Goal: Task Accomplishment & Management: Complete application form

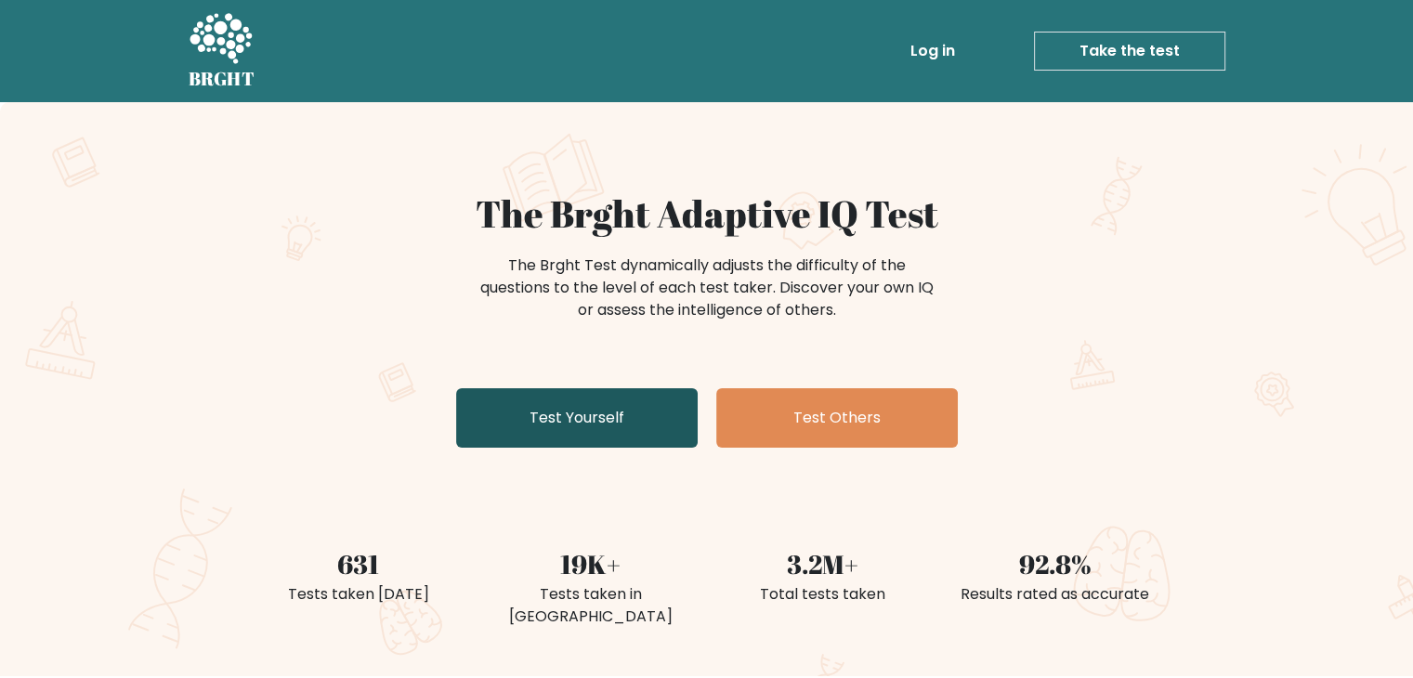
click at [634, 419] on link "Test Yourself" at bounding box center [576, 417] width 241 height 59
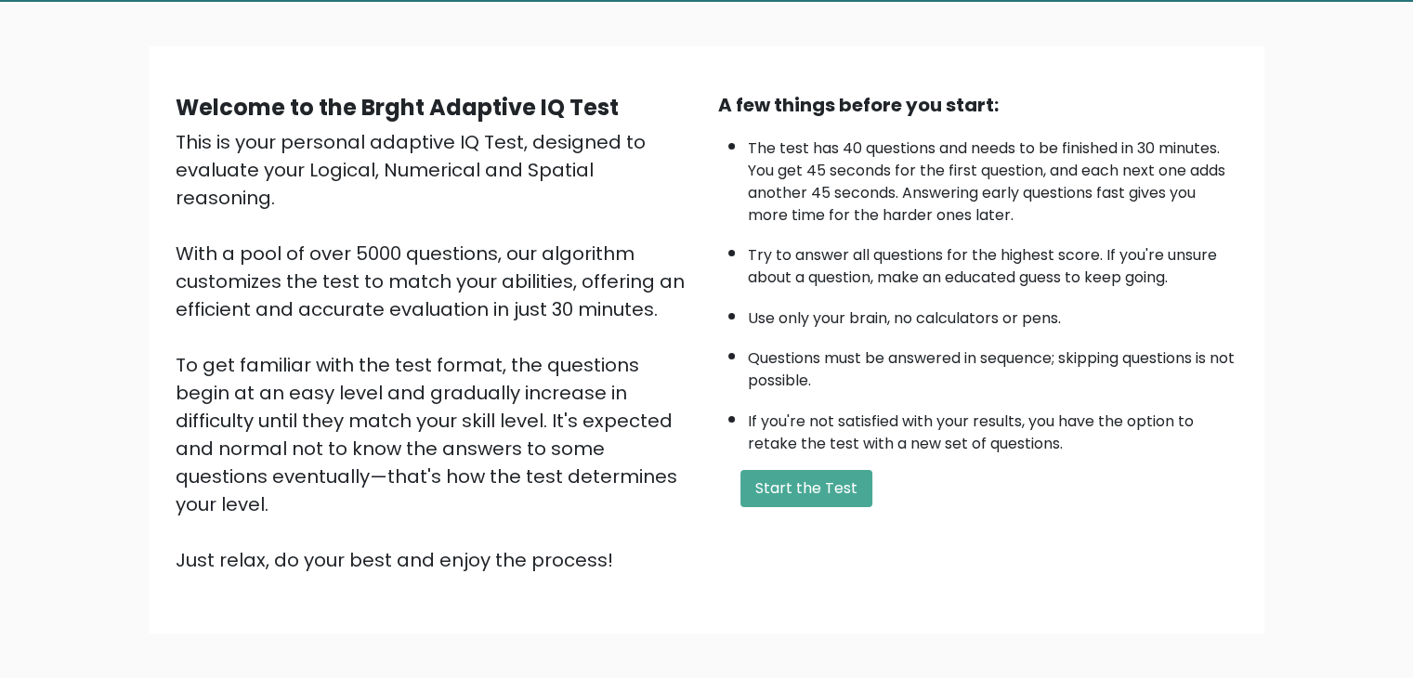
scroll to position [173, 0]
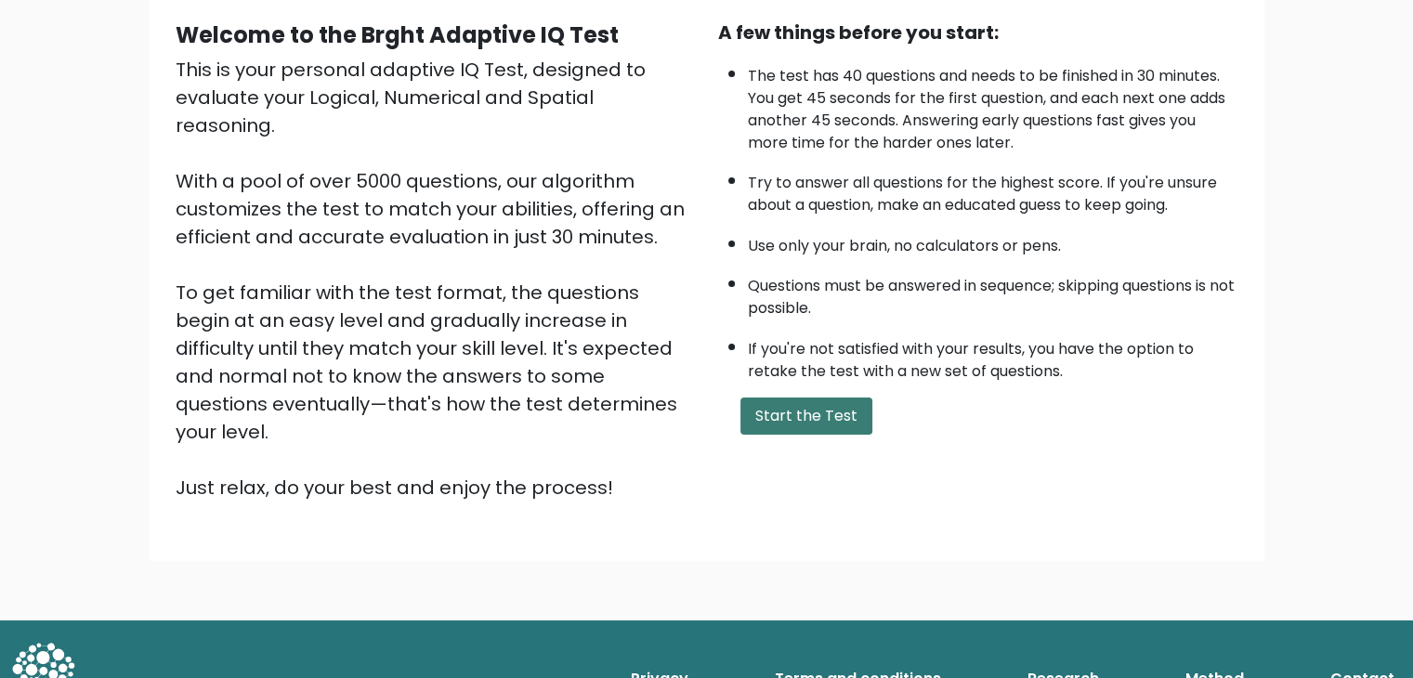
click at [810, 419] on button "Start the Test" at bounding box center [806, 416] width 132 height 37
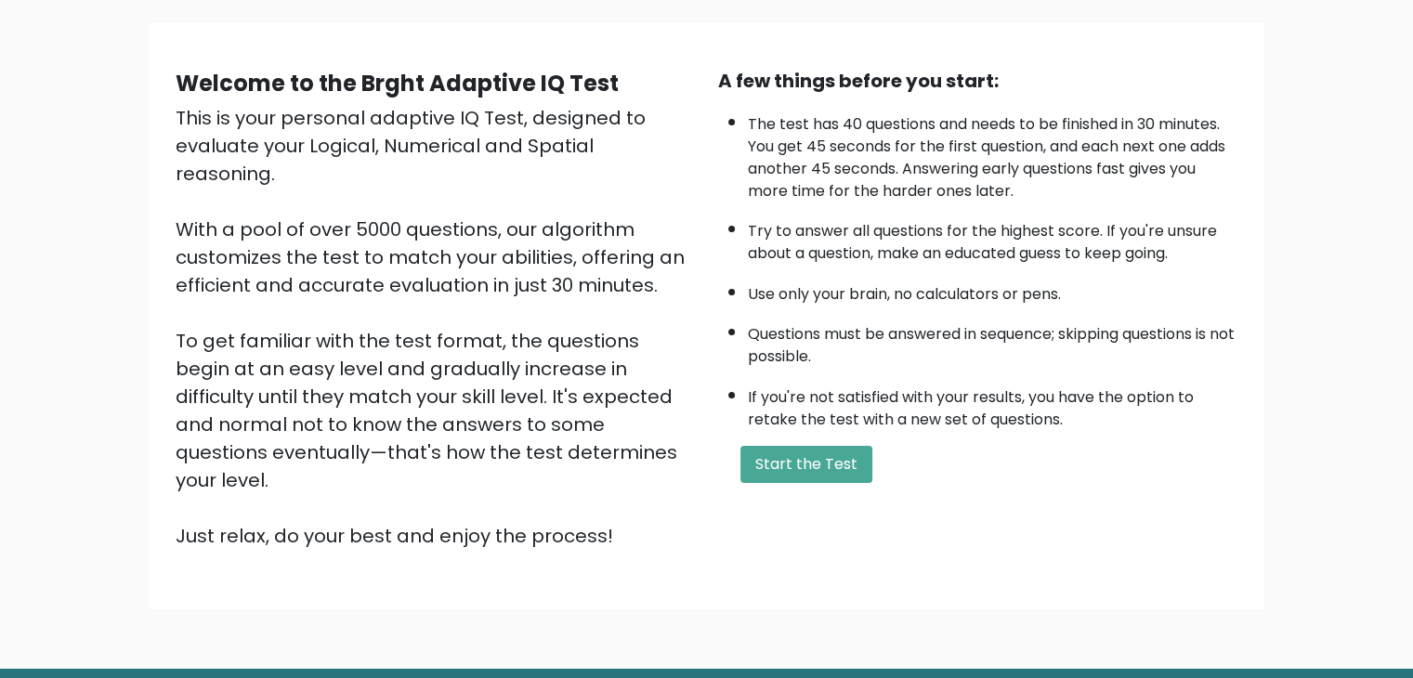
scroll to position [0, 0]
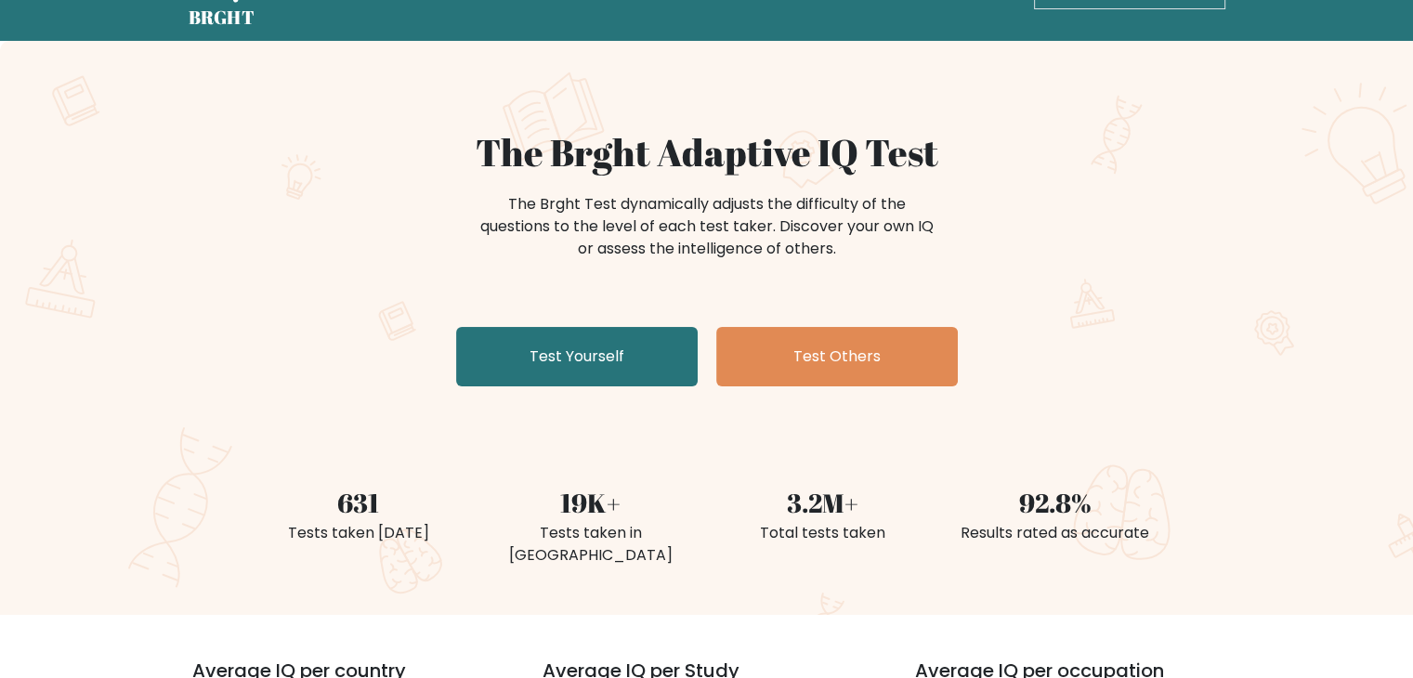
scroll to position [93, 0]
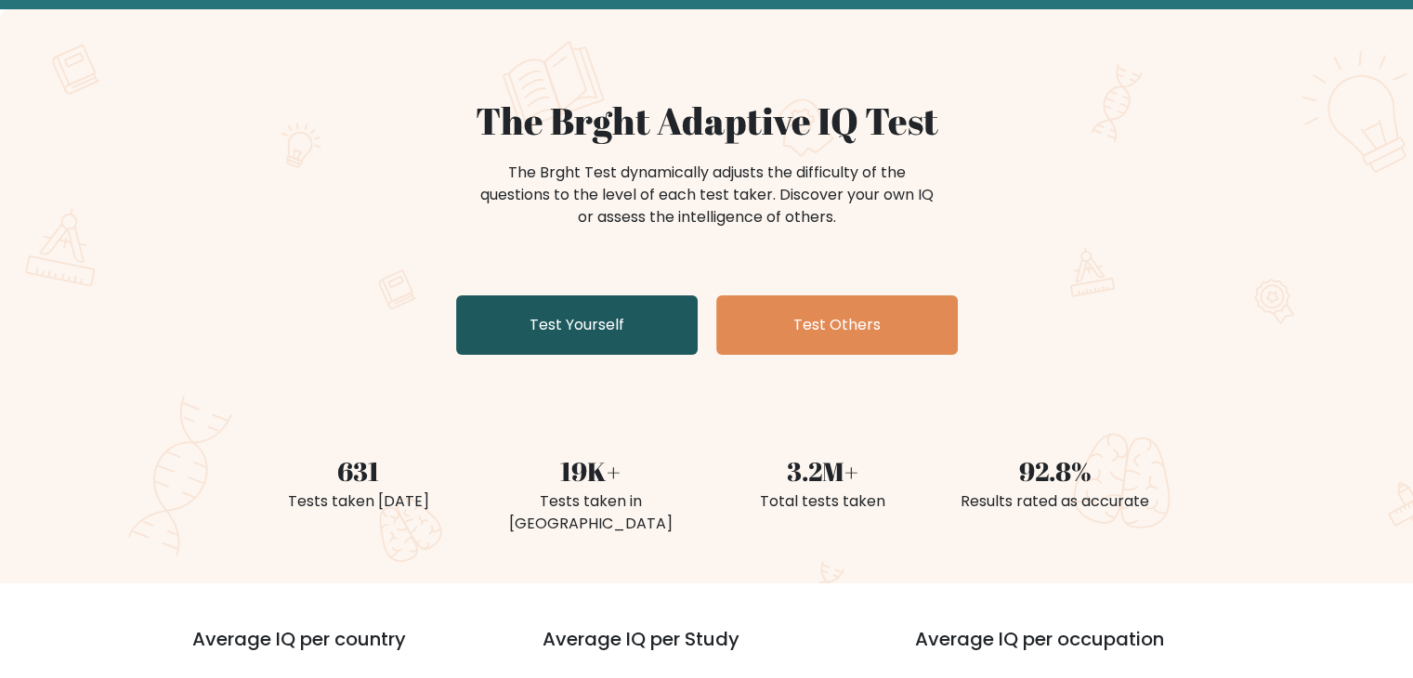
click at [618, 321] on link "Test Yourself" at bounding box center [576, 324] width 241 height 59
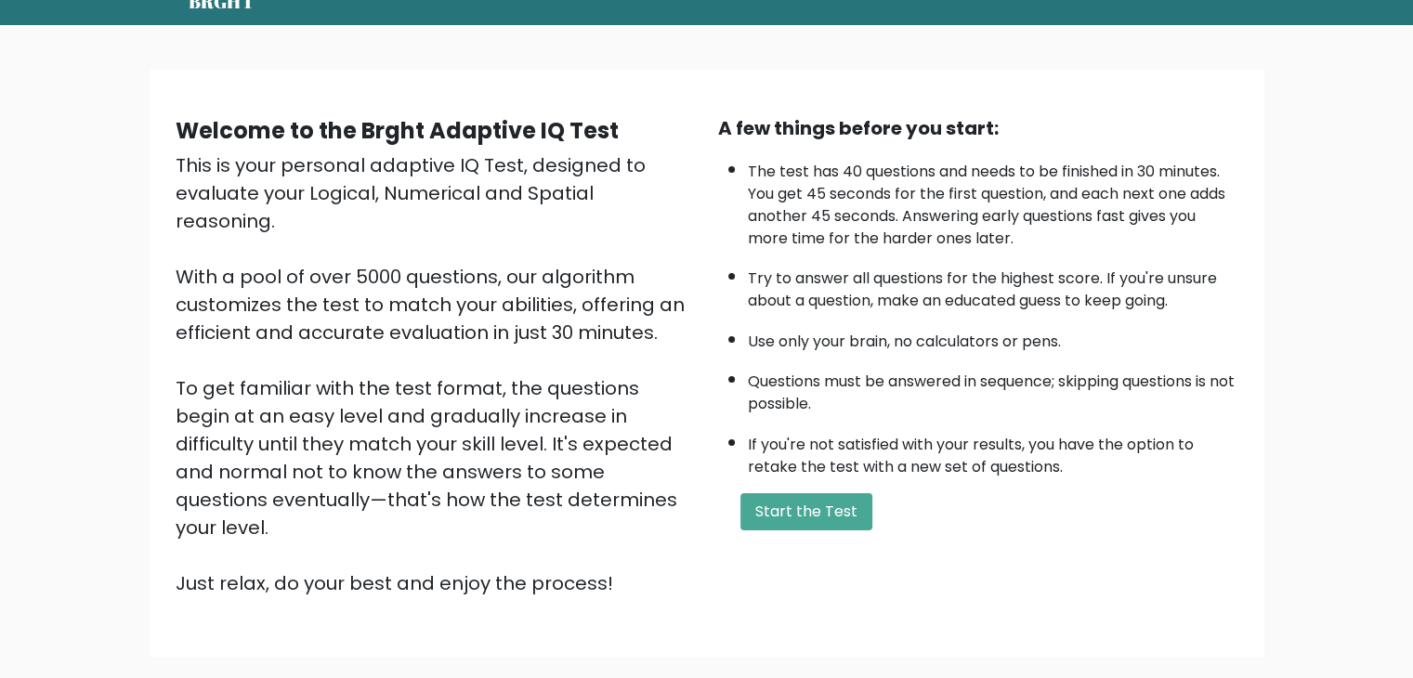
scroll to position [173, 0]
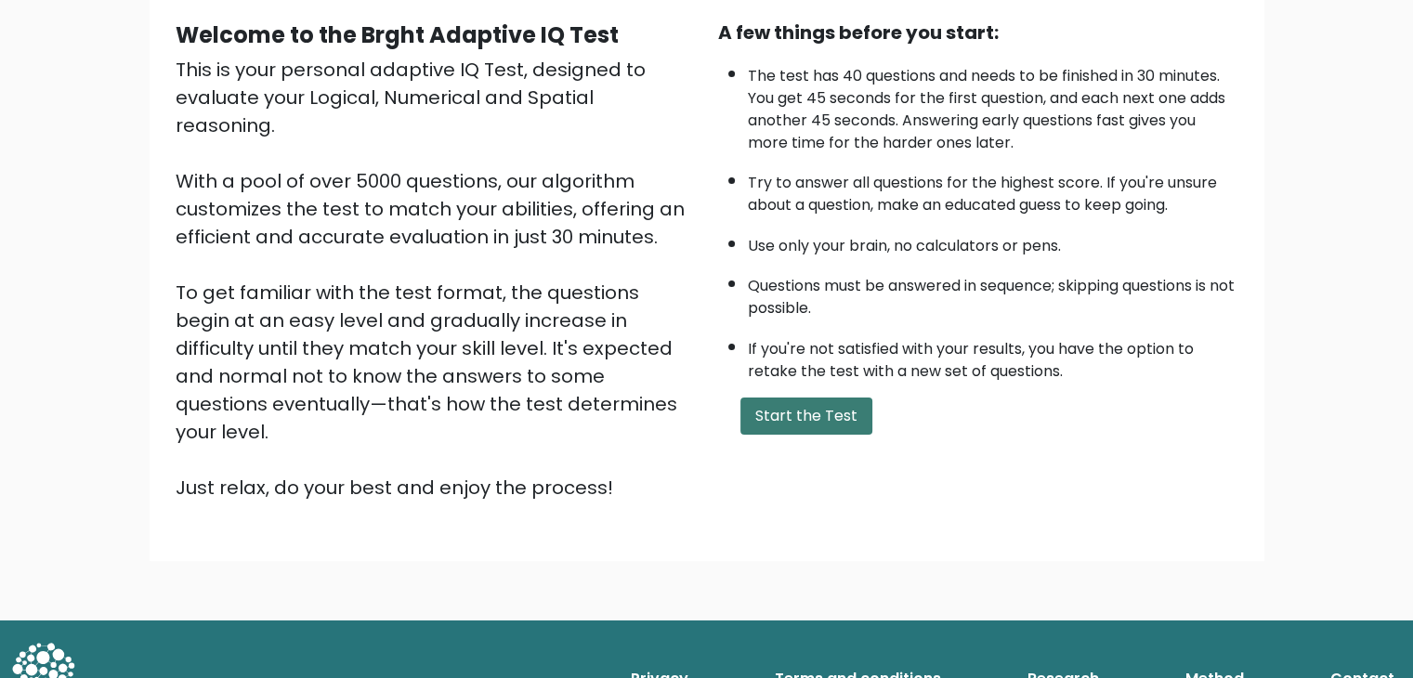
click at [810, 408] on button "Start the Test" at bounding box center [806, 416] width 132 height 37
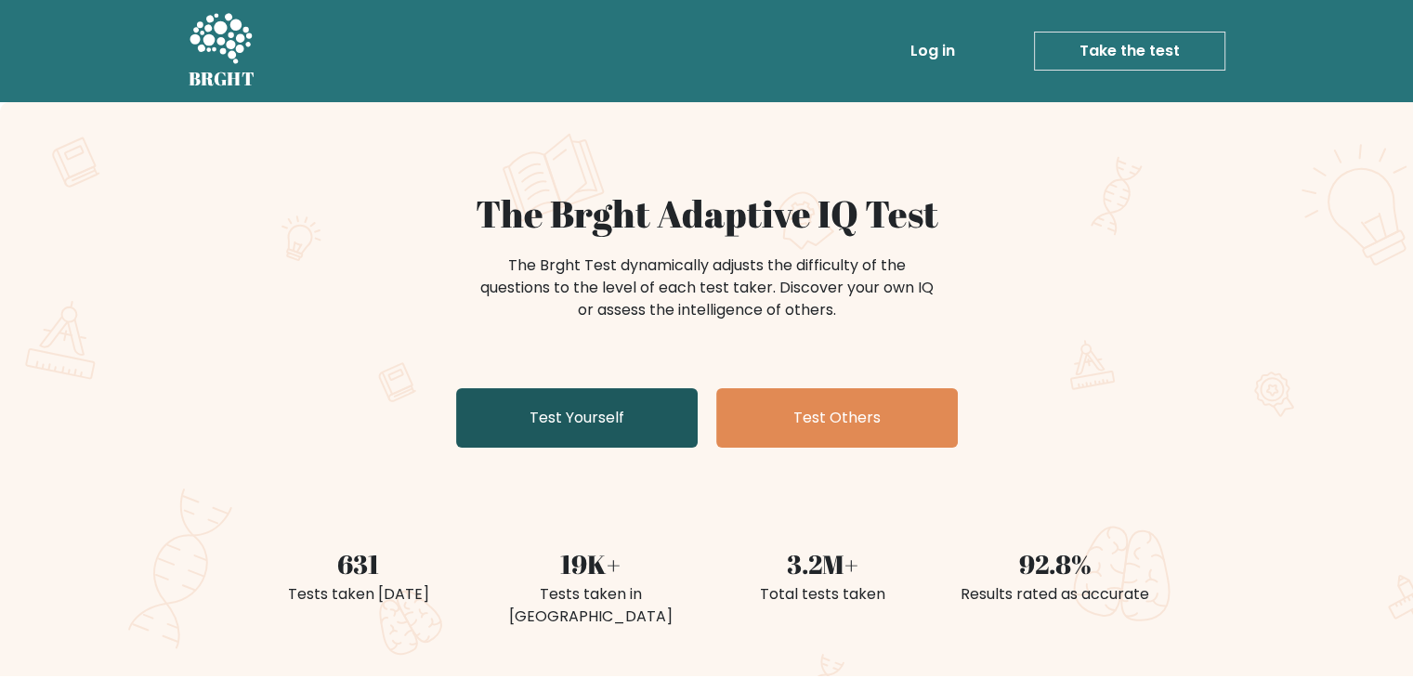
click at [640, 404] on link "Test Yourself" at bounding box center [576, 417] width 241 height 59
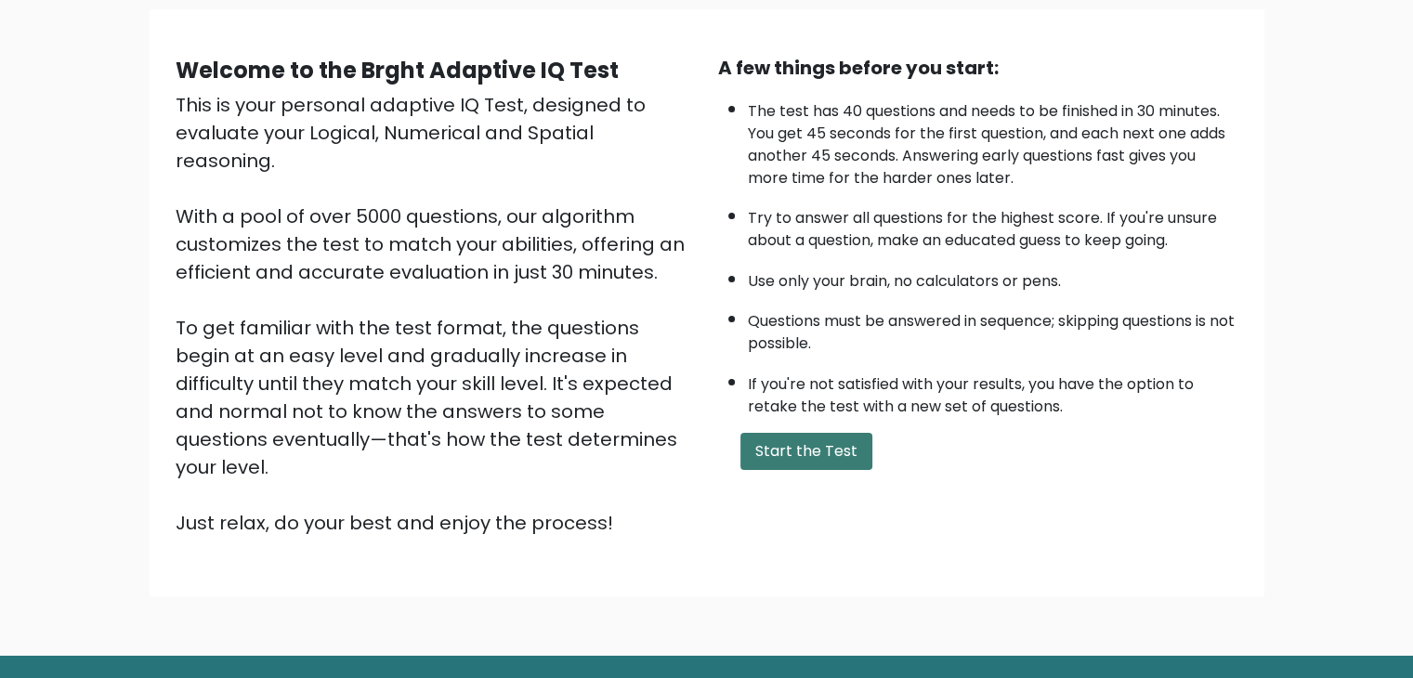
scroll to position [173, 0]
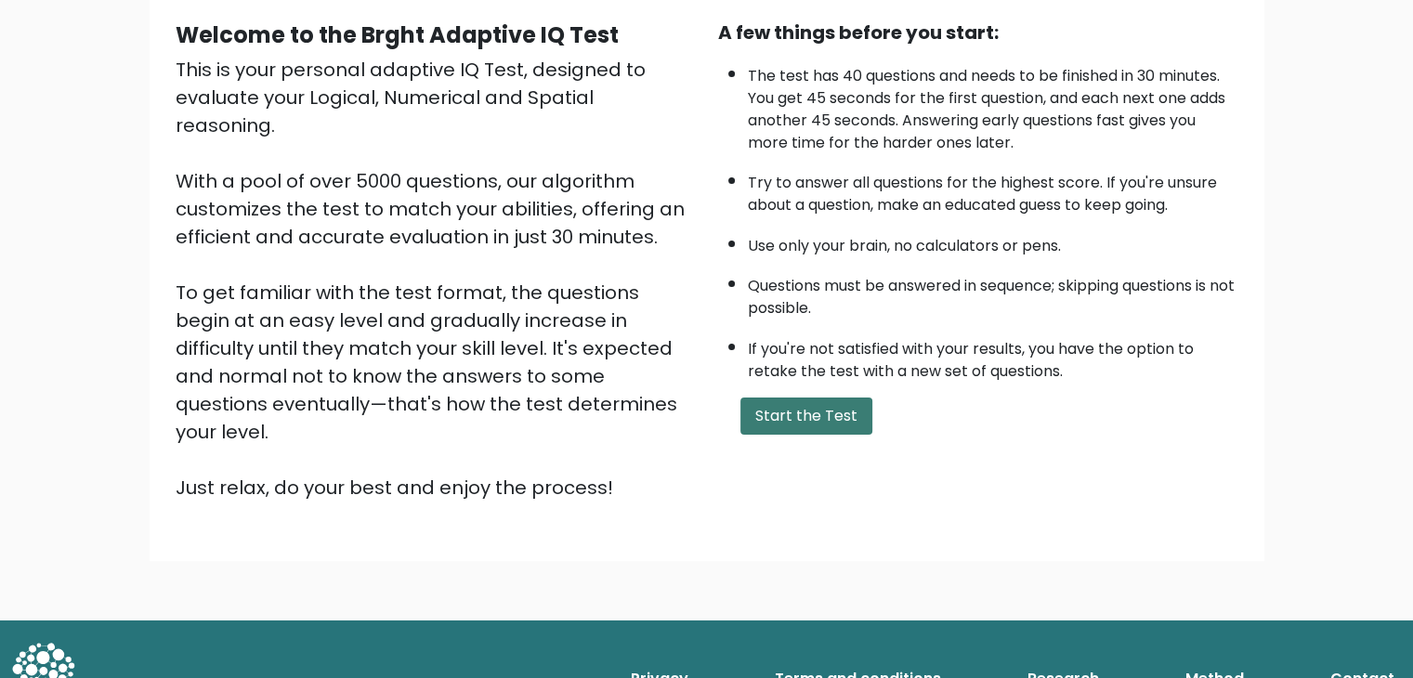
click at [810, 402] on button "Start the Test" at bounding box center [806, 416] width 132 height 37
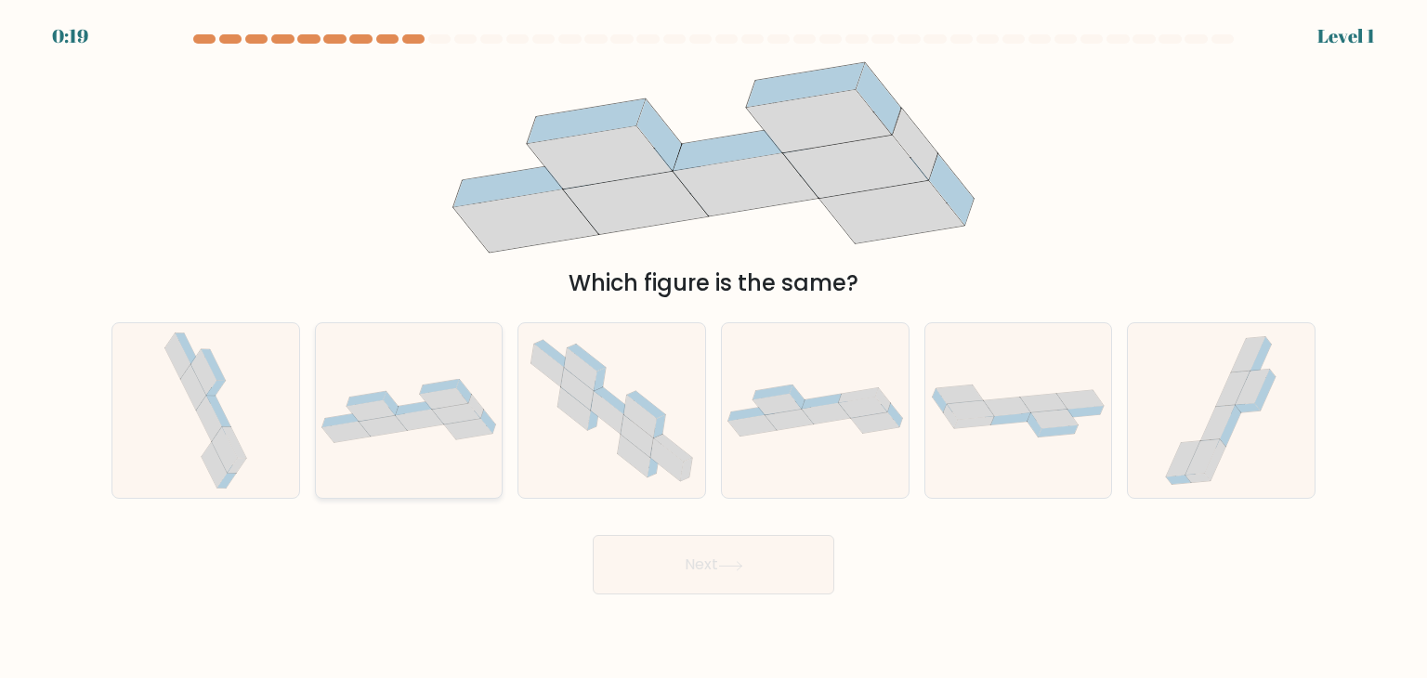
click at [450, 440] on icon at bounding box center [409, 411] width 187 height 64
click at [713, 348] on input "b." at bounding box center [713, 343] width 1 height 9
radio input "true"
click at [749, 565] on button "Next" at bounding box center [713, 564] width 241 height 59
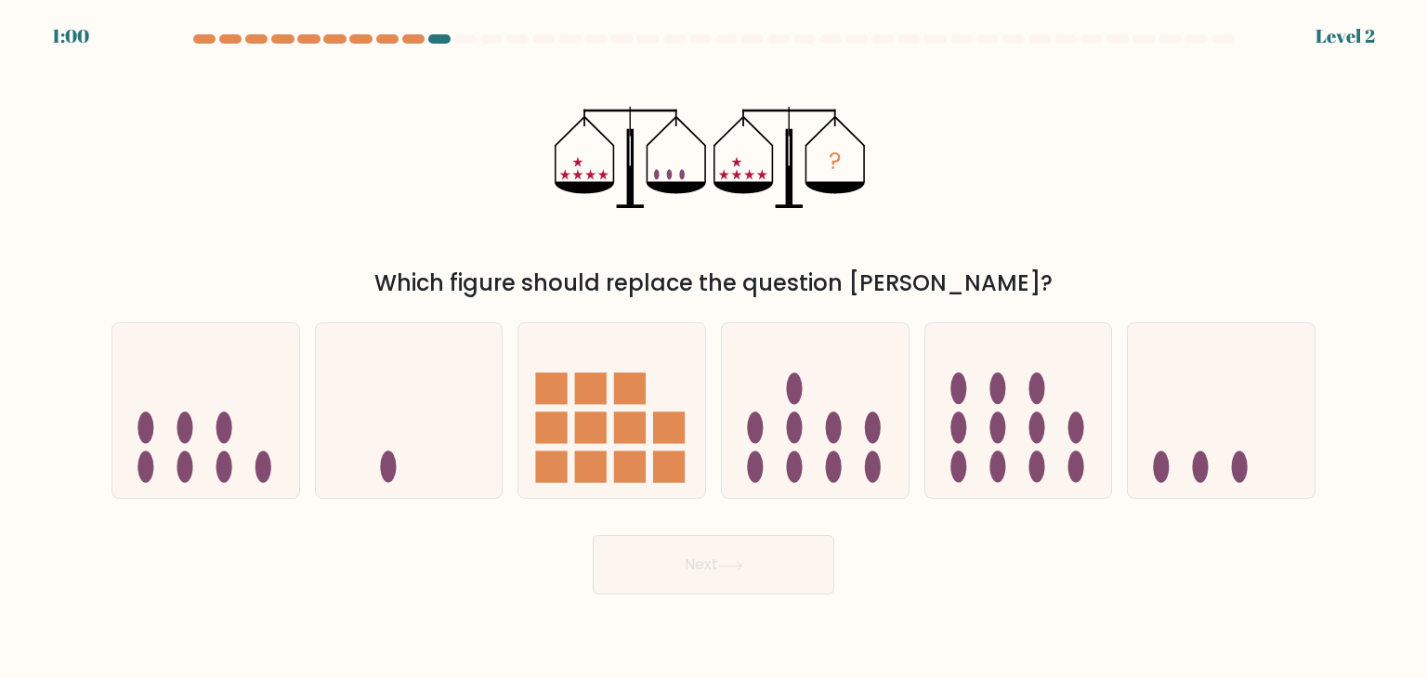
click at [453, 32] on div "1:00 Level 2" at bounding box center [713, 25] width 1427 height 50
click at [441, 38] on div at bounding box center [439, 38] width 22 height 9
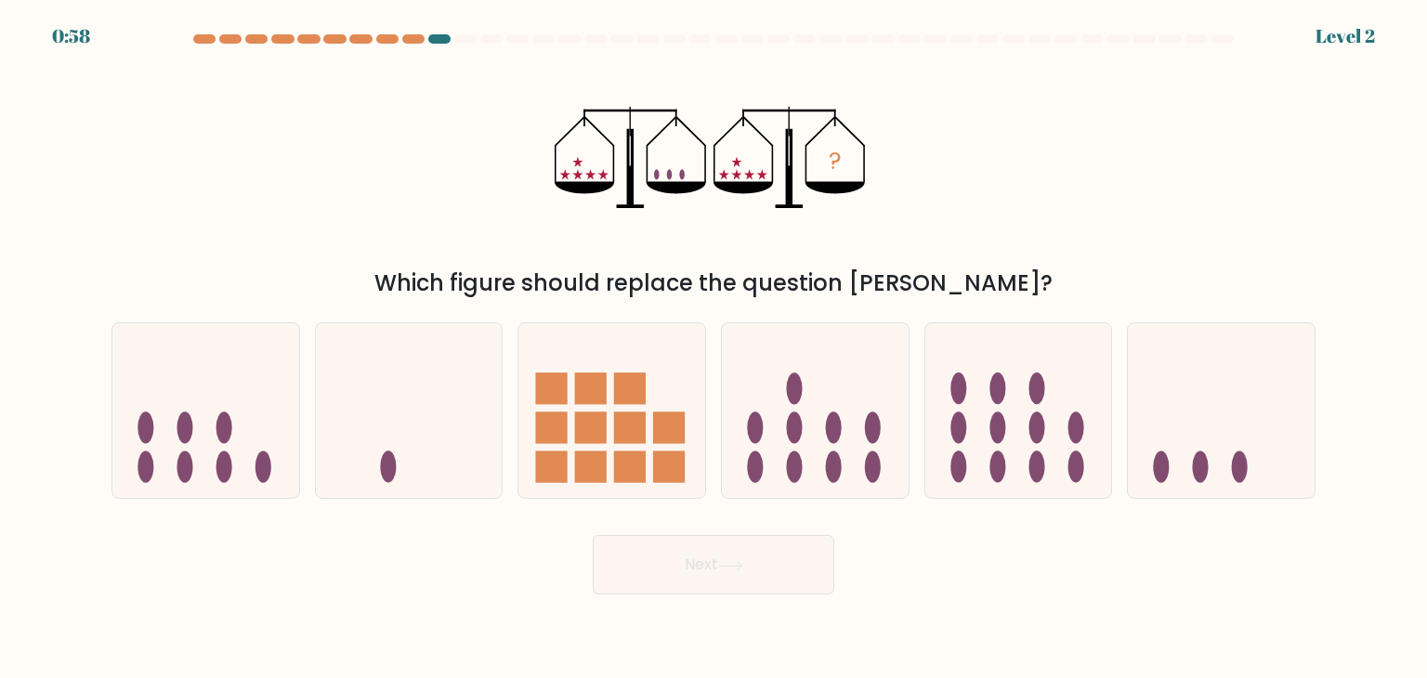
drag, startPoint x: 441, startPoint y: 38, endPoint x: 476, endPoint y: 39, distance: 35.3
click at [460, 39] on at bounding box center [713, 38] width 1044 height 9
click at [490, 42] on div at bounding box center [491, 38] width 22 height 9
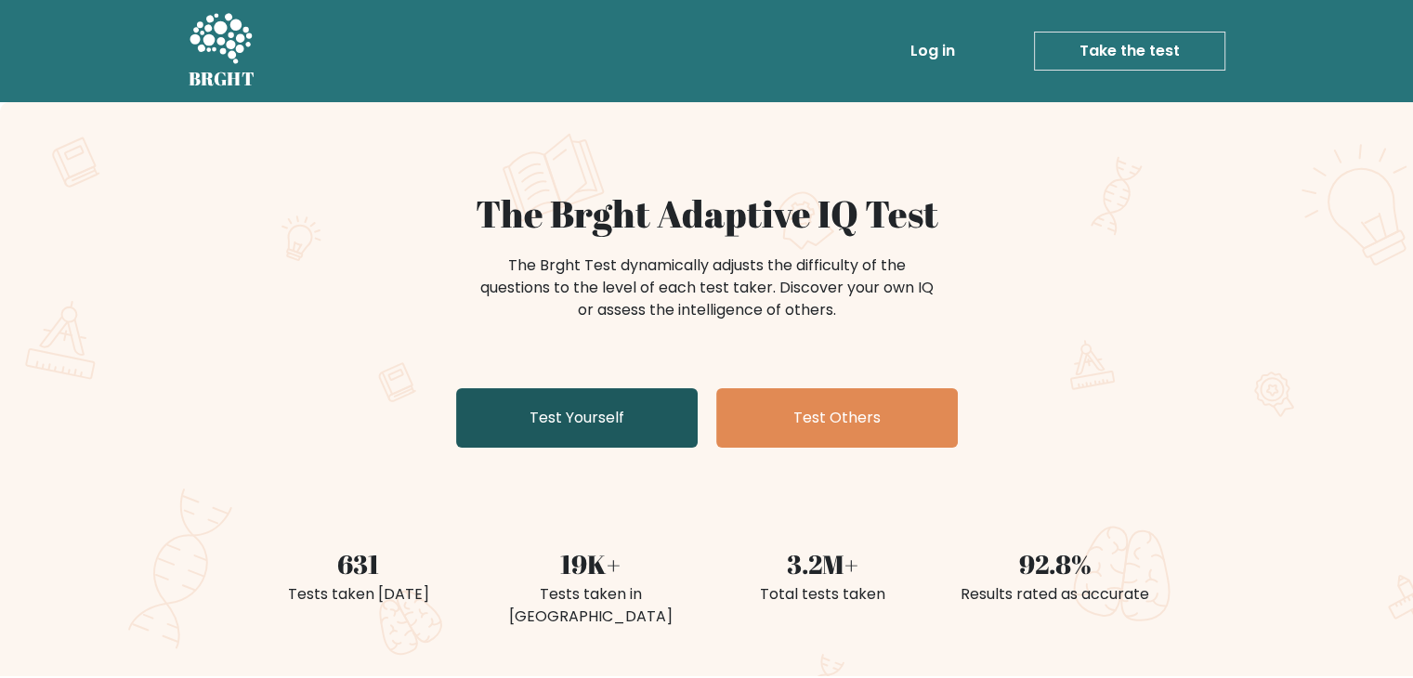
click at [640, 438] on link "Test Yourself" at bounding box center [576, 417] width 241 height 59
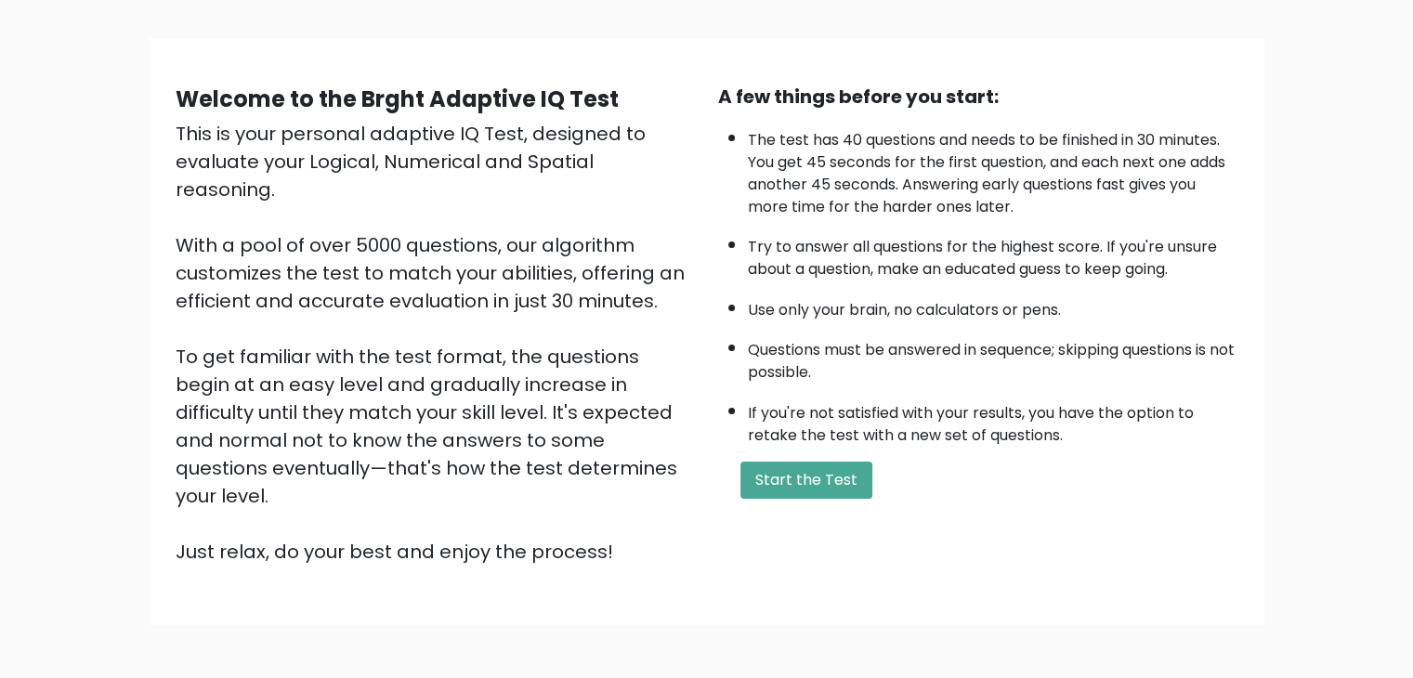
scroll to position [173, 0]
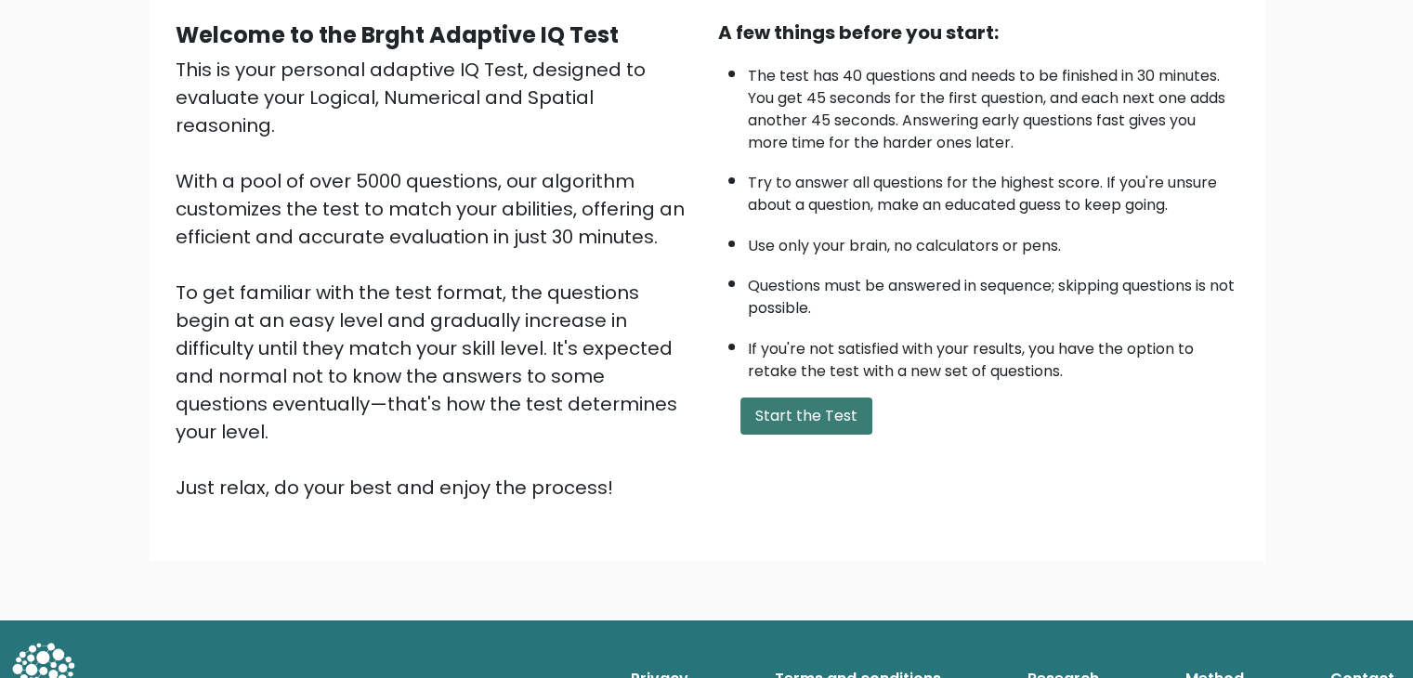
click at [825, 406] on button "Start the Test" at bounding box center [806, 416] width 132 height 37
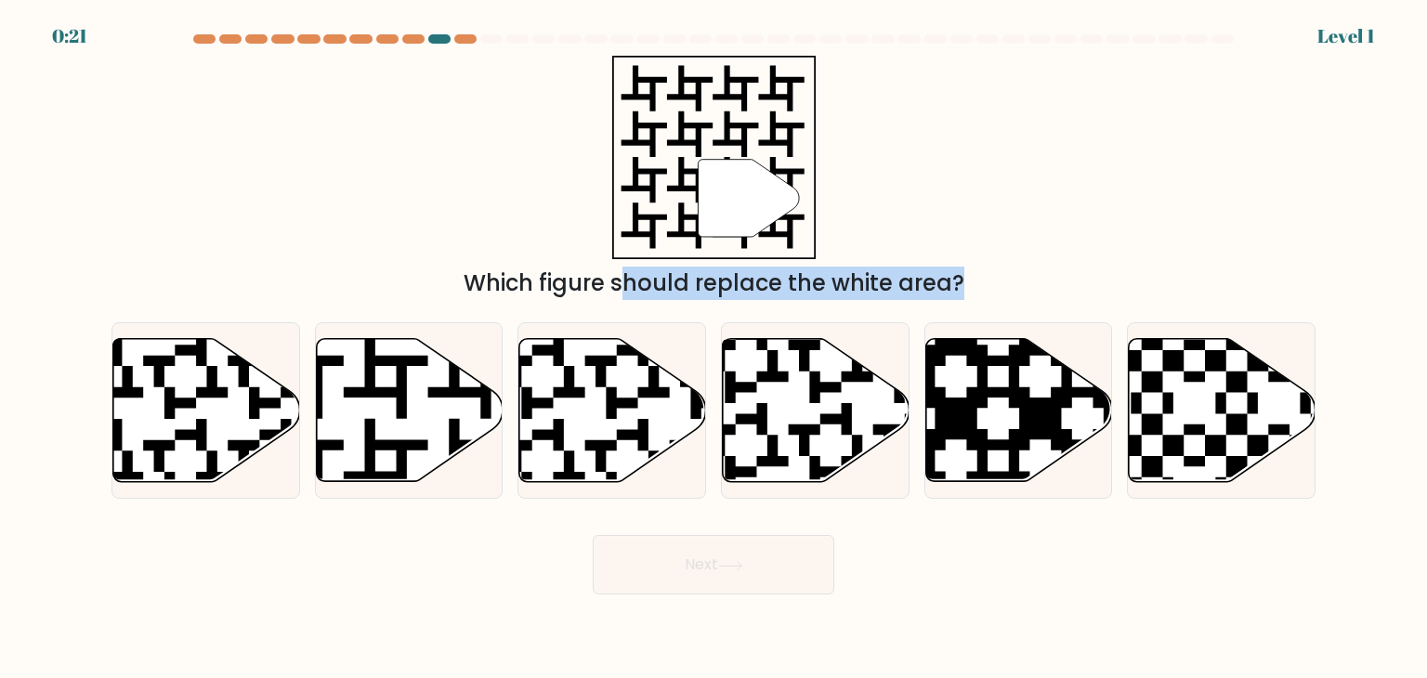
drag, startPoint x: 572, startPoint y: 381, endPoint x: 709, endPoint y: 181, distance: 241.9
click at [709, 181] on form "a." at bounding box center [713, 314] width 1427 height 560
click at [617, 375] on icon at bounding box center [612, 410] width 187 height 143
click at [713, 348] on input "c." at bounding box center [713, 343] width 1 height 9
radio input "true"
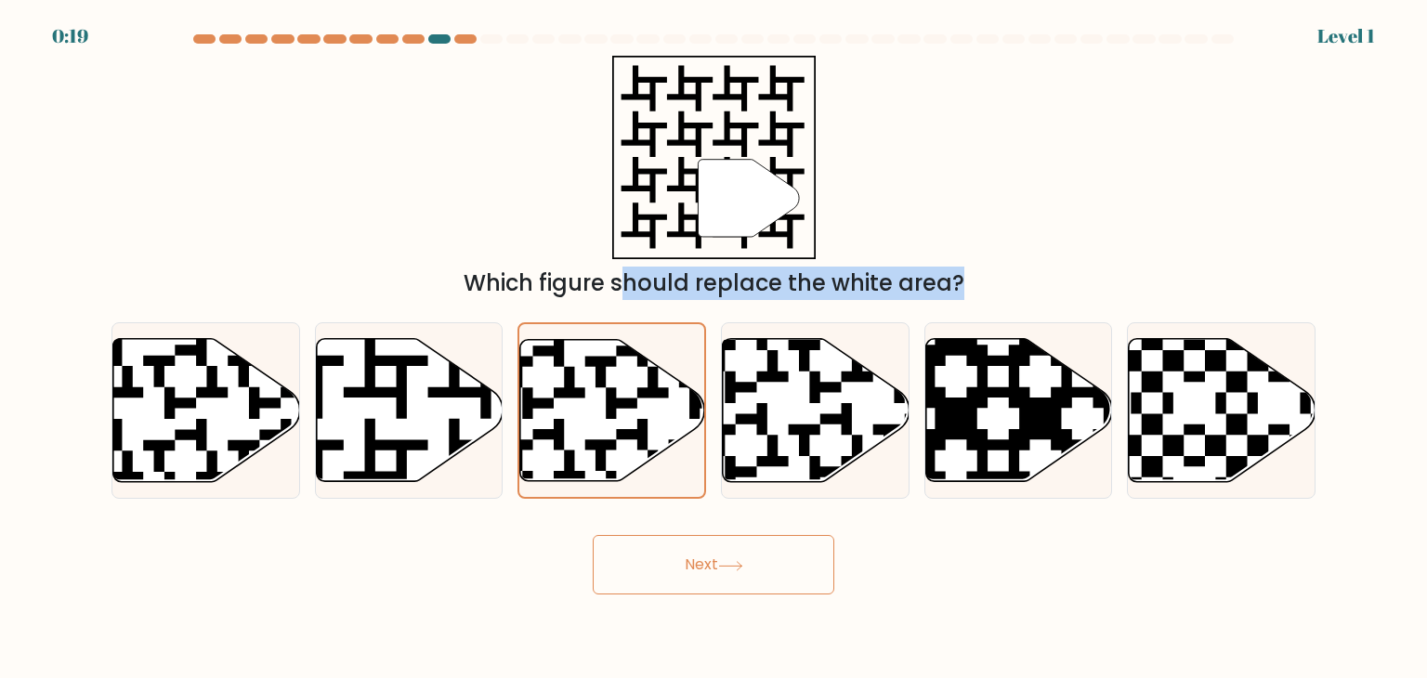
click at [691, 584] on button "Next" at bounding box center [713, 564] width 241 height 59
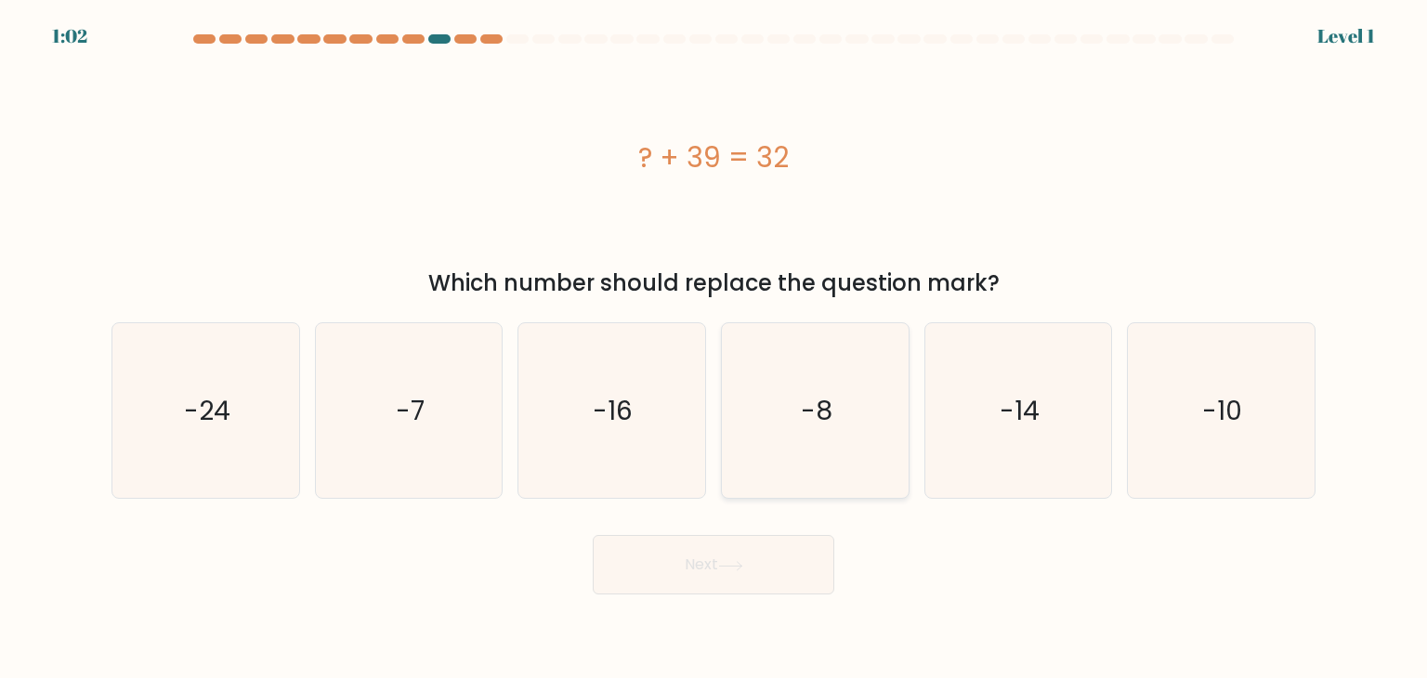
click at [804, 405] on text "-8" at bounding box center [817, 410] width 32 height 37
click at [714, 348] on input "d. -8" at bounding box center [713, 343] width 1 height 9
radio input "true"
click at [775, 547] on button "Next" at bounding box center [713, 564] width 241 height 59
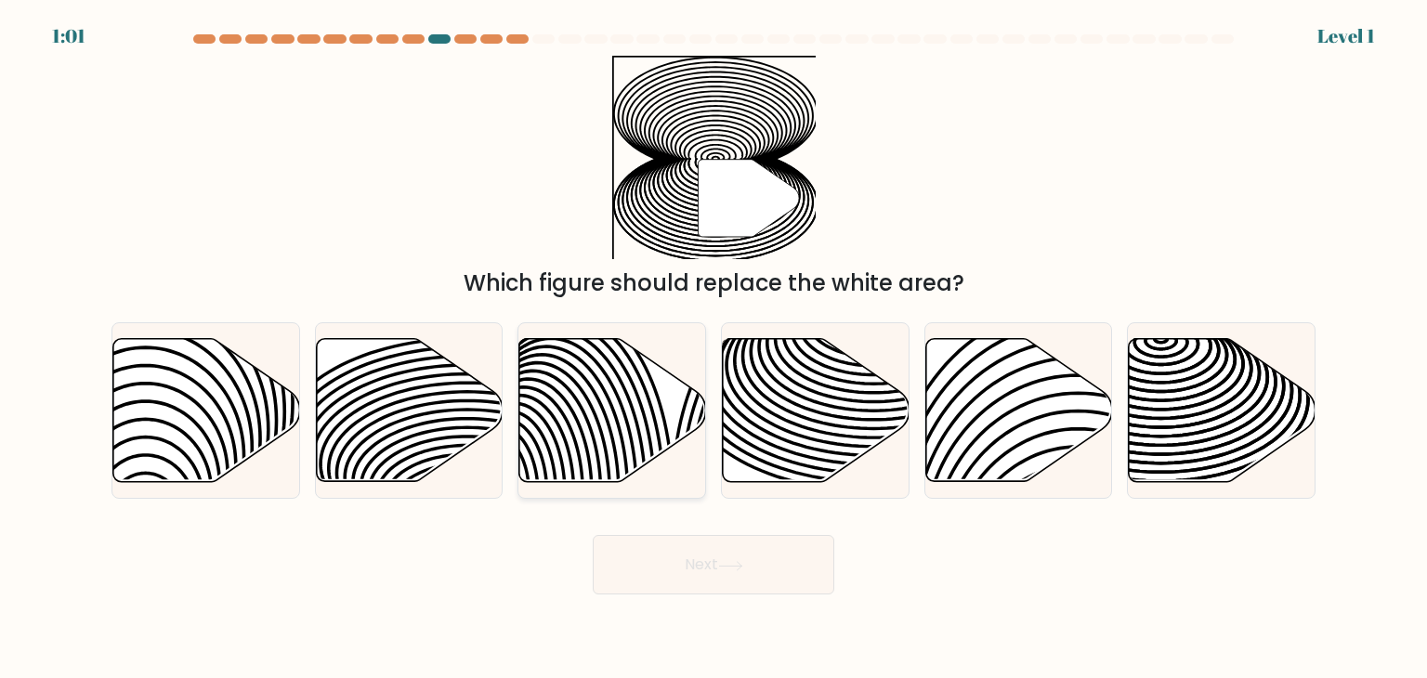
click at [610, 432] on icon at bounding box center [579, 494] width 188 height 376
click at [713, 348] on input "c." at bounding box center [713, 343] width 1 height 9
radio input "true"
click at [691, 572] on button "Next" at bounding box center [713, 564] width 241 height 59
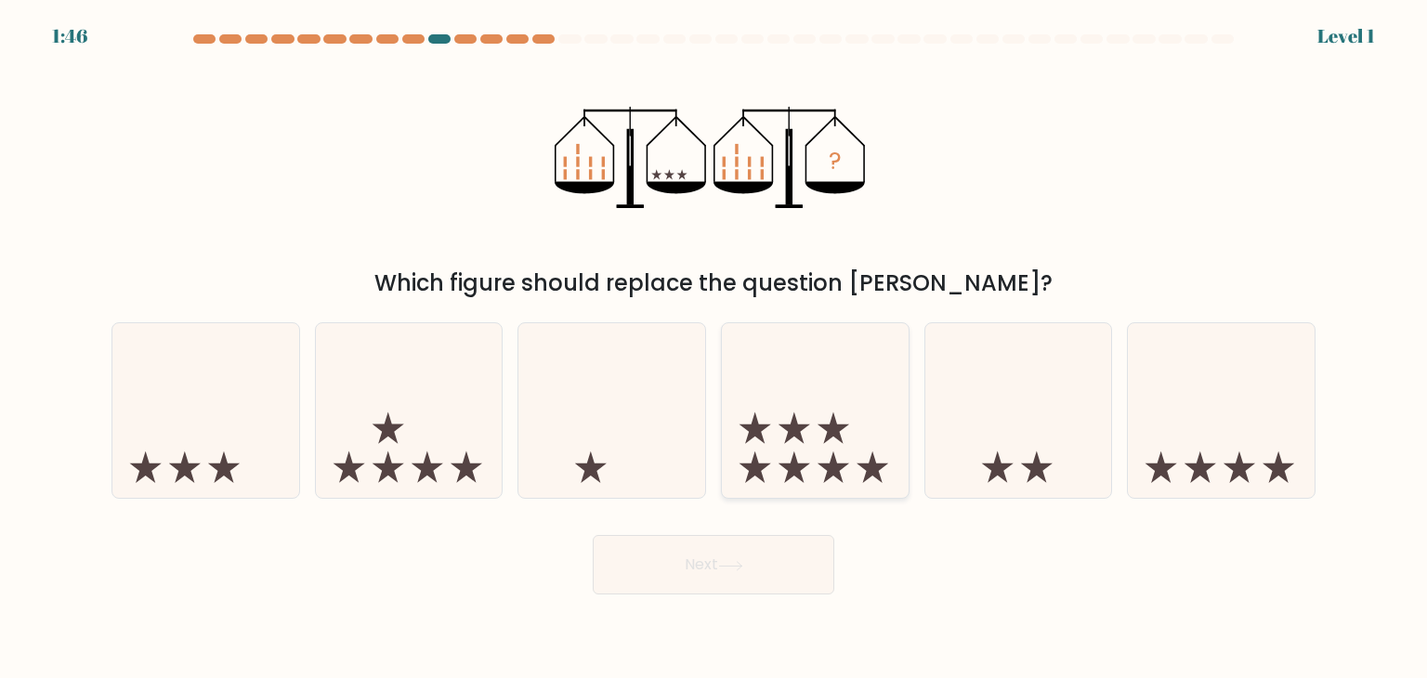
click at [791, 410] on icon at bounding box center [815, 410] width 187 height 154
click at [714, 348] on input "d." at bounding box center [713, 343] width 1 height 9
radio input "true"
click at [763, 572] on button "Next" at bounding box center [713, 564] width 241 height 59
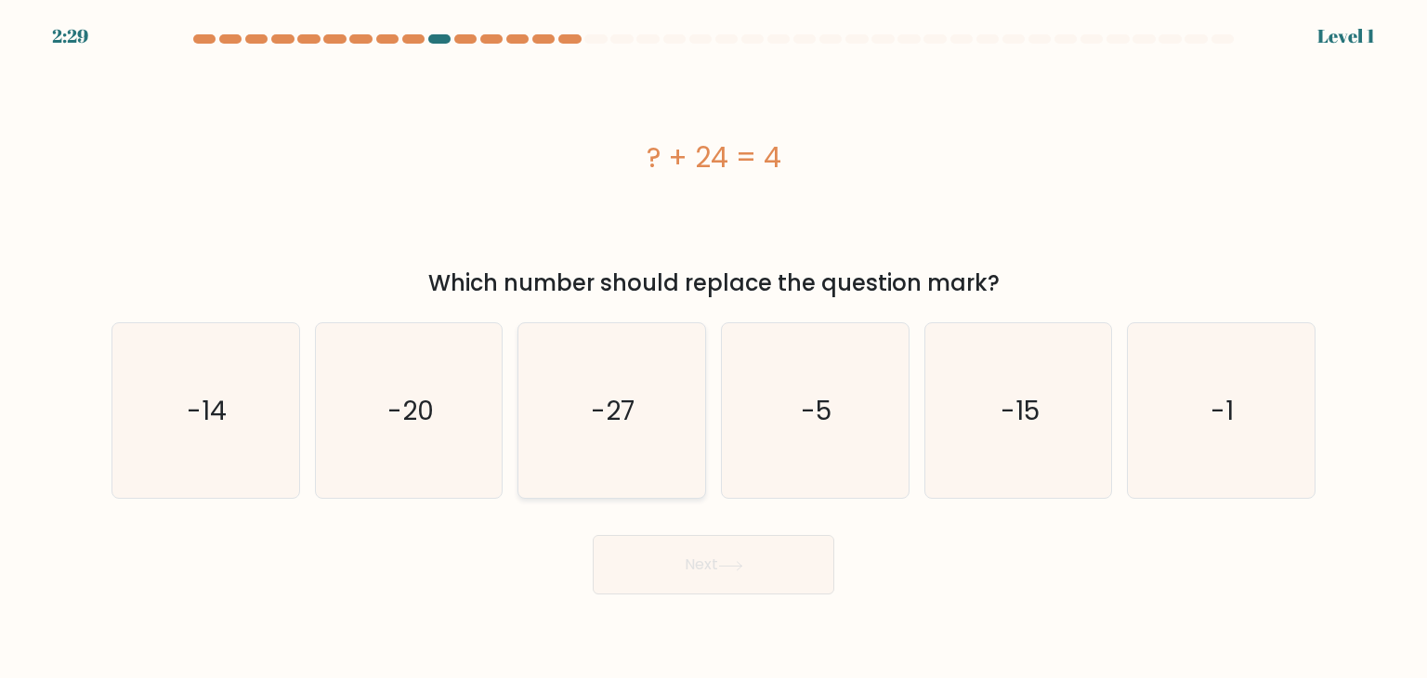
click at [658, 459] on icon "-27" at bounding box center [611, 410] width 175 height 175
click at [713, 348] on input "c. -27" at bounding box center [713, 343] width 1 height 9
radio input "true"
click at [693, 566] on button "Next" at bounding box center [713, 564] width 241 height 59
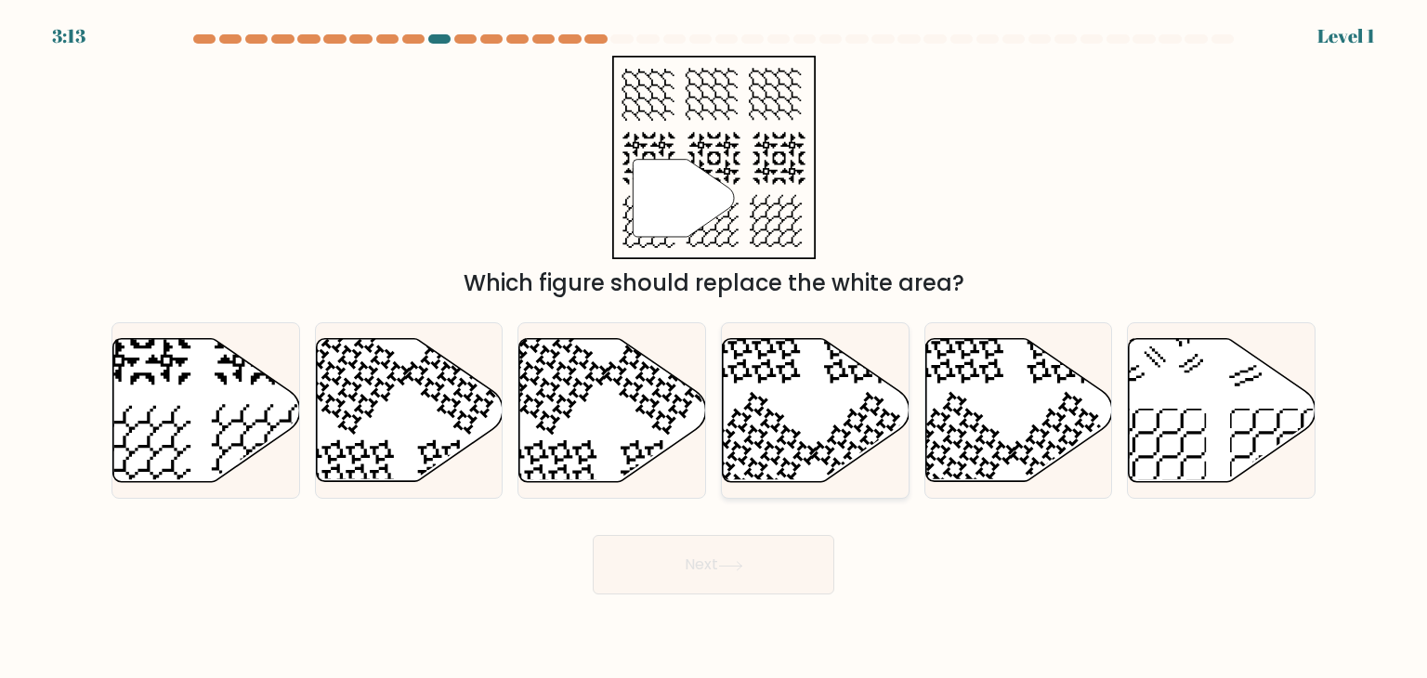
click at [802, 422] on icon at bounding box center [816, 410] width 187 height 143
click at [714, 348] on input "d." at bounding box center [713, 343] width 1 height 9
radio input "true"
click at [779, 547] on button "Next" at bounding box center [713, 564] width 241 height 59
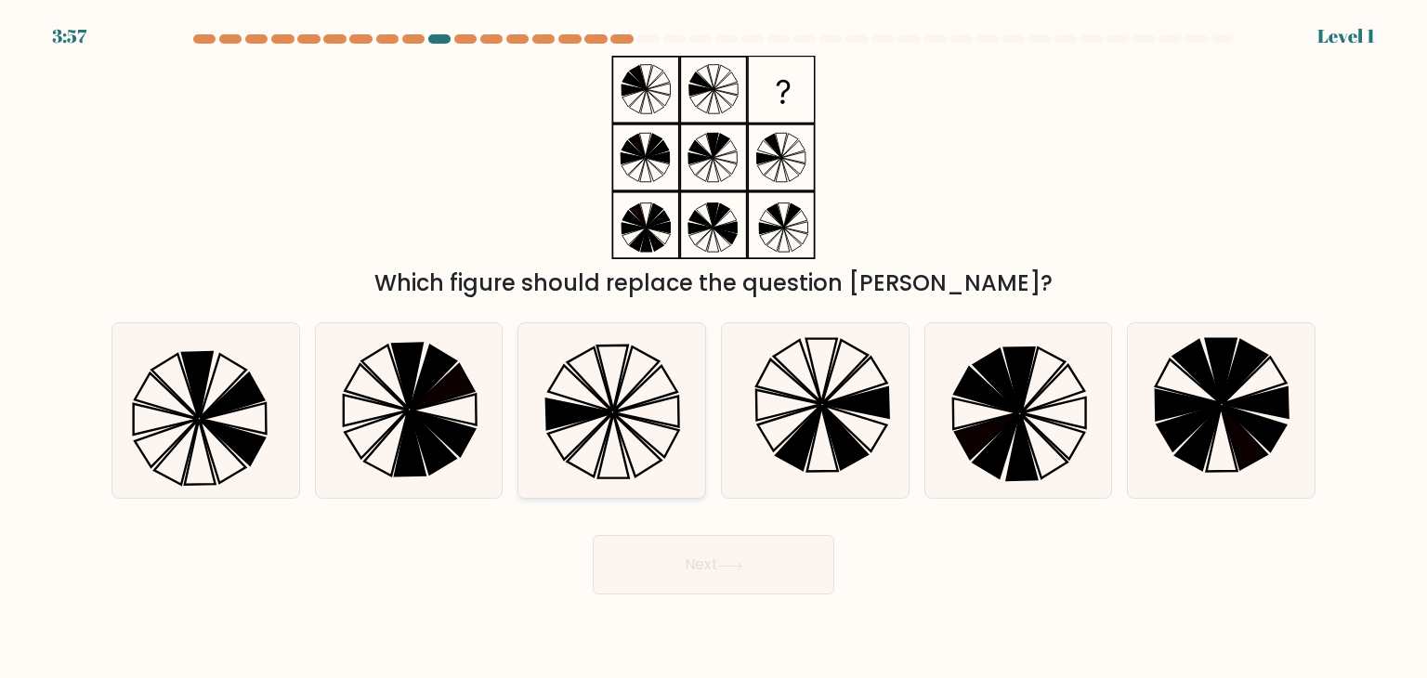
click at [631, 414] on icon at bounding box center [611, 410] width 175 height 175
click at [713, 348] on input "c." at bounding box center [713, 343] width 1 height 9
radio input "true"
click at [678, 554] on button "Next" at bounding box center [713, 564] width 241 height 59
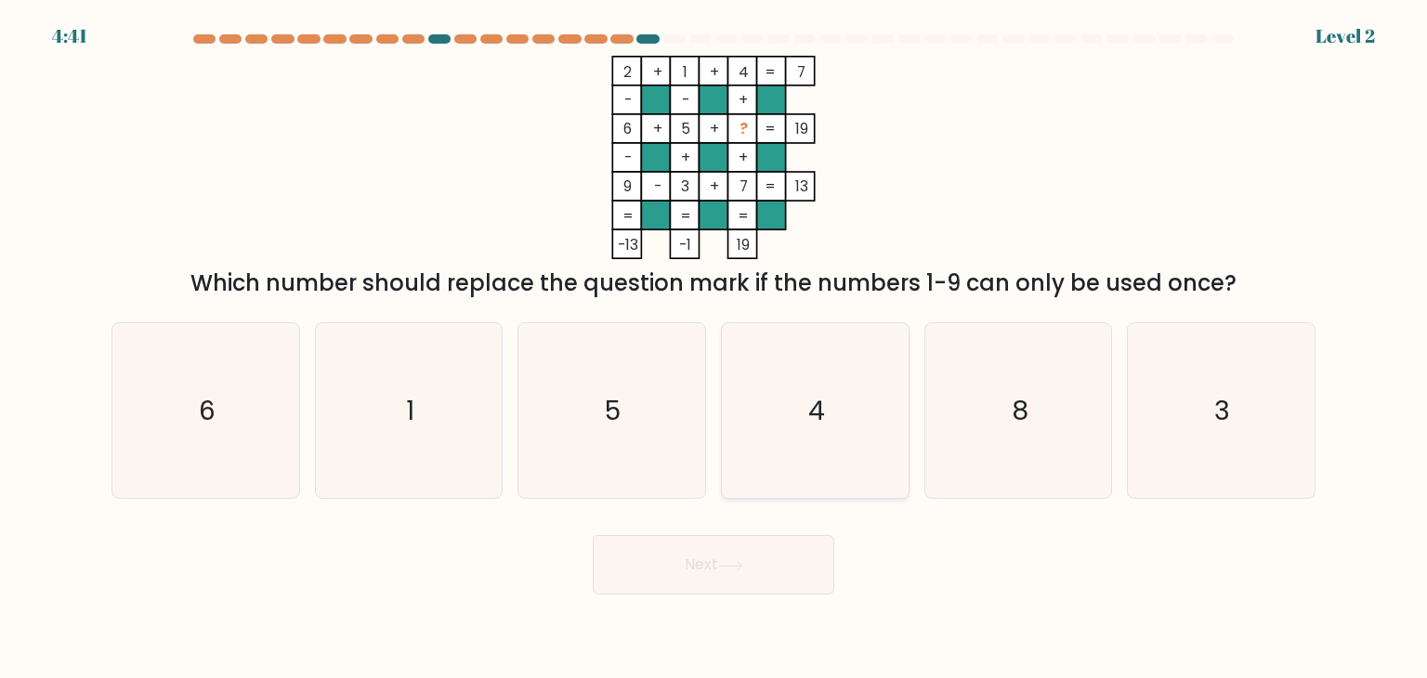
click at [827, 398] on icon "4" at bounding box center [814, 410] width 175 height 175
click at [714, 348] on input "d. 4" at bounding box center [713, 343] width 1 height 9
radio input "true"
click at [780, 592] on button "Next" at bounding box center [713, 564] width 241 height 59
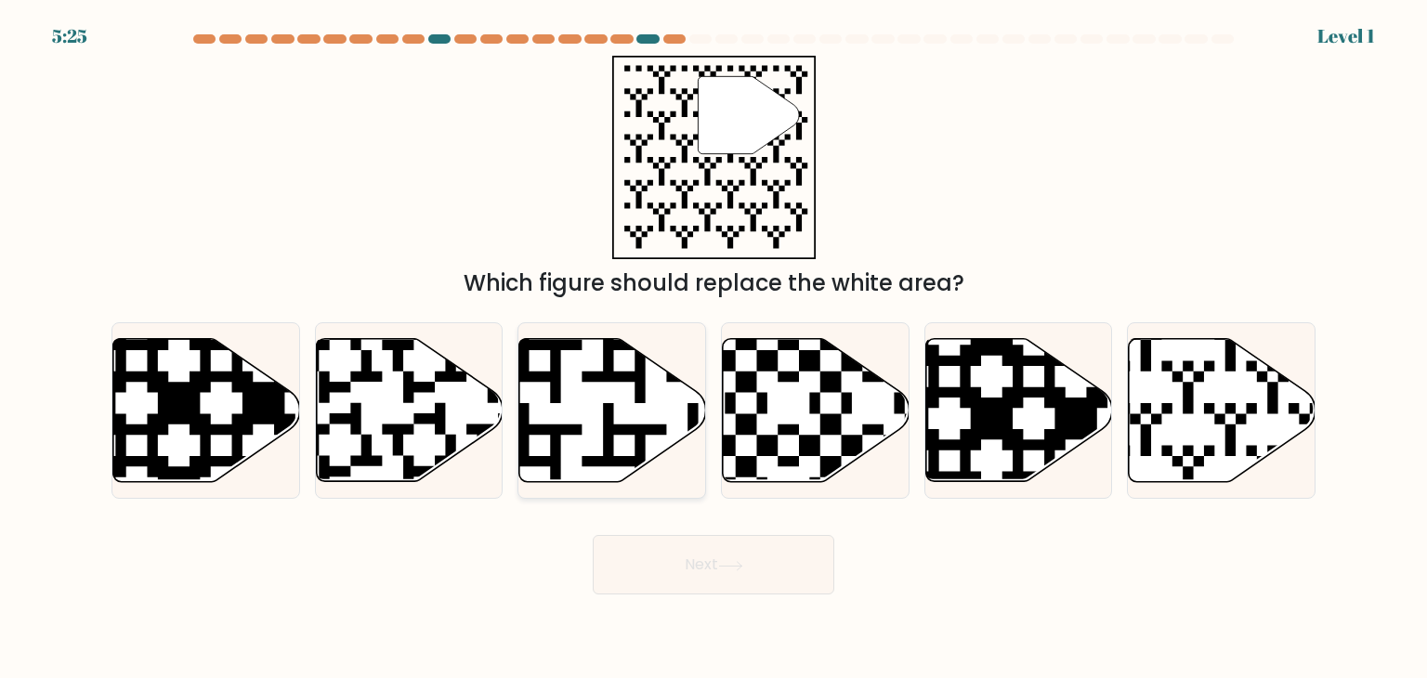
click at [613, 454] on icon at bounding box center [667, 488] width 338 height 338
click at [713, 348] on input "c." at bounding box center [713, 343] width 1 height 9
radio input "true"
click at [650, 569] on button "Next" at bounding box center [713, 564] width 241 height 59
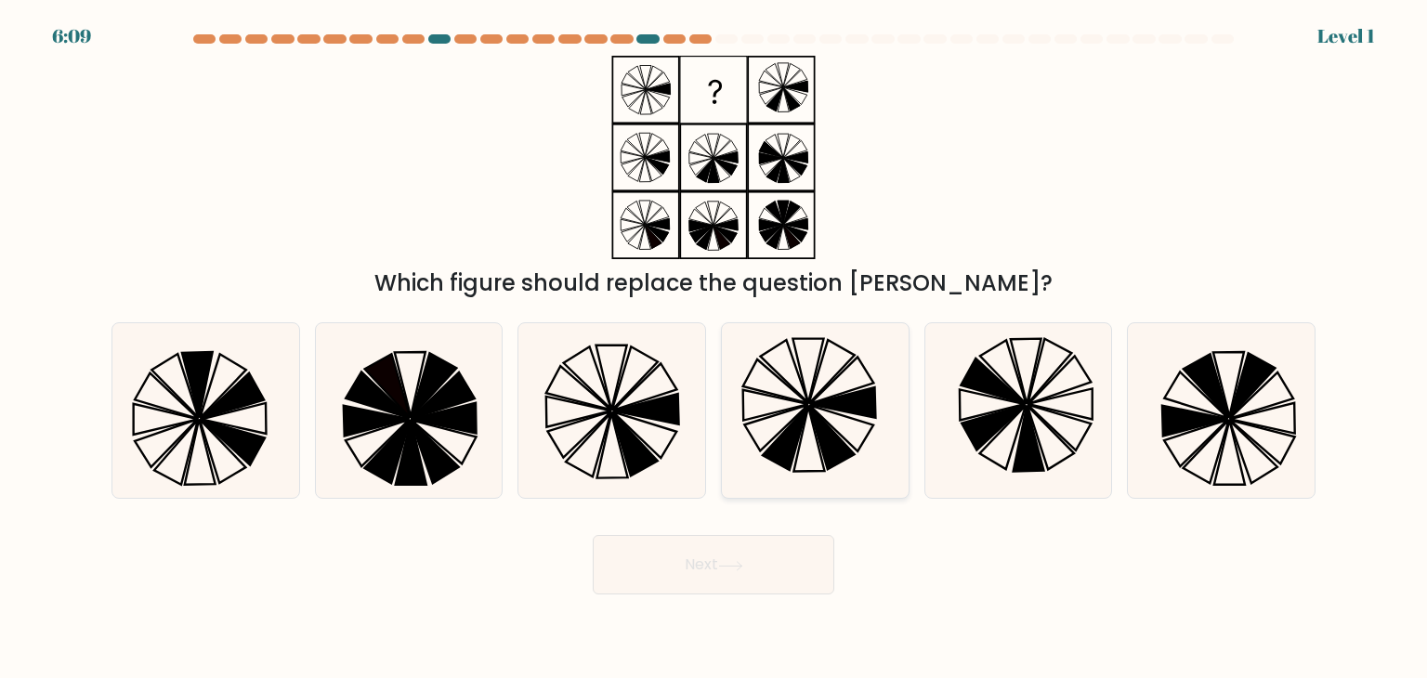
click at [794, 404] on icon at bounding box center [814, 410] width 175 height 175
click at [714, 348] on input "d." at bounding box center [713, 343] width 1 height 9
radio input "true"
click at [759, 562] on button "Next" at bounding box center [713, 564] width 241 height 59
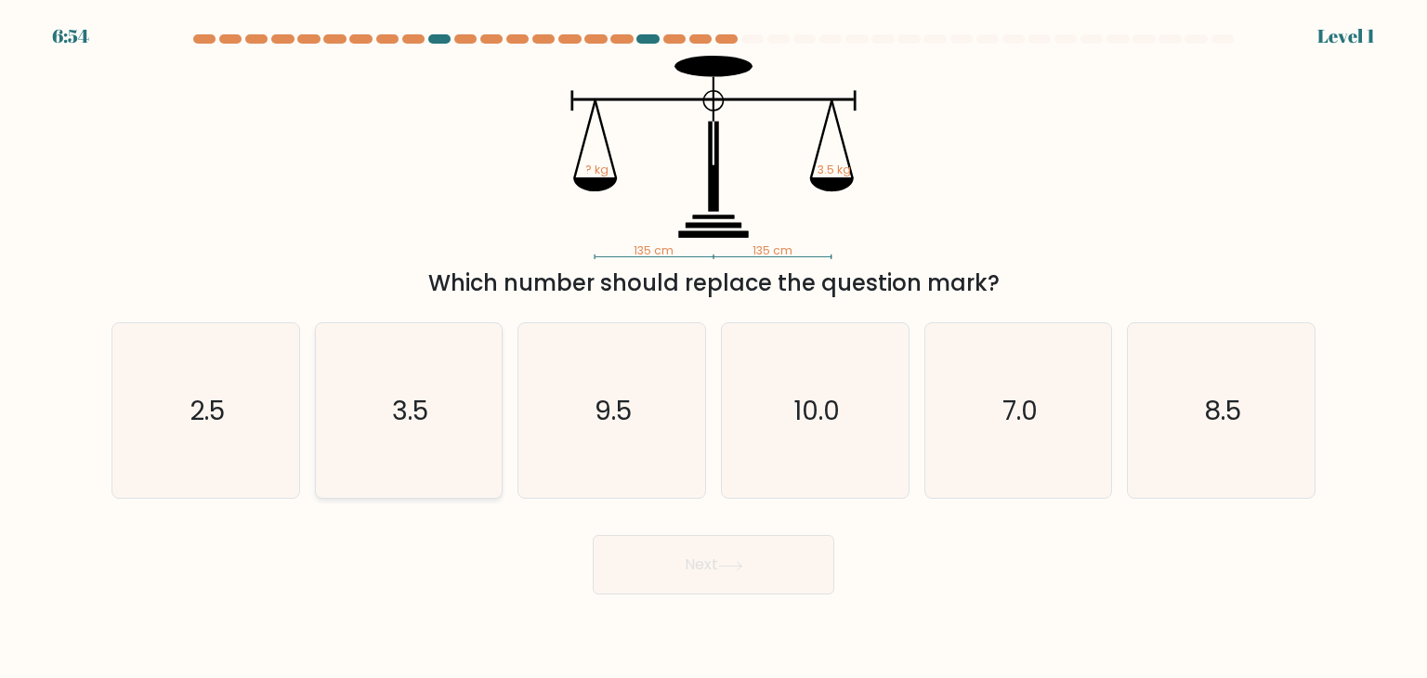
click at [450, 440] on icon "3.5" at bounding box center [408, 410] width 175 height 175
click at [713, 348] on input "b. 3.5" at bounding box center [713, 343] width 1 height 9
radio input "true"
click at [634, 561] on button "Next" at bounding box center [713, 564] width 241 height 59
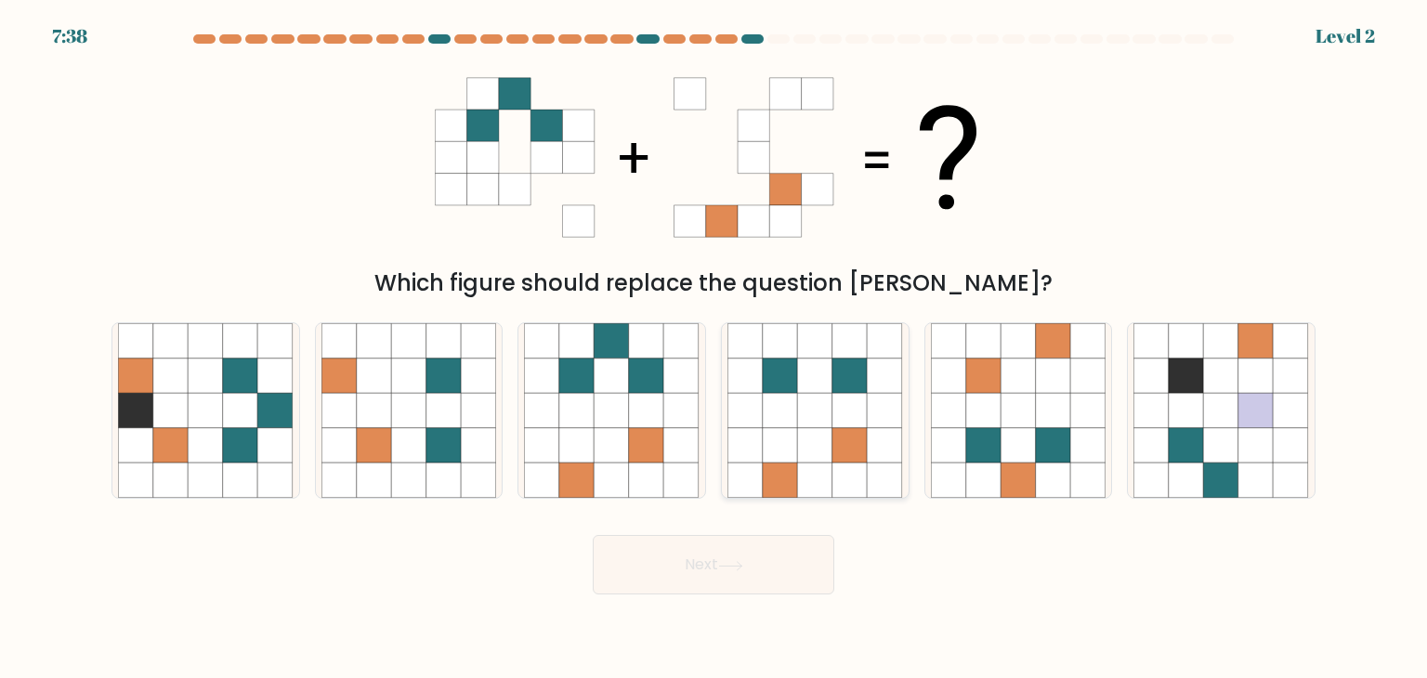
click at [829, 427] on icon at bounding box center [815, 410] width 35 height 35
click at [714, 348] on input "d." at bounding box center [713, 343] width 1 height 9
radio input "true"
click at [760, 562] on button "Next" at bounding box center [713, 564] width 241 height 59
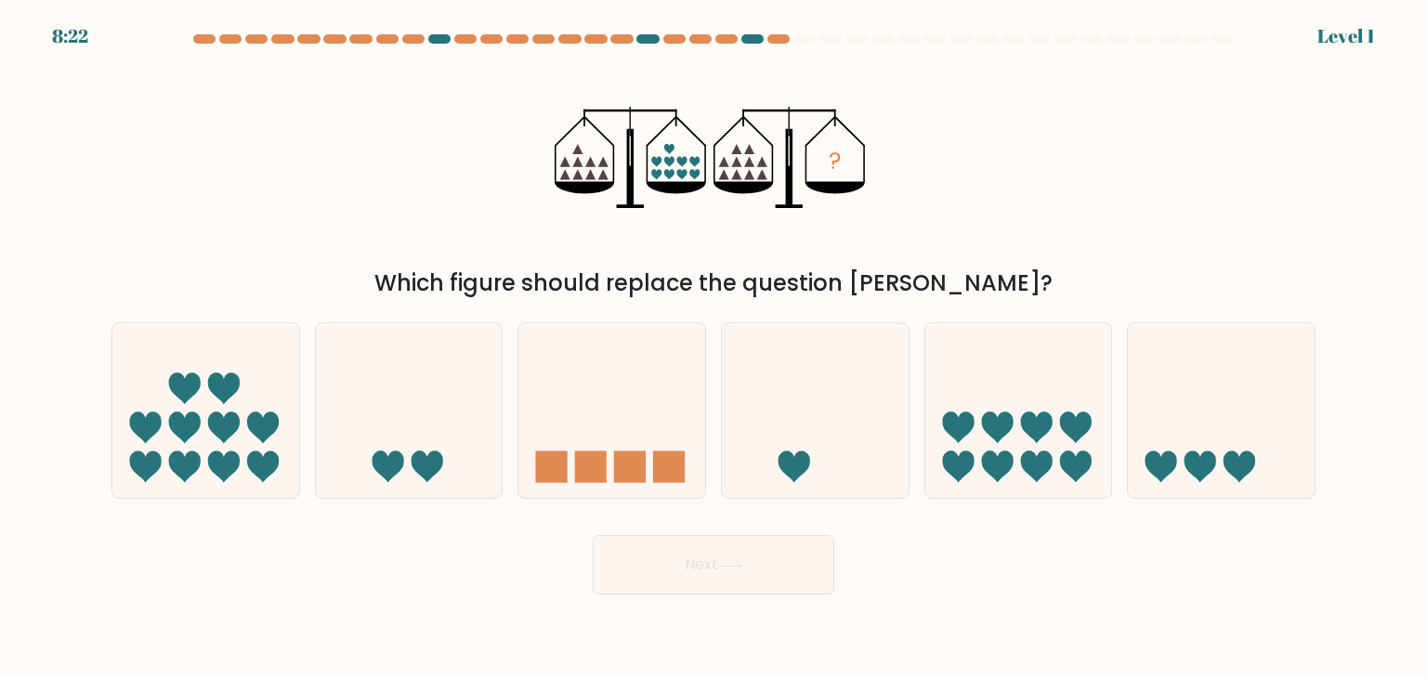
click at [505, 429] on div "b." at bounding box center [408, 410] width 203 height 176
click at [677, 554] on button "Next" at bounding box center [713, 564] width 241 height 59
click at [639, 460] on rect at bounding box center [630, 467] width 32 height 32
click at [713, 348] on input "c." at bounding box center [713, 343] width 1 height 9
radio input "true"
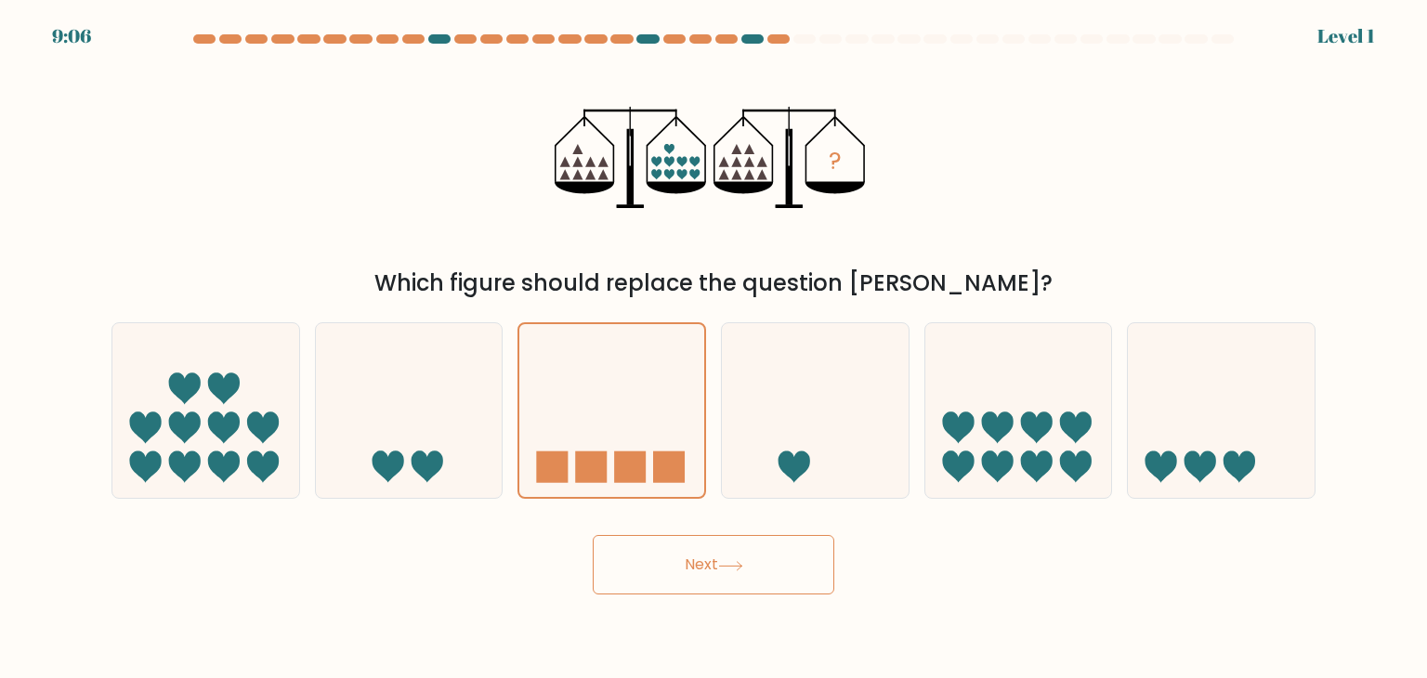
click at [669, 518] on form at bounding box center [713, 314] width 1427 height 560
click at [706, 562] on button "Next" at bounding box center [713, 564] width 241 height 59
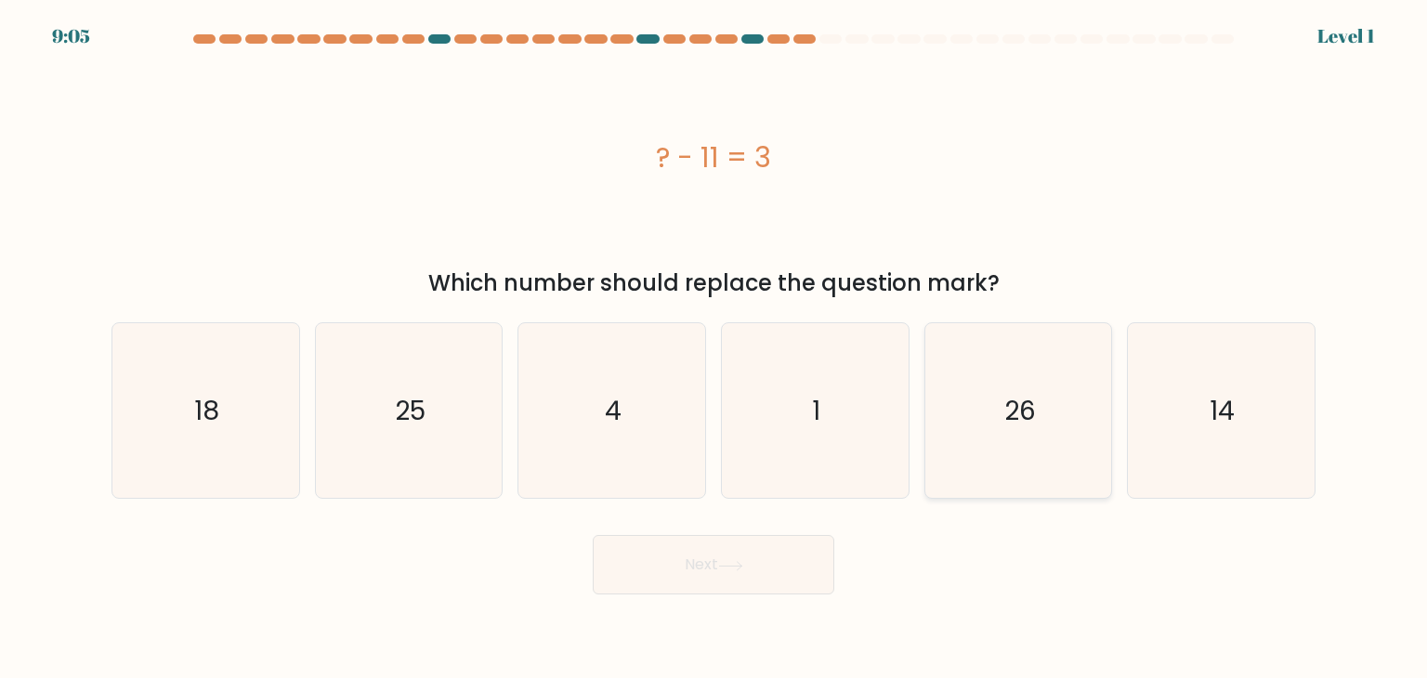
click at [989, 426] on icon "26" at bounding box center [1018, 410] width 175 height 175
click at [714, 348] on input "e. 26" at bounding box center [713, 343] width 1 height 9
radio input "true"
drag, startPoint x: 840, startPoint y: 530, endPoint x: 827, endPoint y: 540, distance: 16.0
click at [836, 530] on div "Next" at bounding box center [713, 557] width 1226 height 73
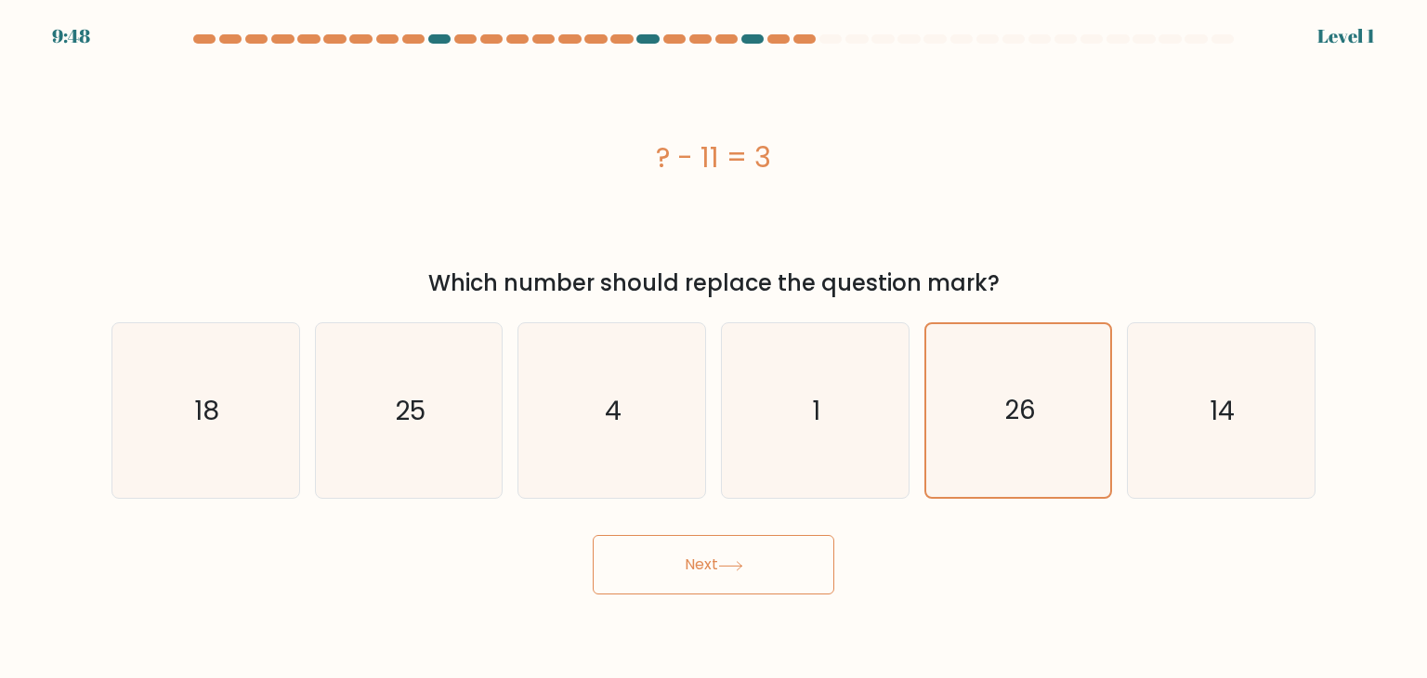
click at [766, 554] on button "Next" at bounding box center [713, 564] width 241 height 59
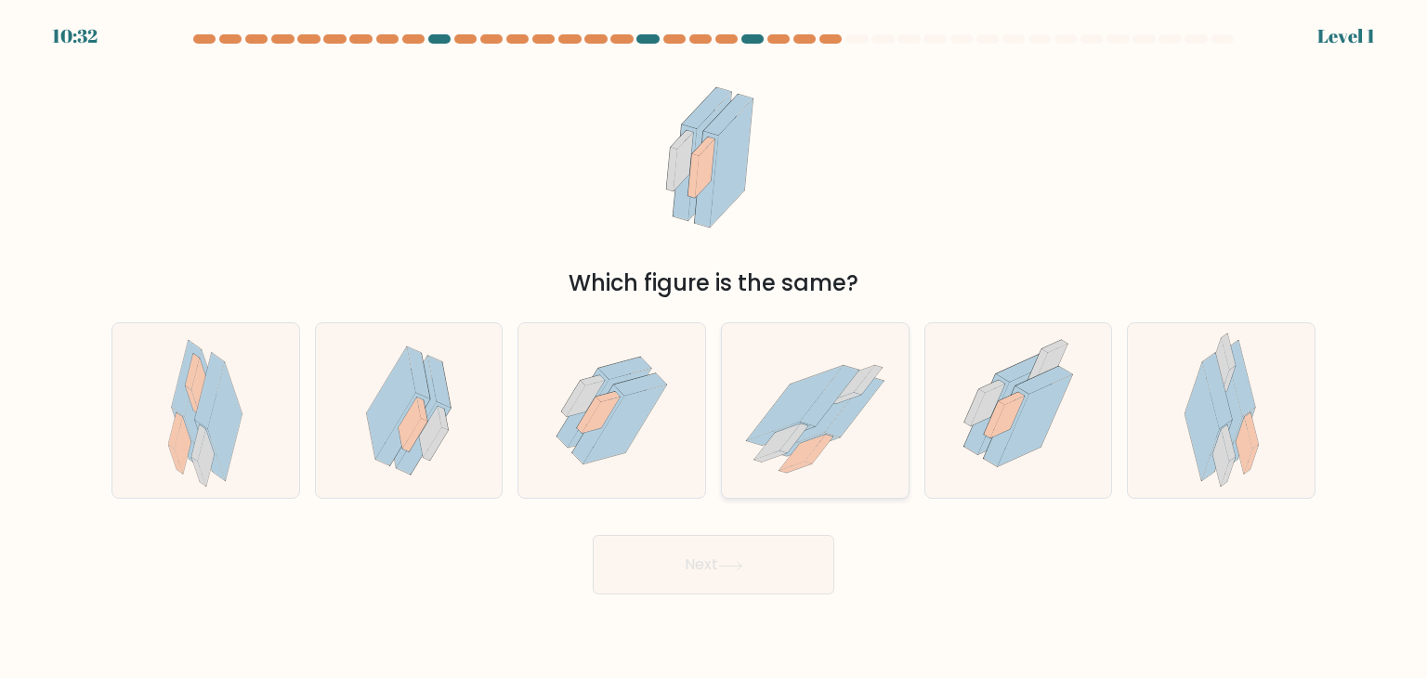
click at [837, 450] on icon at bounding box center [815, 410] width 187 height 153
click at [714, 348] on input "d." at bounding box center [713, 343] width 1 height 9
radio input "true"
click at [728, 583] on button "Next" at bounding box center [713, 564] width 241 height 59
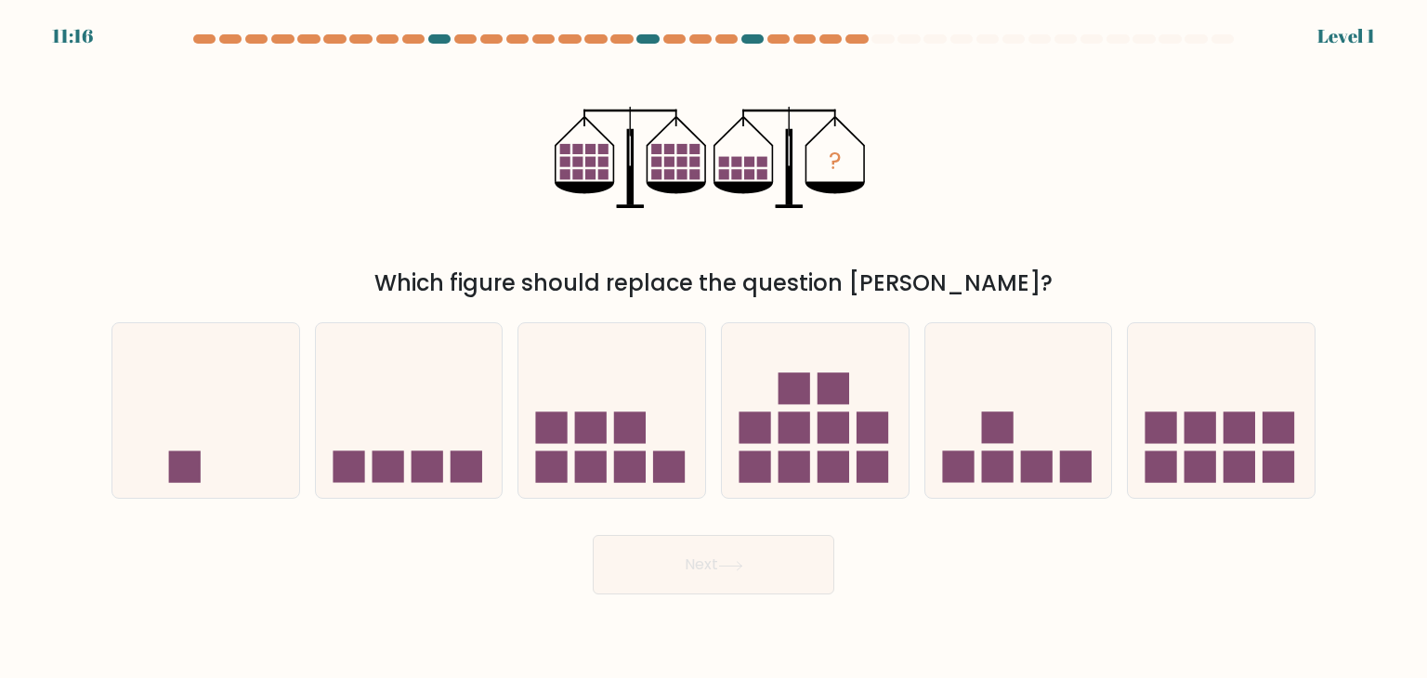
click at [910, 424] on div "d." at bounding box center [814, 410] width 203 height 176
click at [704, 547] on button "Next" at bounding box center [713, 564] width 241 height 59
click at [769, 428] on rect at bounding box center [754, 428] width 32 height 32
click at [714, 348] on input "d." at bounding box center [713, 343] width 1 height 9
radio input "true"
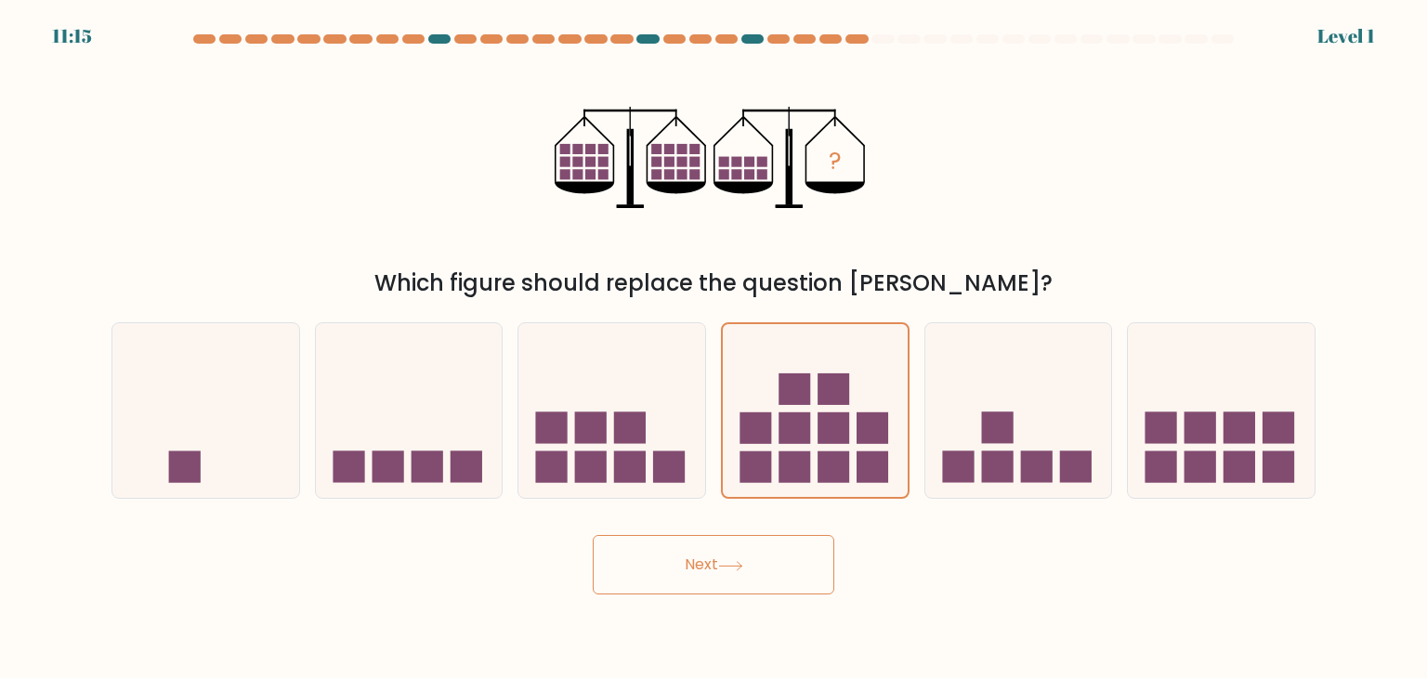
click at [736, 558] on button "Next" at bounding box center [713, 564] width 241 height 59
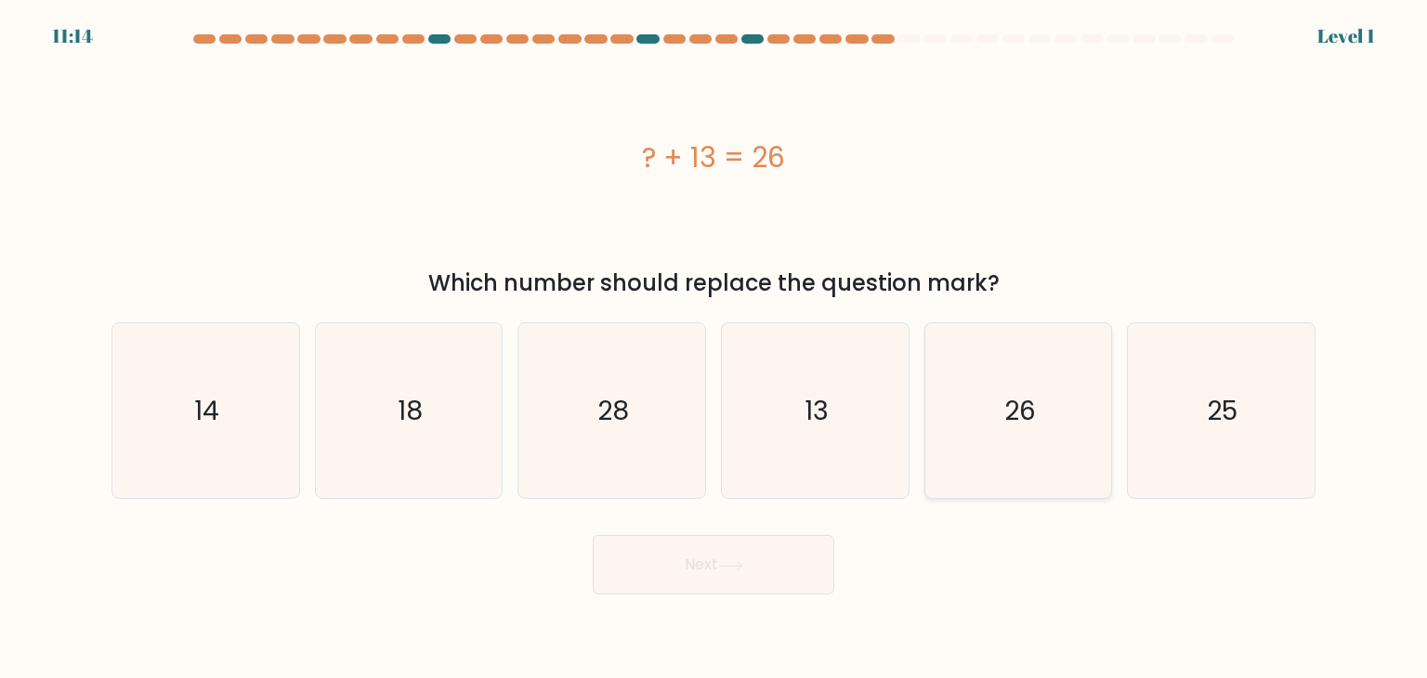
click at [964, 436] on icon "26" at bounding box center [1018, 410] width 175 height 175
click at [714, 348] on input "e. 26" at bounding box center [713, 343] width 1 height 9
radio input "true"
click at [765, 561] on button "Next" at bounding box center [713, 564] width 241 height 59
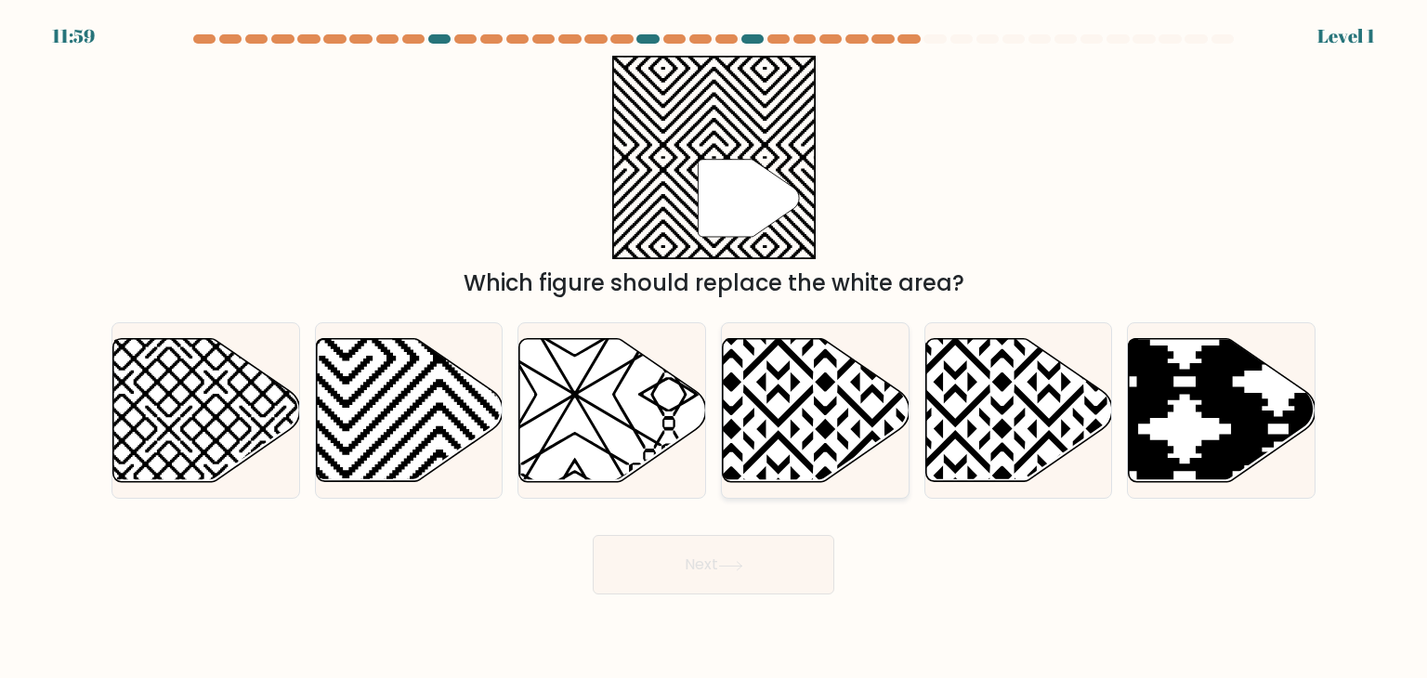
click at [802, 432] on icon at bounding box center [816, 410] width 187 height 143
click at [714, 348] on input "d." at bounding box center [713, 343] width 1 height 9
radio input "true"
click at [737, 559] on button "Next" at bounding box center [713, 564] width 241 height 59
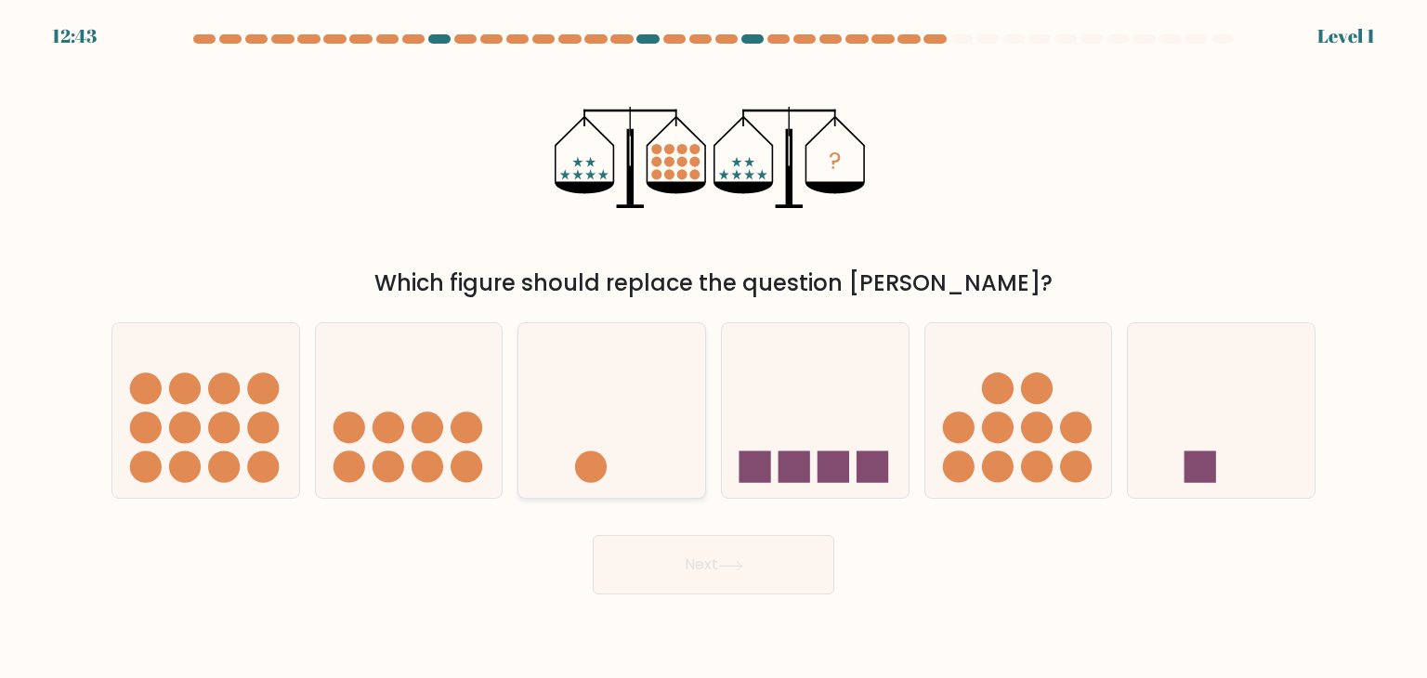
click at [642, 436] on icon at bounding box center [611, 410] width 187 height 154
click at [713, 348] on input "c." at bounding box center [713, 343] width 1 height 9
radio input "true"
click at [657, 566] on button "Next" at bounding box center [713, 564] width 241 height 59
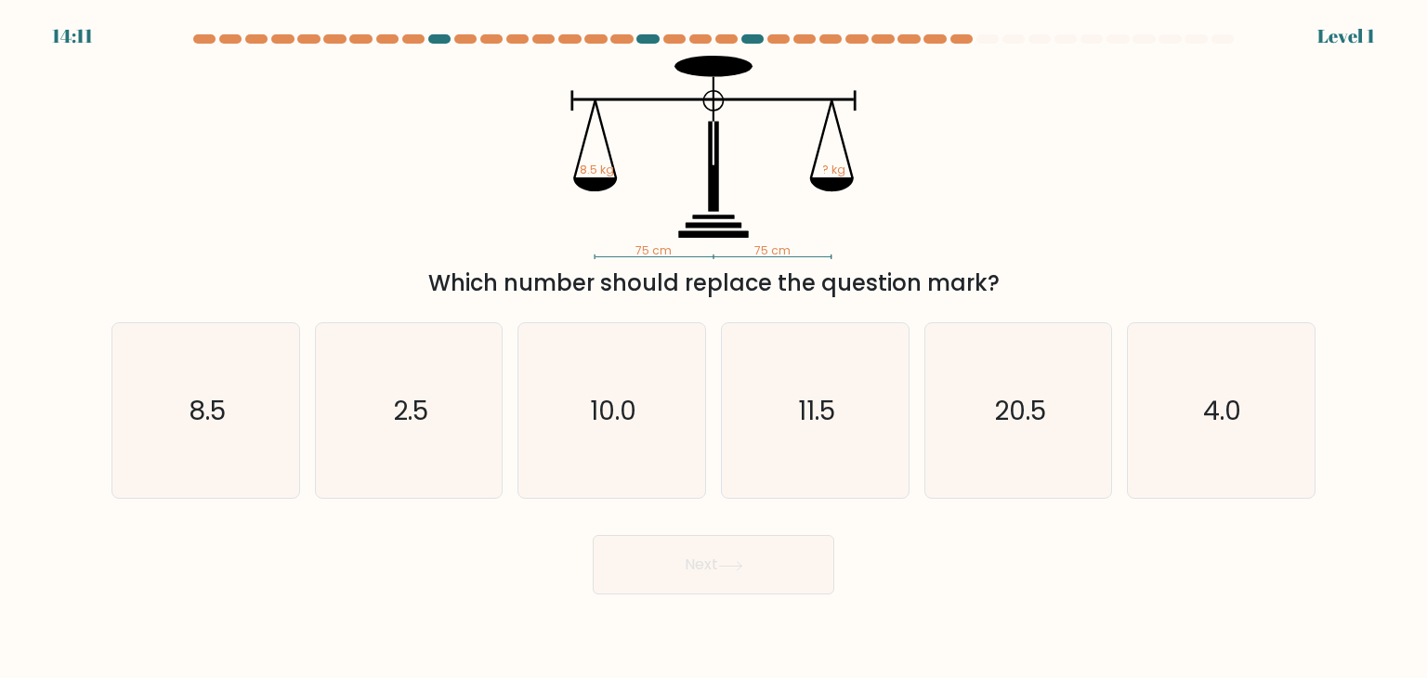
click at [789, 427] on icon "11.5" at bounding box center [814, 410] width 175 height 175
click at [714, 348] on input "d. 11.5" at bounding box center [713, 343] width 1 height 9
radio input "true"
click at [743, 557] on button "Next" at bounding box center [713, 564] width 241 height 59
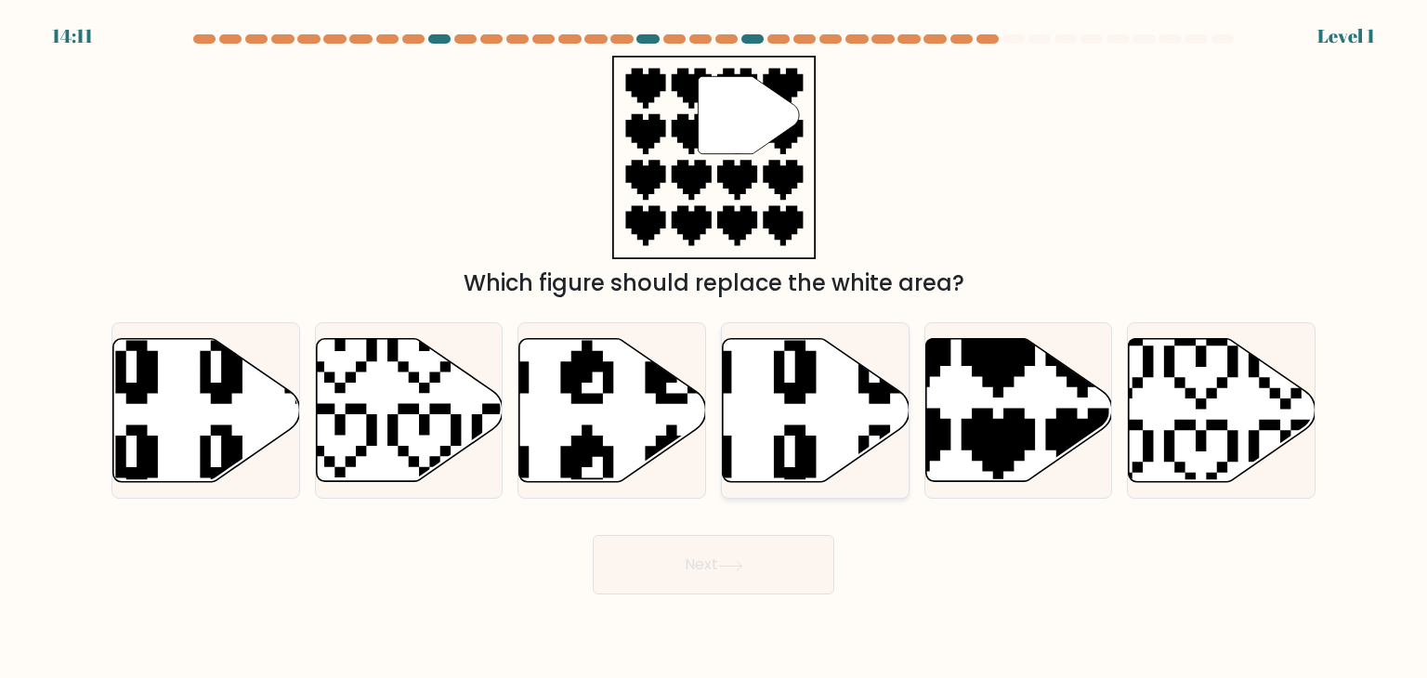
click at [823, 417] on icon at bounding box center [816, 410] width 187 height 143
click at [714, 348] on input "d." at bounding box center [713, 343] width 1 height 9
radio input "true"
click at [775, 525] on div "Next" at bounding box center [713, 557] width 1226 height 73
click at [778, 553] on button "Next" at bounding box center [713, 564] width 241 height 59
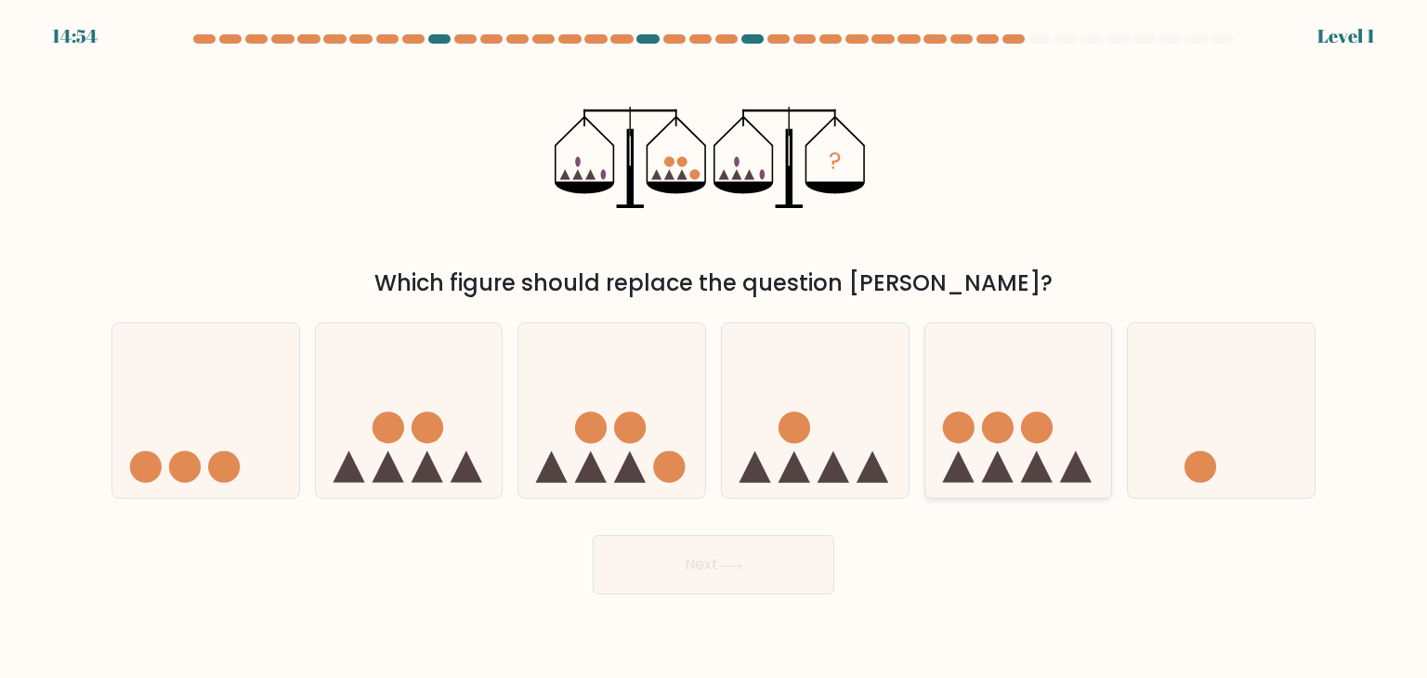
click at [1013, 419] on icon at bounding box center [1018, 410] width 187 height 154
click at [714, 348] on input "e." at bounding box center [713, 343] width 1 height 9
radio input "true"
click at [773, 547] on button "Next" at bounding box center [713, 564] width 241 height 59
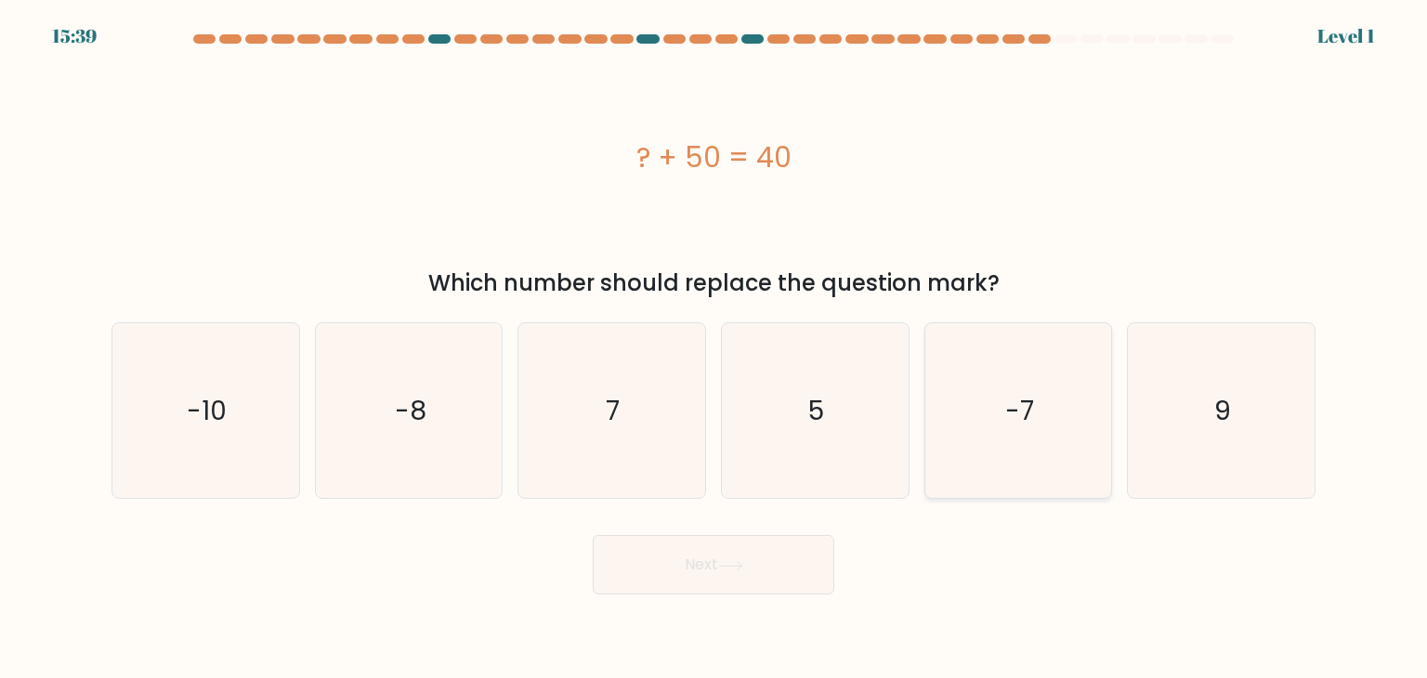
click at [1025, 407] on text "-7" at bounding box center [1019, 410] width 29 height 37
click at [714, 348] on input "e. -7" at bounding box center [713, 343] width 1 height 9
radio input "true"
drag, startPoint x: 840, startPoint y: 522, endPoint x: 804, endPoint y: 547, distance: 43.3
click at [839, 522] on div "Next" at bounding box center [713, 557] width 1226 height 73
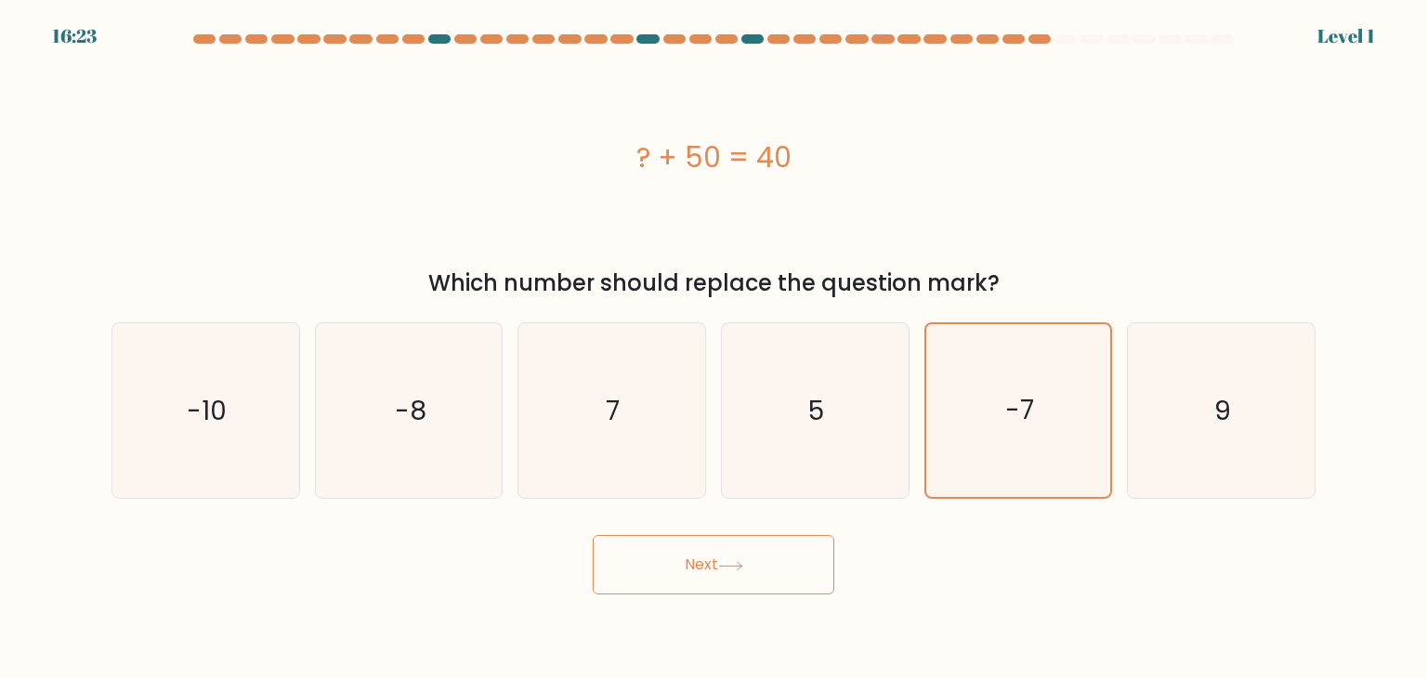
click at [792, 554] on button "Next" at bounding box center [713, 564] width 241 height 59
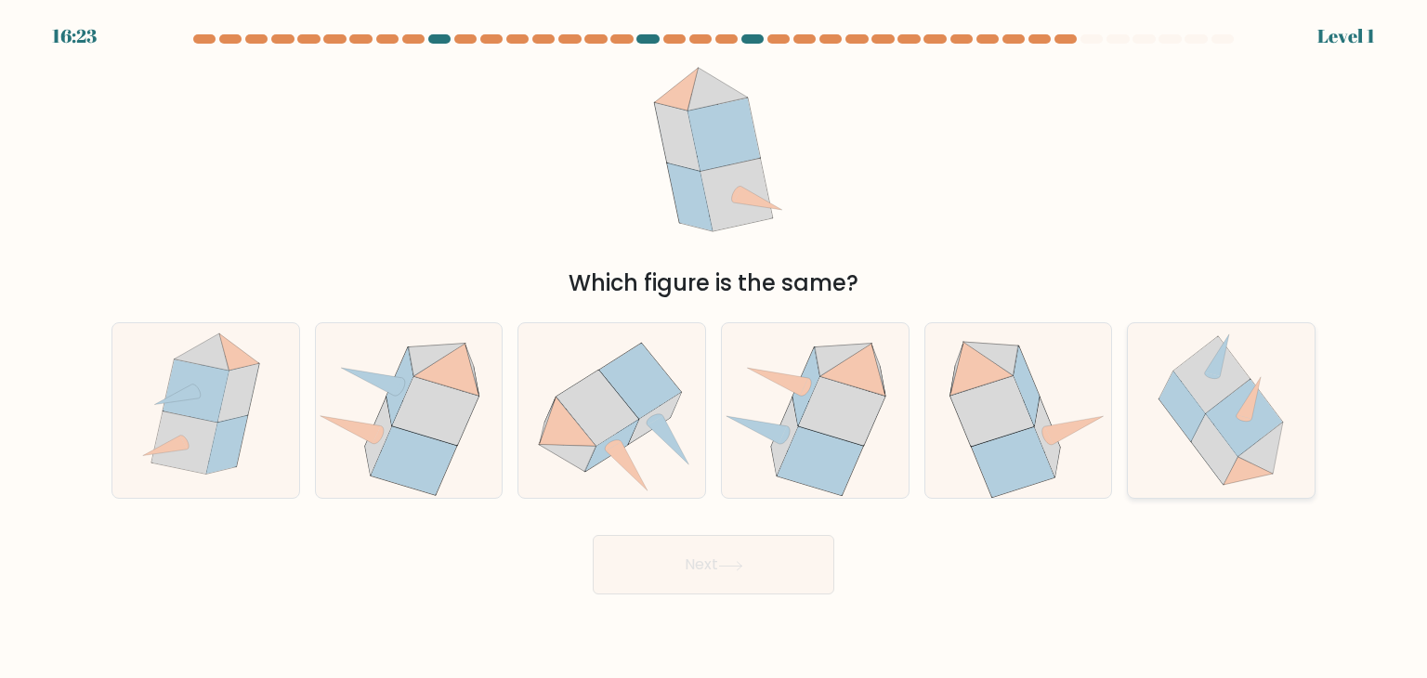
click at [1150, 431] on icon at bounding box center [1221, 410] width 174 height 175
click at [714, 348] on input "f." at bounding box center [713, 343] width 1 height 9
radio input "true"
click at [736, 562] on icon at bounding box center [730, 566] width 25 height 10
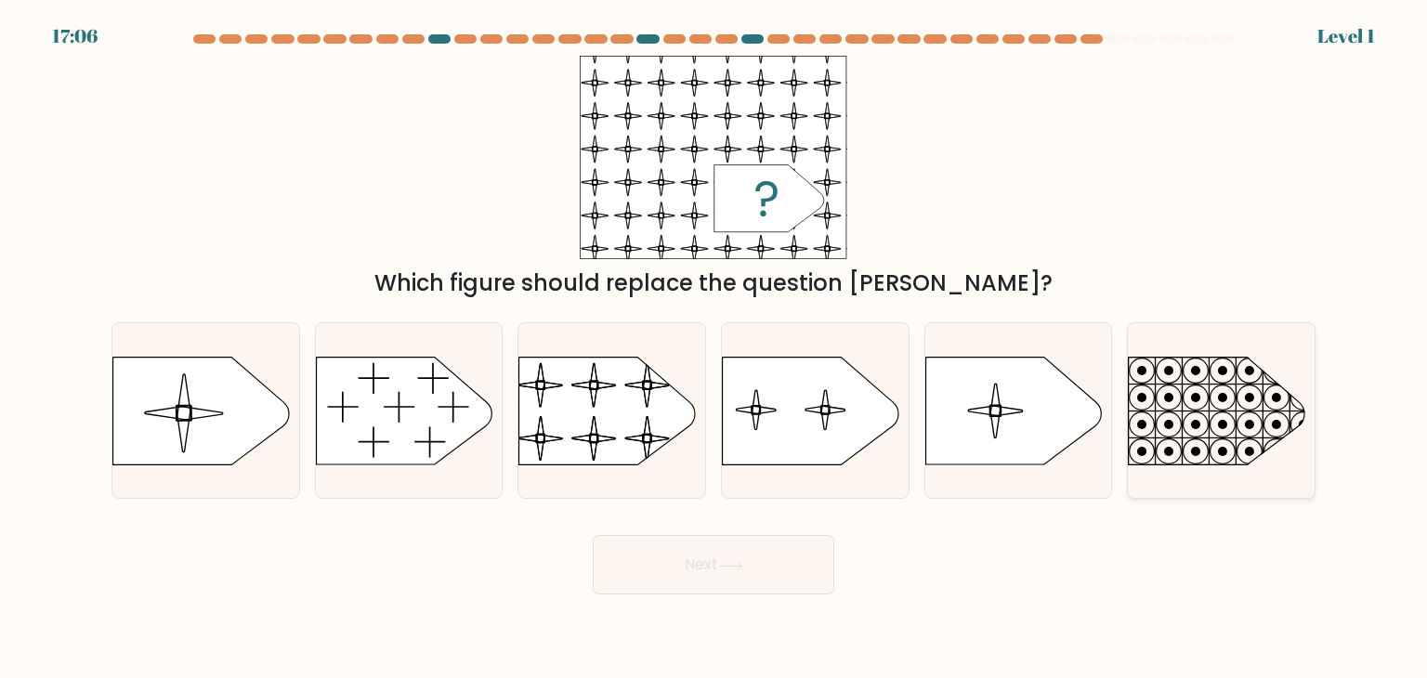
click at [1157, 450] on icon at bounding box center [1221, 411] width 187 height 109
click at [714, 348] on input "f." at bounding box center [713, 343] width 1 height 9
radio input "true"
click at [763, 599] on body "17:50 Level 1" at bounding box center [713, 339] width 1427 height 678
click at [999, 424] on icon at bounding box center [1013, 411] width 176 height 108
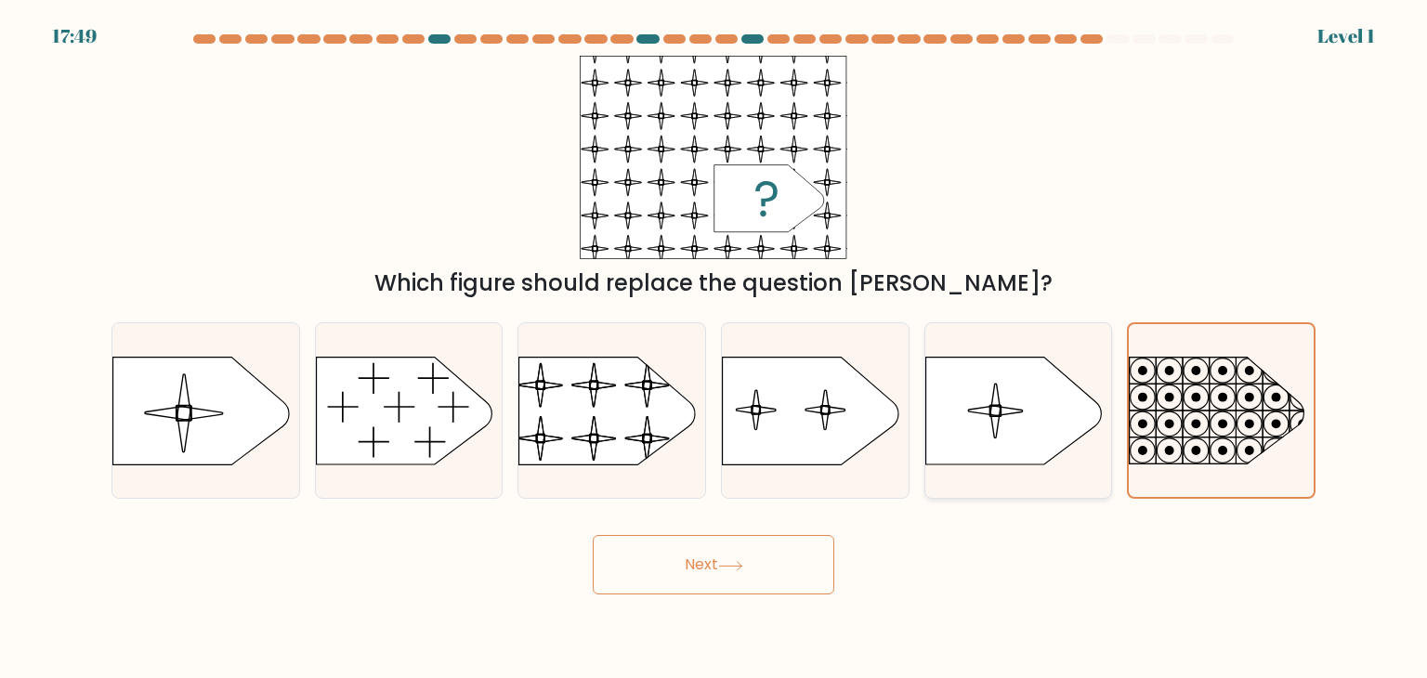
click at [714, 348] on input "e." at bounding box center [713, 343] width 1 height 9
radio input "true"
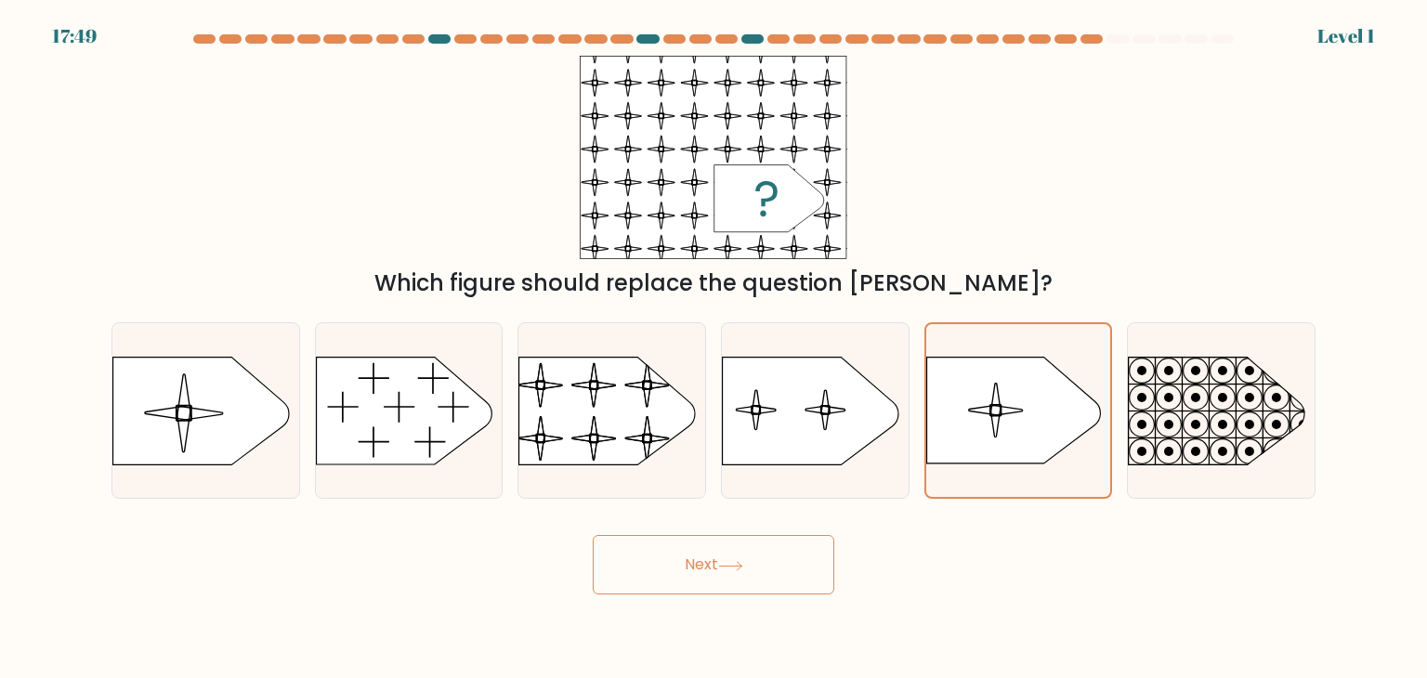
click at [731, 552] on button "Next" at bounding box center [713, 564] width 241 height 59
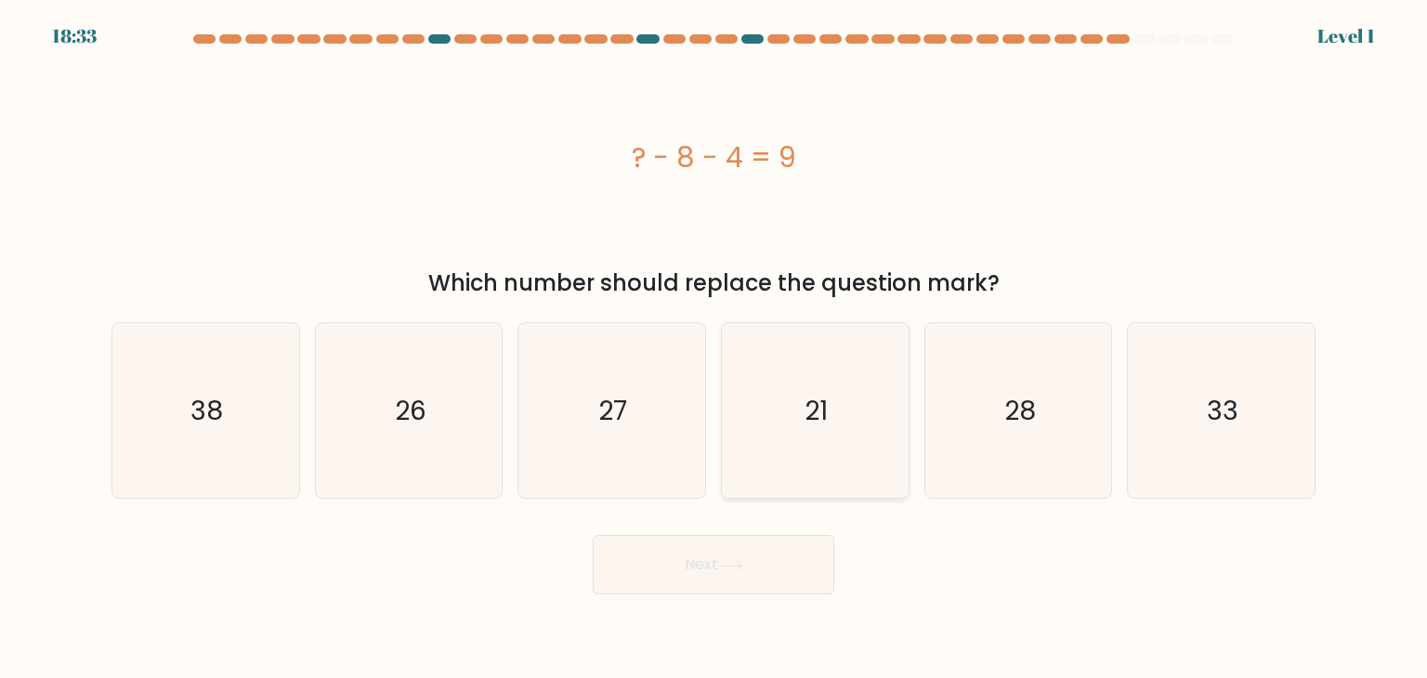
click at [820, 439] on icon "21" at bounding box center [814, 410] width 175 height 175
click at [714, 348] on input "d. 21" at bounding box center [713, 343] width 1 height 9
radio input "true"
click at [757, 569] on button "Next" at bounding box center [713, 564] width 241 height 59
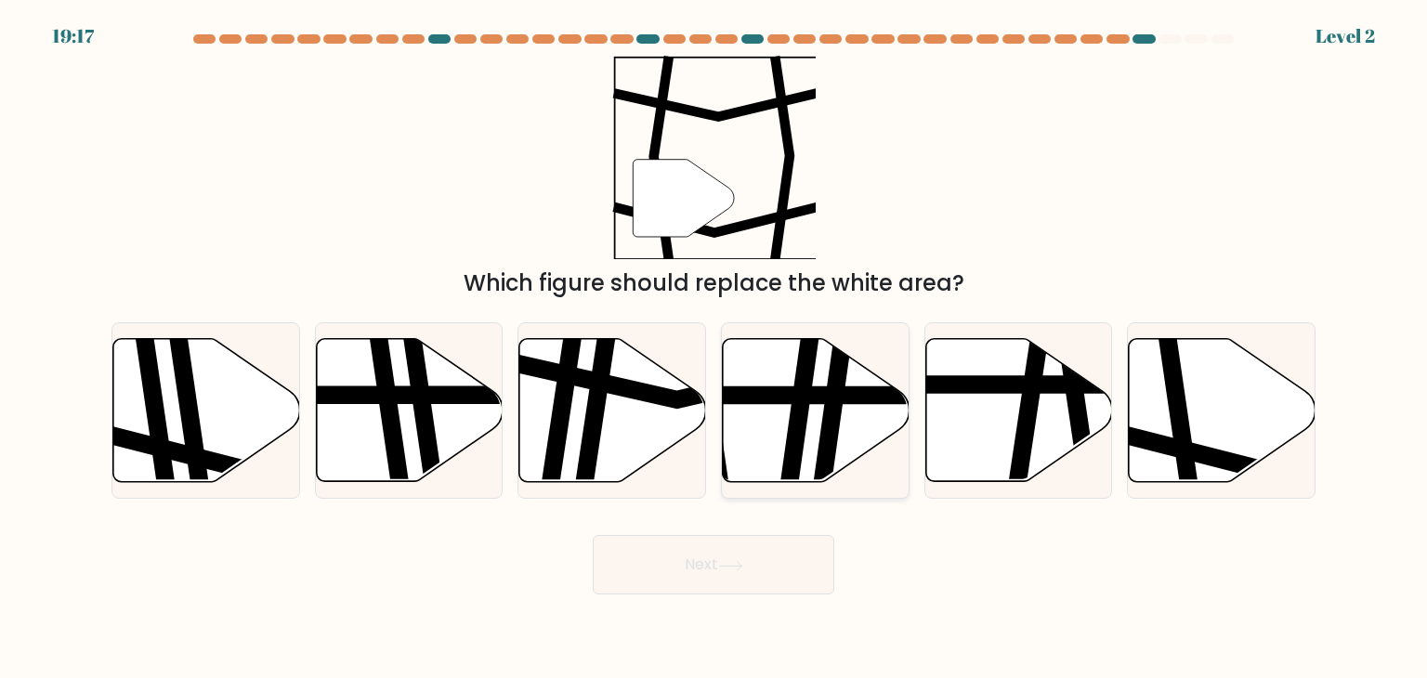
click at [825, 430] on icon at bounding box center [829, 337] width 27 height 376
click at [714, 348] on input "d." at bounding box center [713, 343] width 1 height 9
radio input "true"
click at [754, 573] on button "Next" at bounding box center [713, 564] width 241 height 59
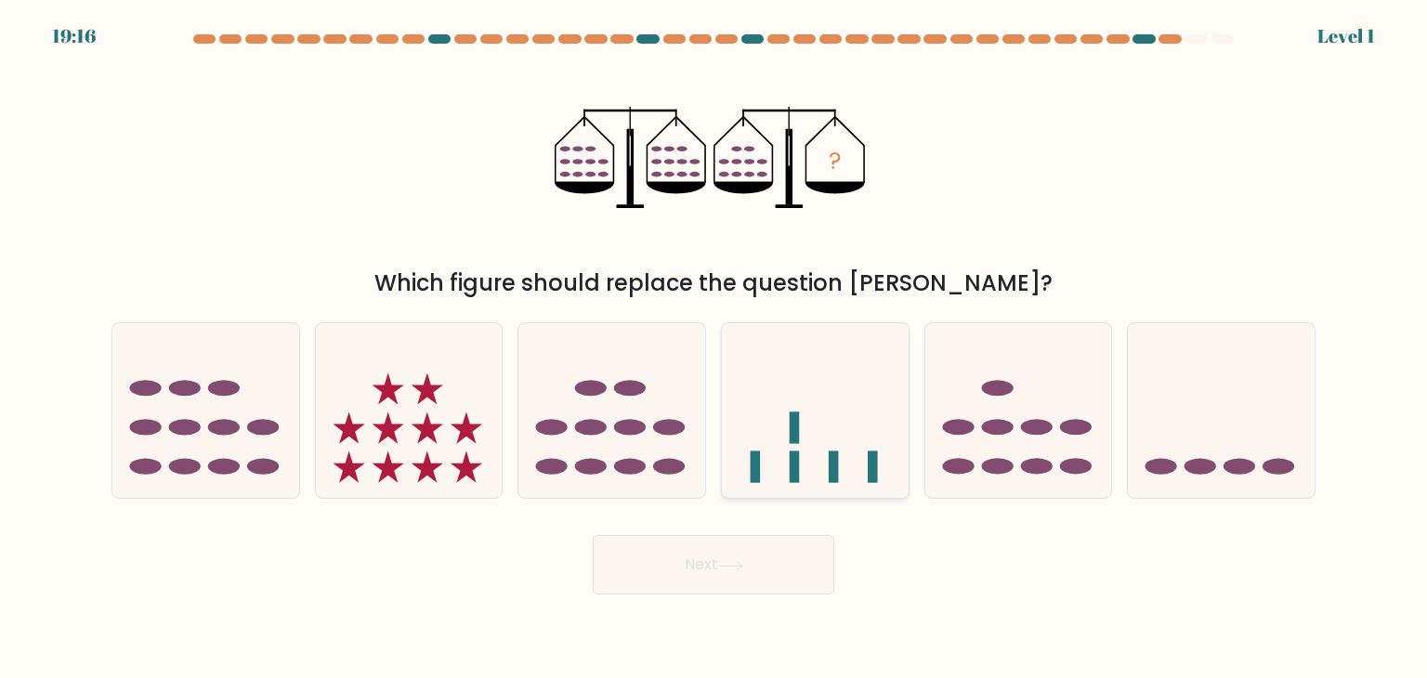
click at [847, 442] on icon at bounding box center [815, 410] width 187 height 154
click at [714, 348] on input "d." at bounding box center [713, 343] width 1 height 9
radio input "true"
click at [797, 581] on button "Next" at bounding box center [713, 564] width 241 height 59
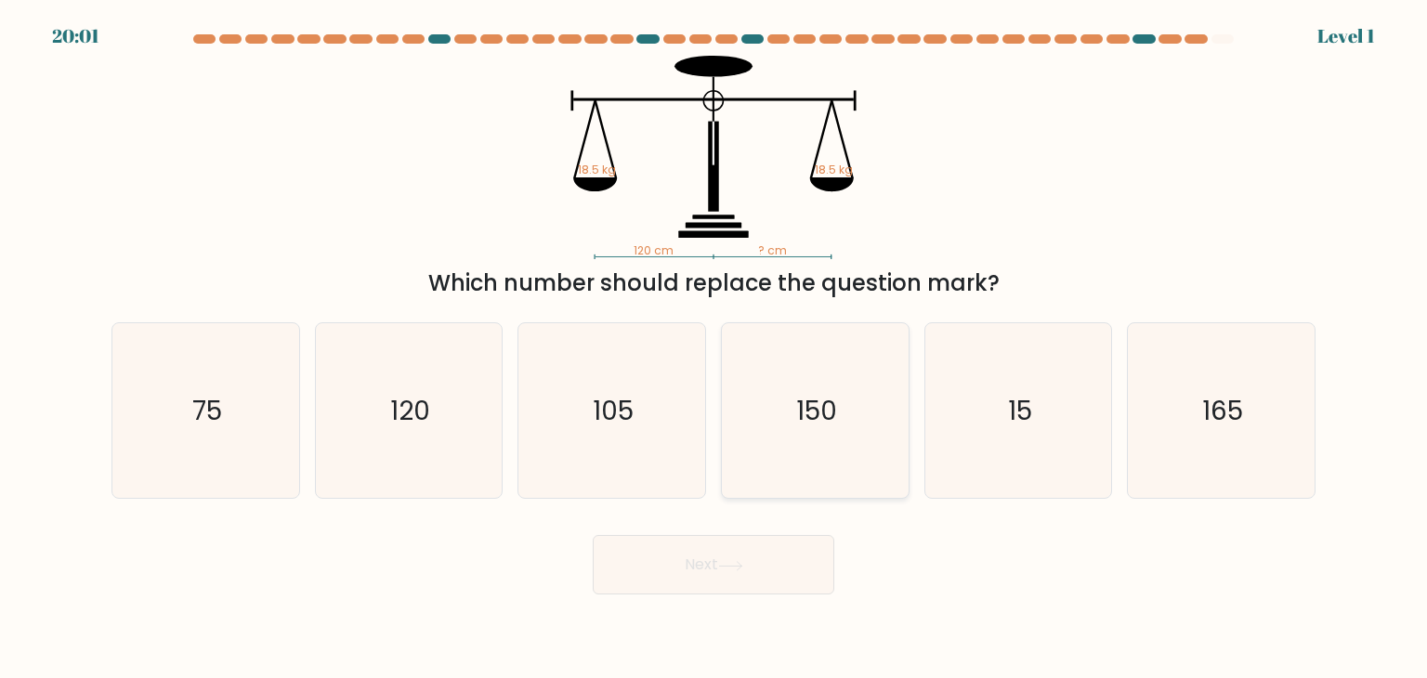
click at [829, 460] on icon "150" at bounding box center [814, 410] width 175 height 175
click at [714, 348] on input "d. 150" at bounding box center [713, 343] width 1 height 9
radio input "true"
click at [783, 562] on button "Next" at bounding box center [713, 564] width 241 height 59
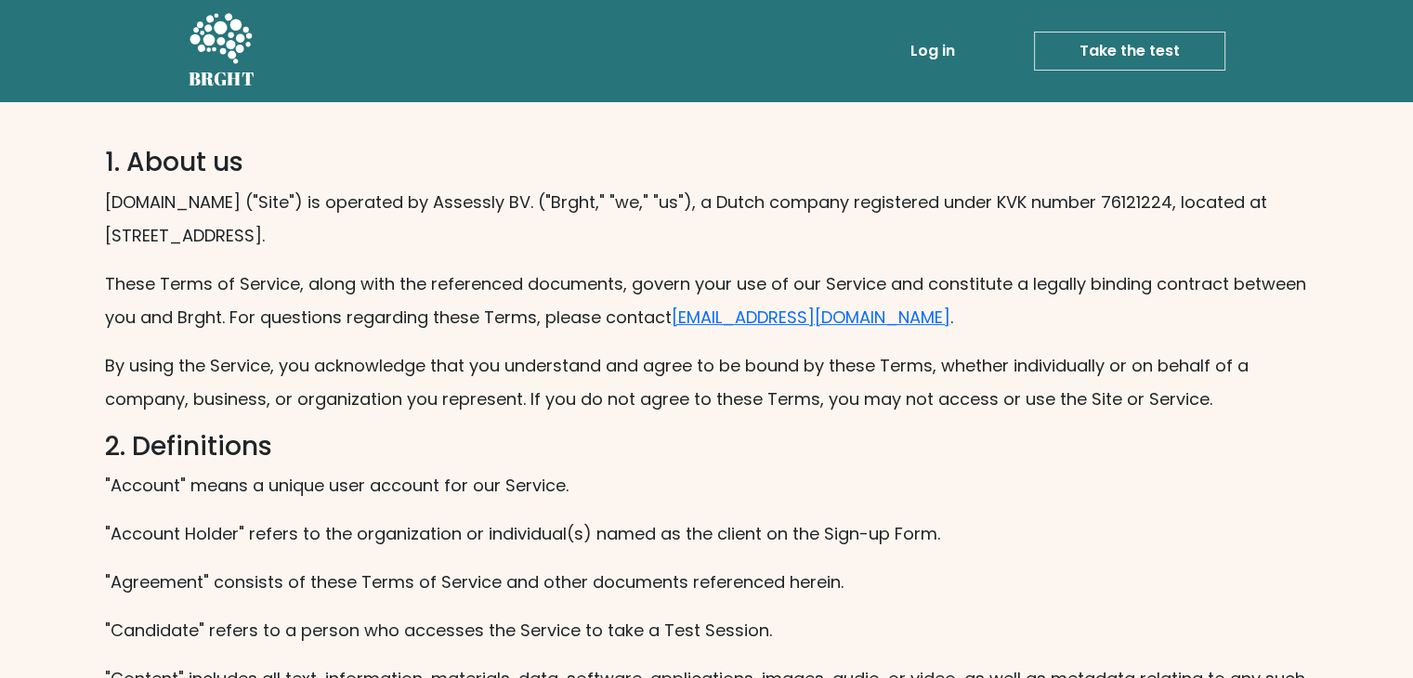
click at [1129, 59] on link "Take the test" at bounding box center [1129, 51] width 191 height 39
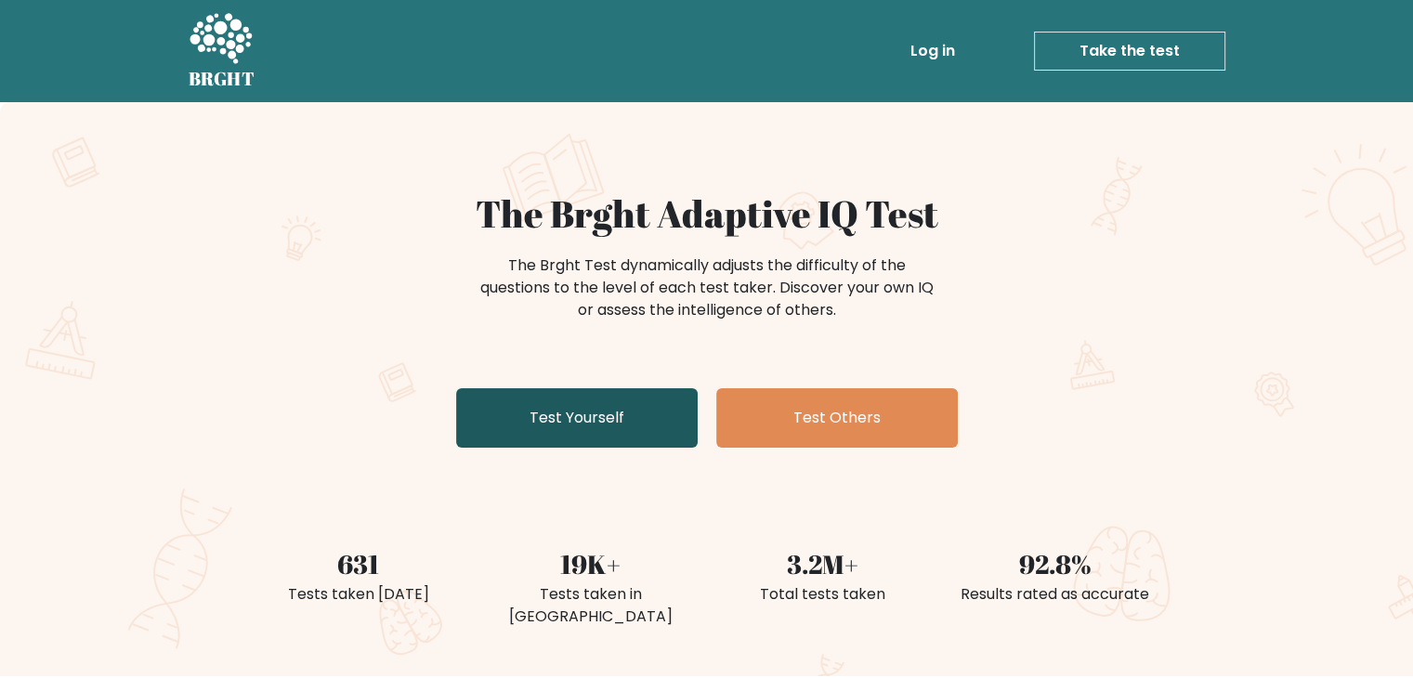
click at [609, 417] on link "Test Yourself" at bounding box center [576, 417] width 241 height 59
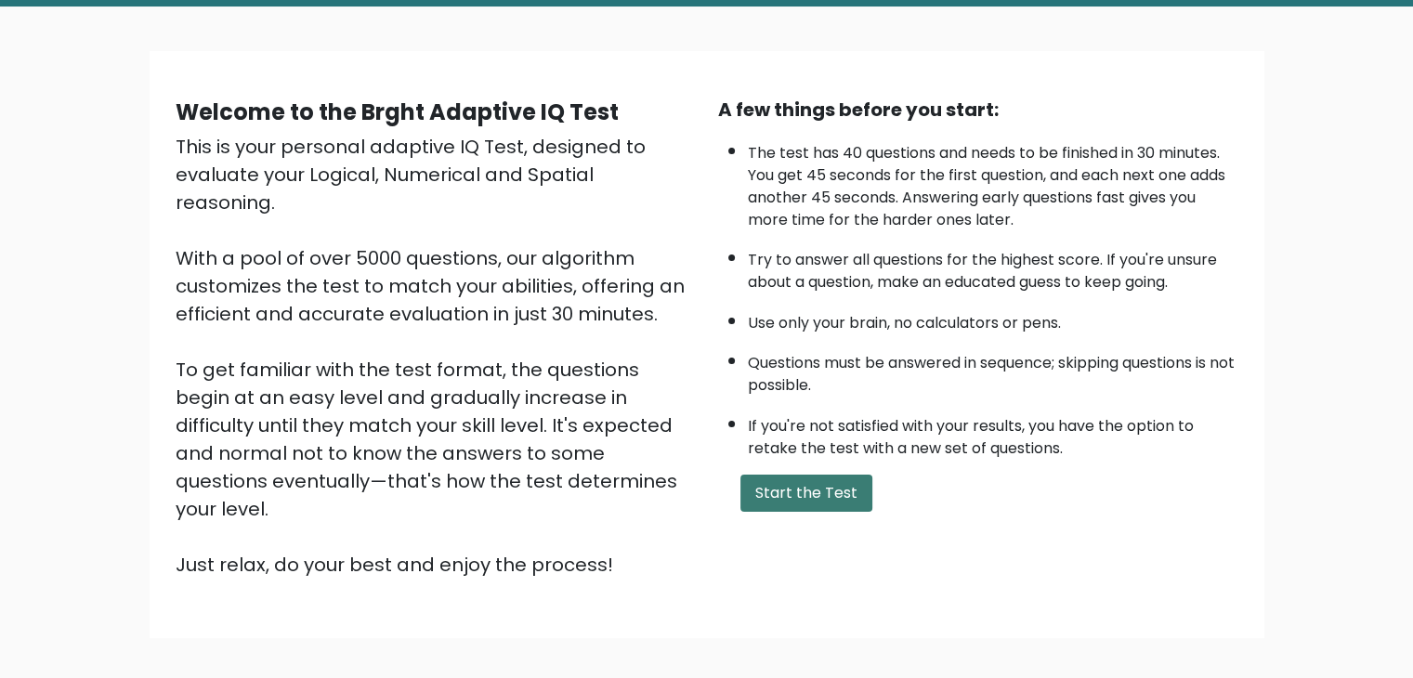
scroll to position [173, 0]
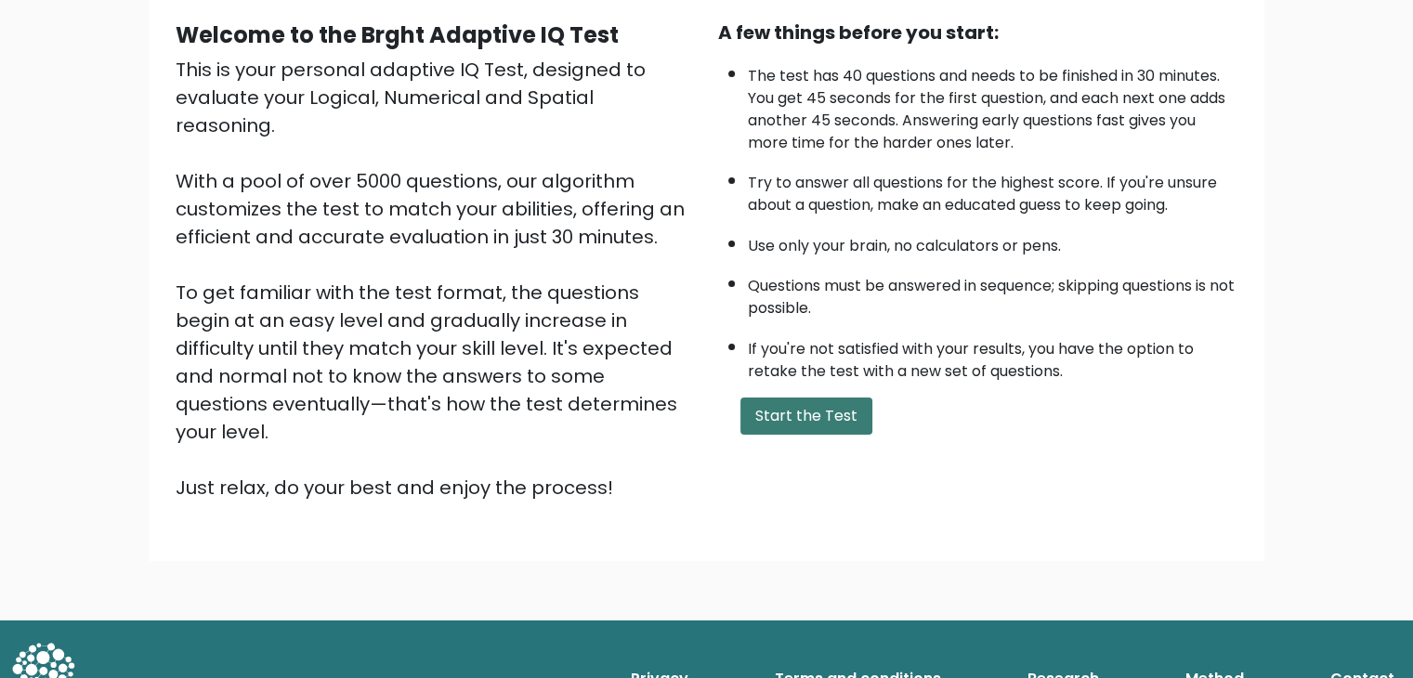
click at [790, 410] on button "Start the Test" at bounding box center [806, 416] width 132 height 37
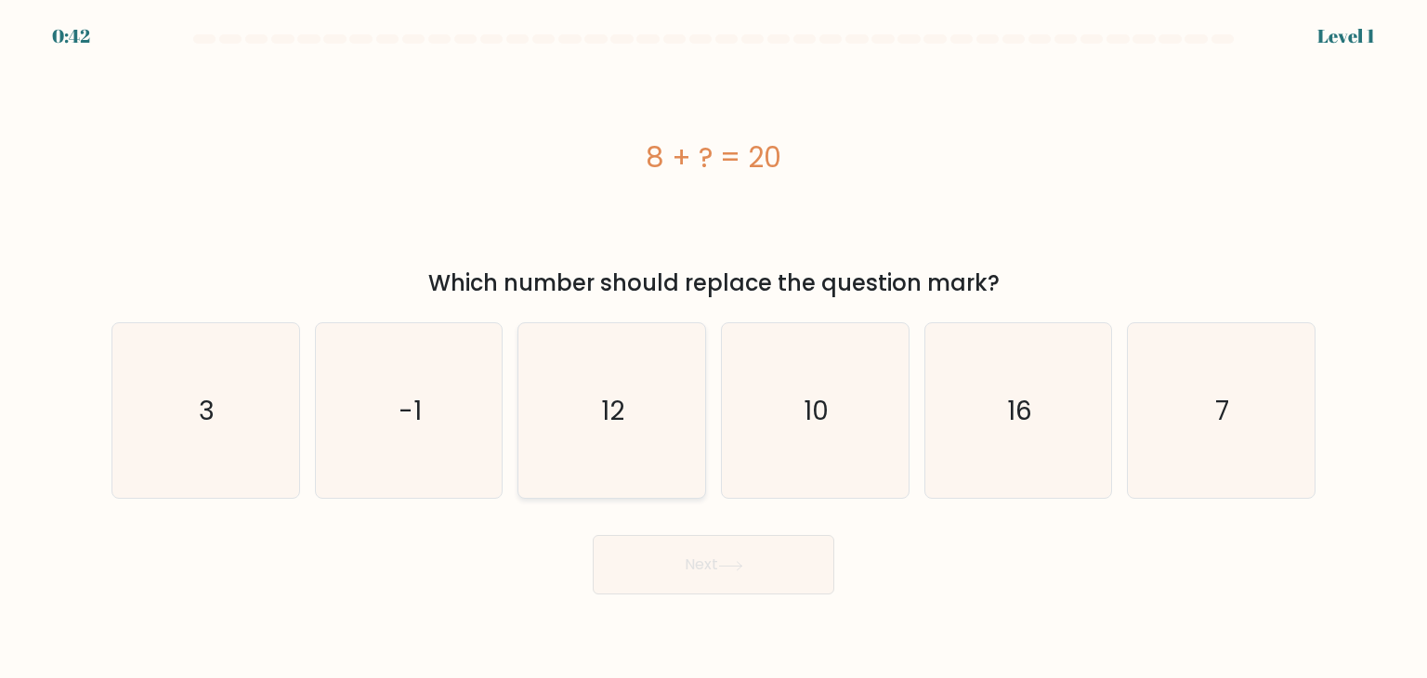
click at [640, 414] on icon "12" at bounding box center [611, 410] width 175 height 175
click at [713, 348] on input "c. 12" at bounding box center [713, 343] width 1 height 9
radio input "true"
click at [701, 562] on button "Next" at bounding box center [713, 564] width 241 height 59
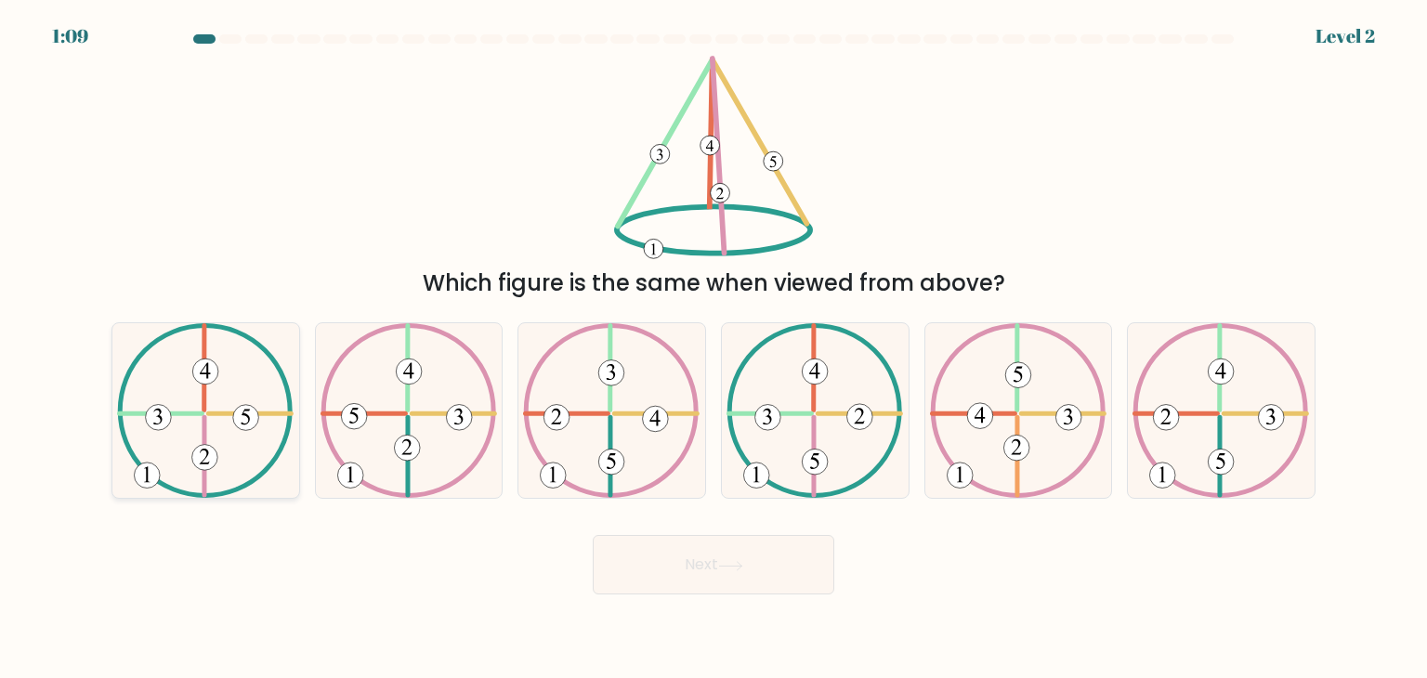
click at [204, 402] on 321 at bounding box center [204, 368] width 0 height 85
click at [713, 348] on input "a." at bounding box center [713, 343] width 1 height 9
radio input "true"
click at [701, 559] on button "Next" at bounding box center [713, 564] width 241 height 59
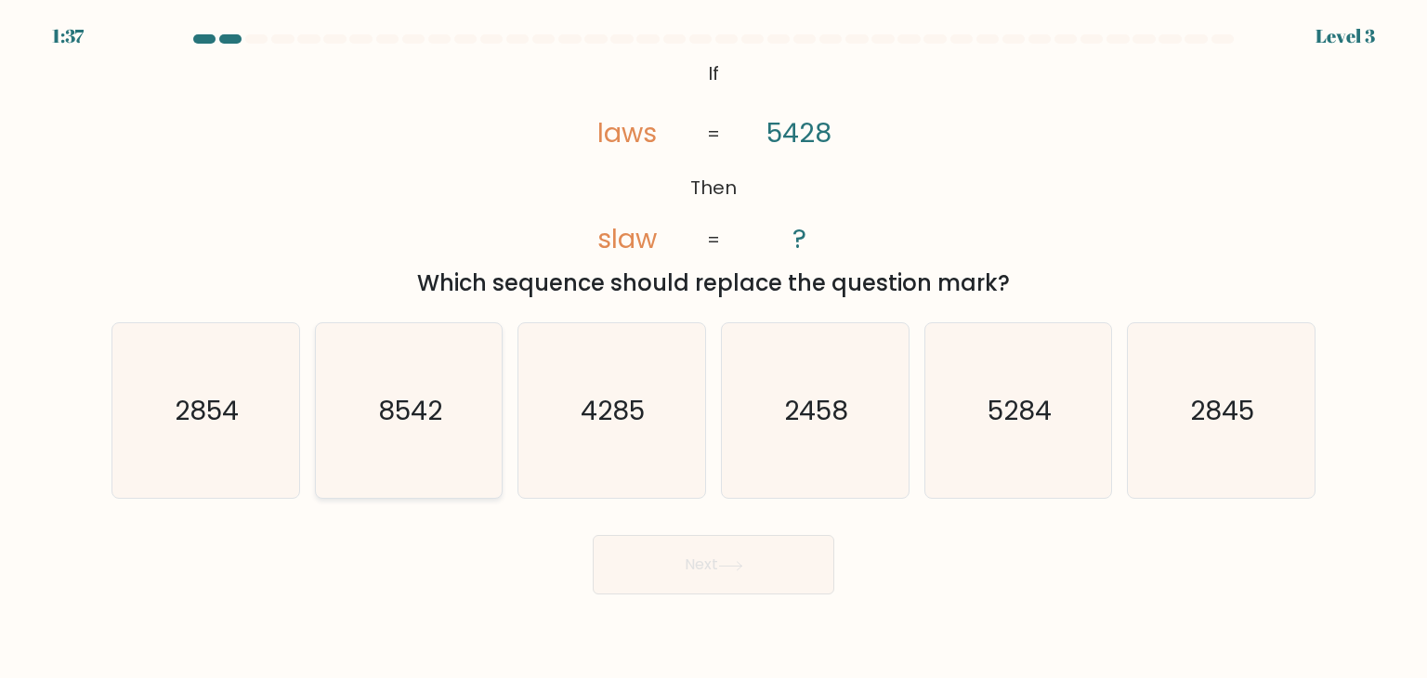
click at [437, 416] on text "8542" at bounding box center [410, 410] width 64 height 37
click at [713, 348] on input "b. 8542" at bounding box center [713, 343] width 1 height 9
radio input "true"
click at [734, 562] on icon at bounding box center [730, 566] width 25 height 10
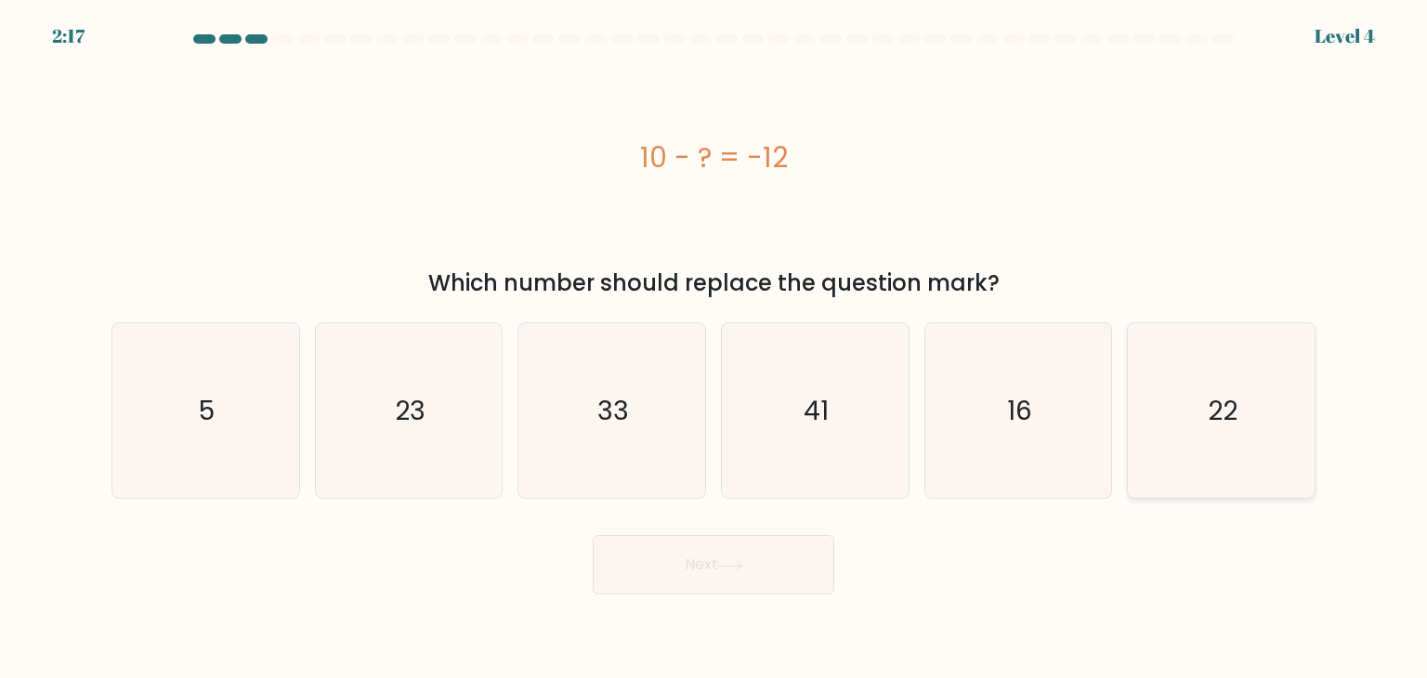
click at [1259, 424] on icon "22" at bounding box center [1220, 410] width 175 height 175
click at [714, 348] on input "f. 22" at bounding box center [713, 343] width 1 height 9
radio input "true"
click at [769, 563] on button "Next" at bounding box center [713, 564] width 241 height 59
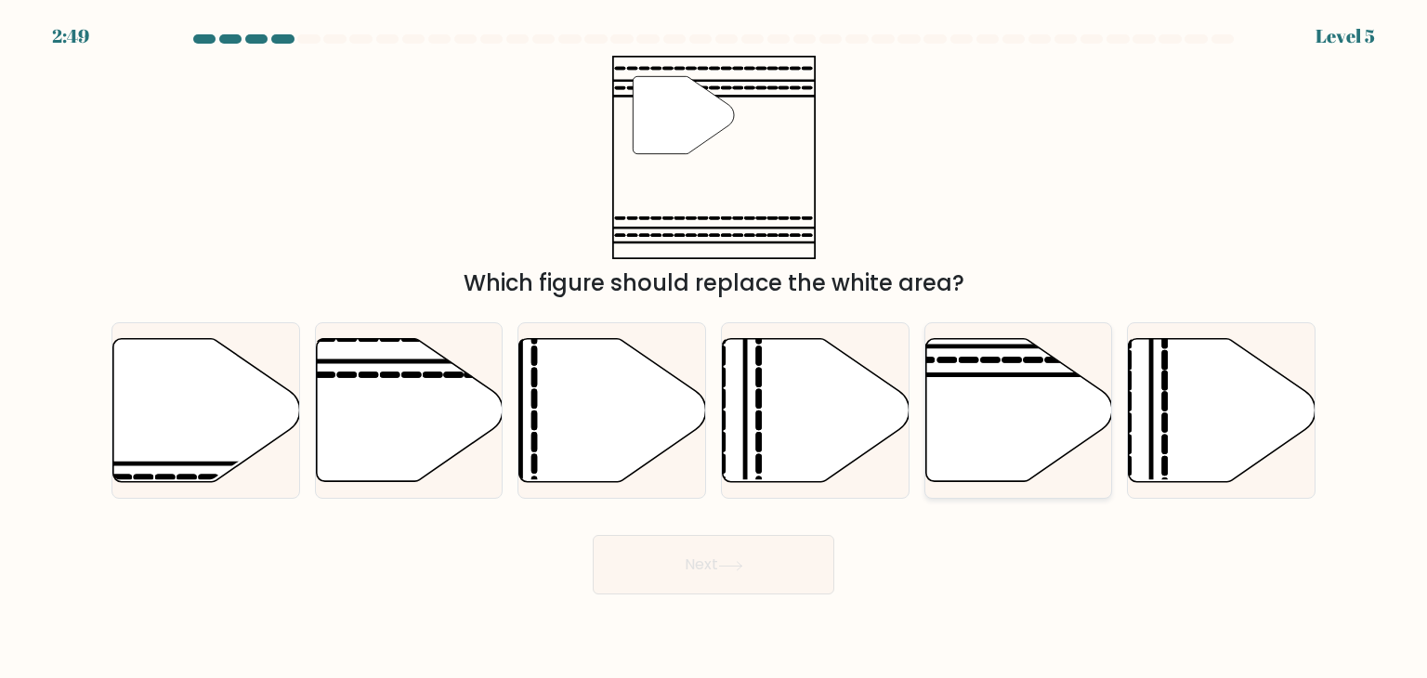
click at [975, 390] on icon at bounding box center [1018, 410] width 187 height 143
click at [714, 348] on input "e." at bounding box center [713, 343] width 1 height 9
radio input "true"
click at [737, 572] on button "Next" at bounding box center [713, 564] width 241 height 59
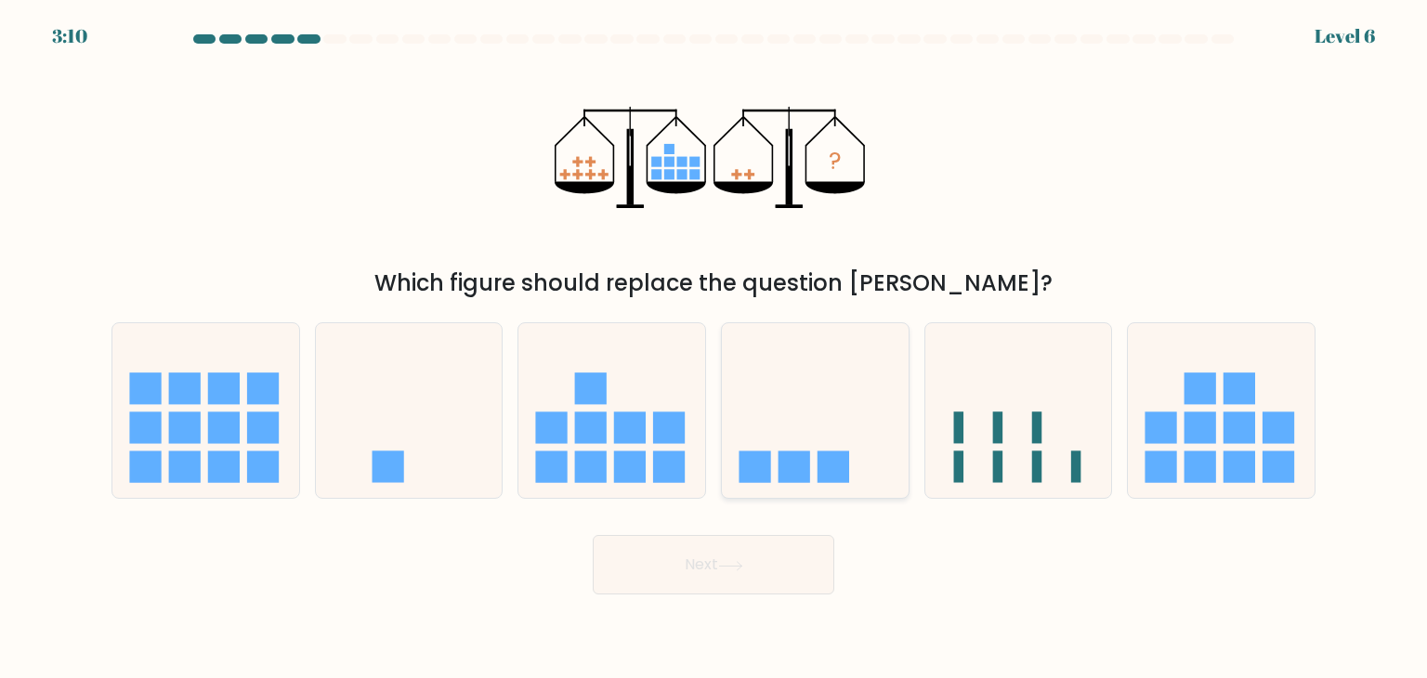
click at [787, 410] on icon at bounding box center [815, 410] width 187 height 154
click at [714, 348] on input "d." at bounding box center [713, 343] width 1 height 9
radio input "true"
click at [737, 572] on button "Next" at bounding box center [713, 564] width 241 height 59
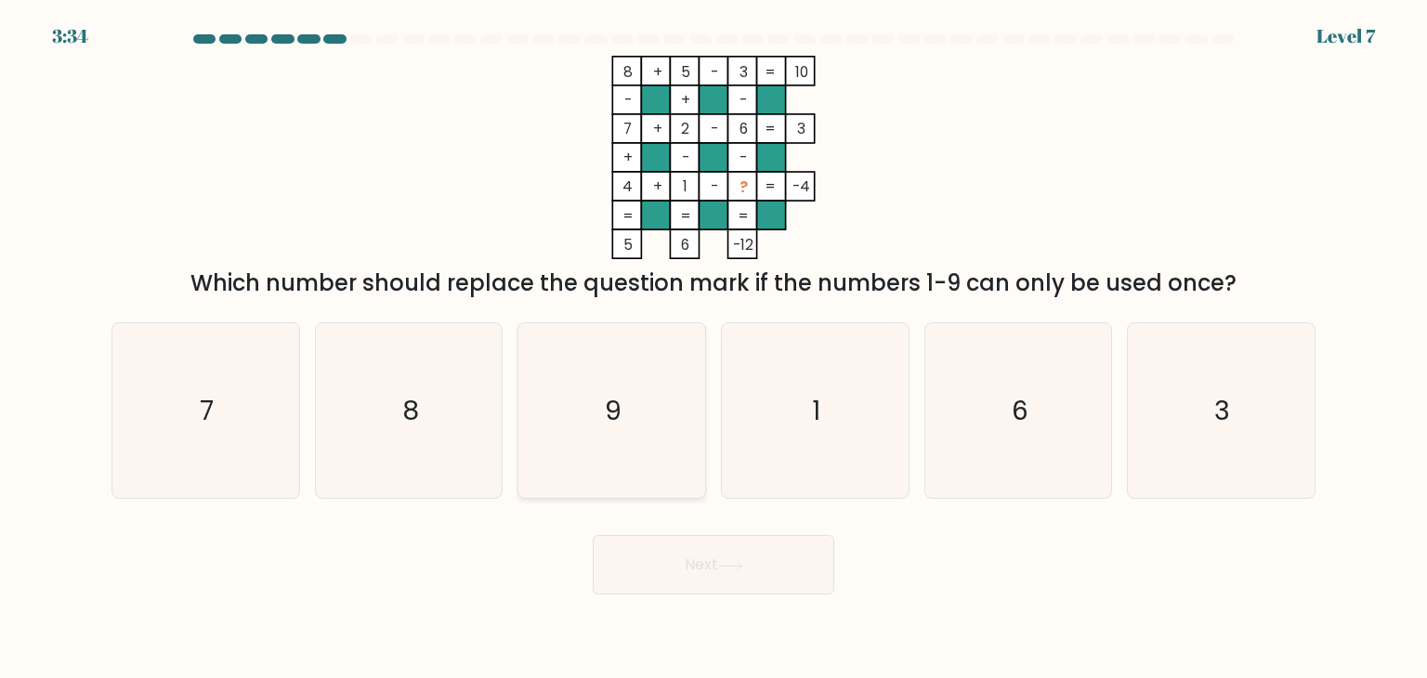
click at [593, 402] on icon "9" at bounding box center [611, 410] width 175 height 175
click at [713, 348] on input "c. 9" at bounding box center [713, 343] width 1 height 9
radio input "true"
click at [742, 573] on button "Next" at bounding box center [713, 564] width 241 height 59
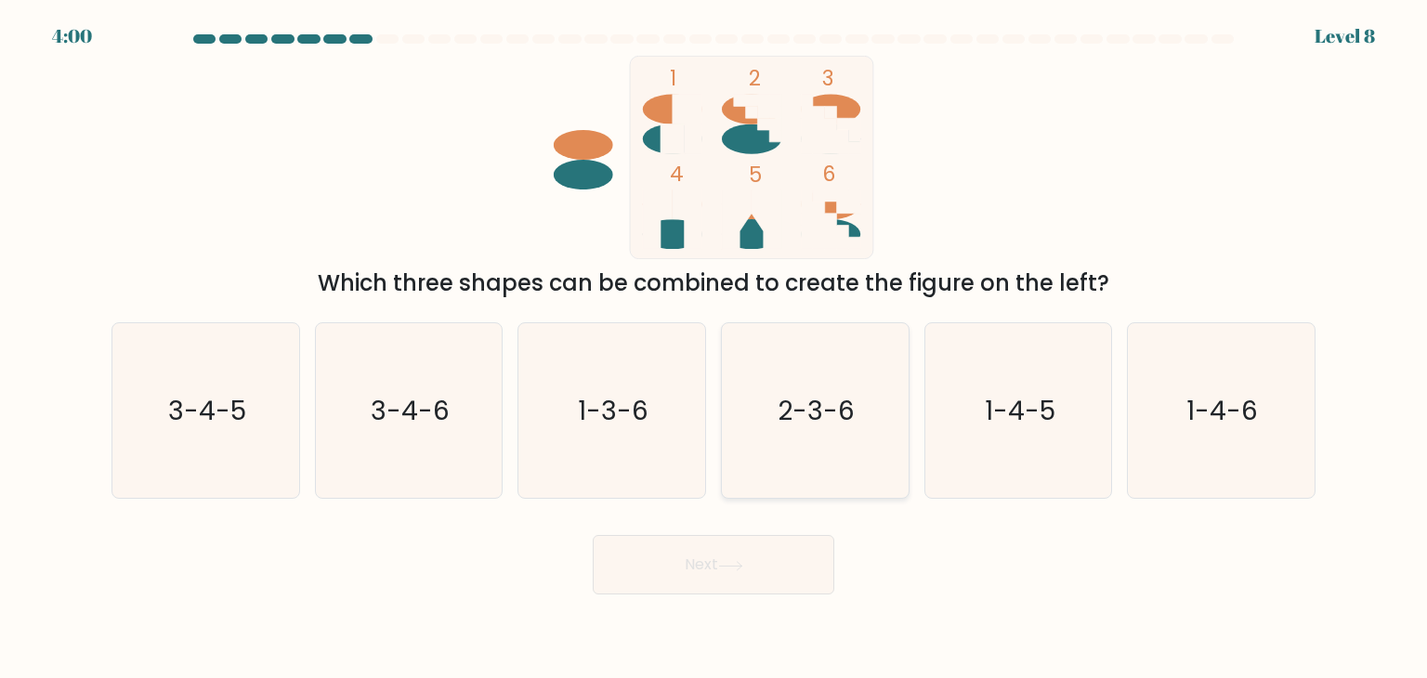
click at [841, 424] on text "2-3-6" at bounding box center [816, 410] width 77 height 37
click at [714, 348] on input "d. 2-3-6" at bounding box center [713, 343] width 1 height 9
radio input "true"
click at [767, 573] on button "Next" at bounding box center [713, 564] width 241 height 59
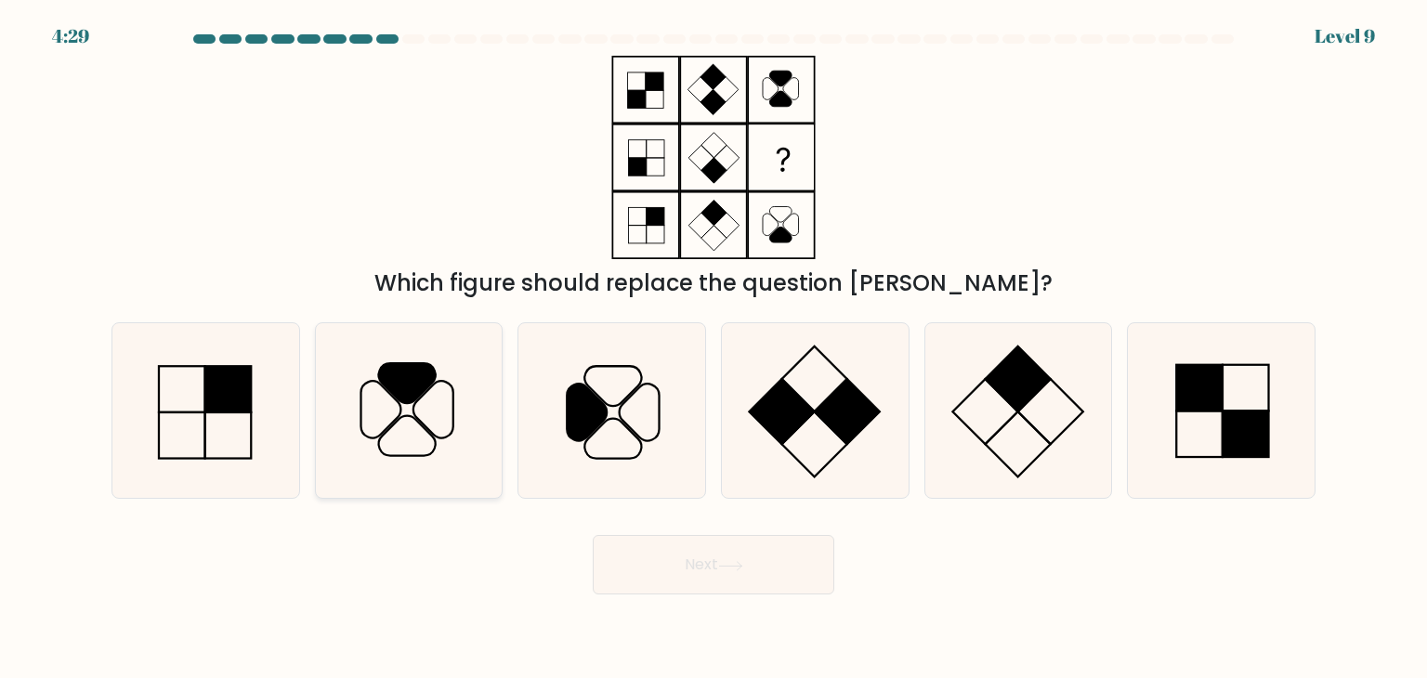
click at [410, 435] on icon at bounding box center [408, 410] width 175 height 175
click at [713, 348] on input "b." at bounding box center [713, 343] width 1 height 9
radio input "true"
click at [738, 571] on button "Next" at bounding box center [713, 564] width 241 height 59
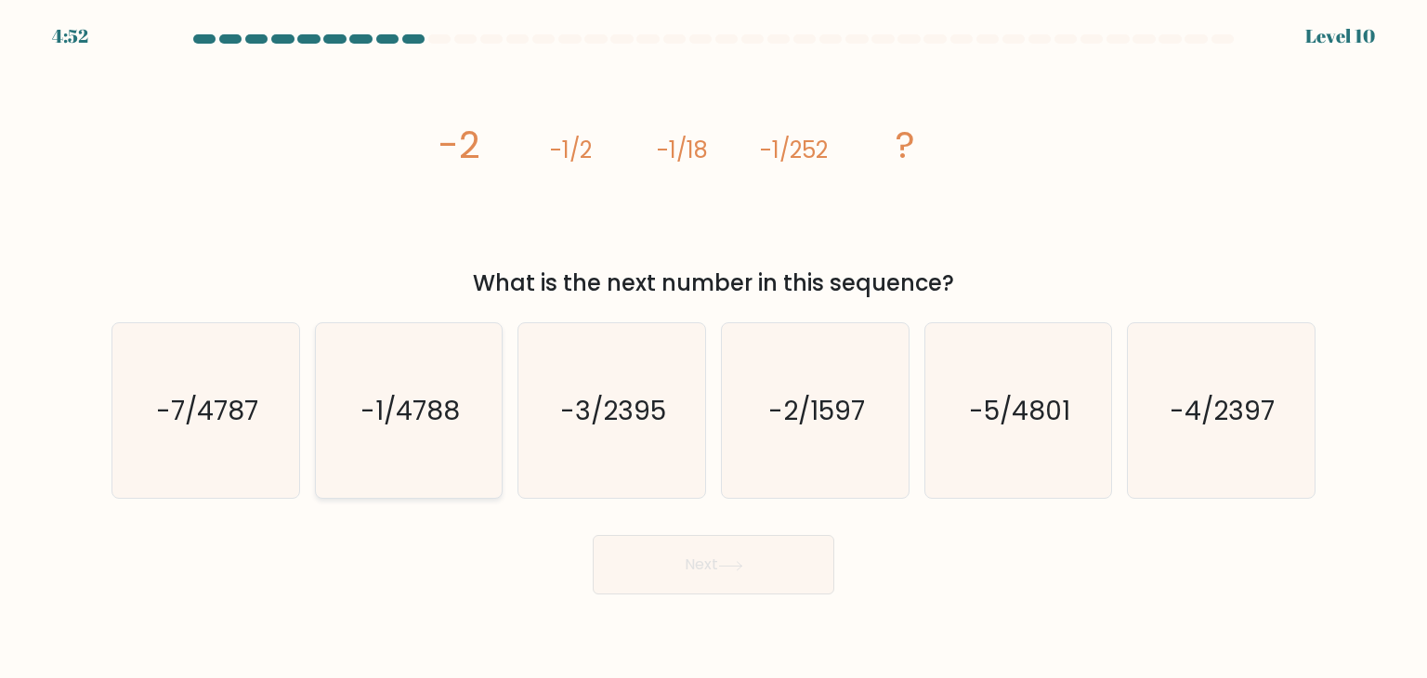
click at [445, 443] on icon "-1/4788" at bounding box center [408, 410] width 175 height 175
click at [713, 348] on input "b. -1/4788" at bounding box center [713, 343] width 1 height 9
radio input "true"
click at [754, 582] on button "Next" at bounding box center [713, 564] width 241 height 59
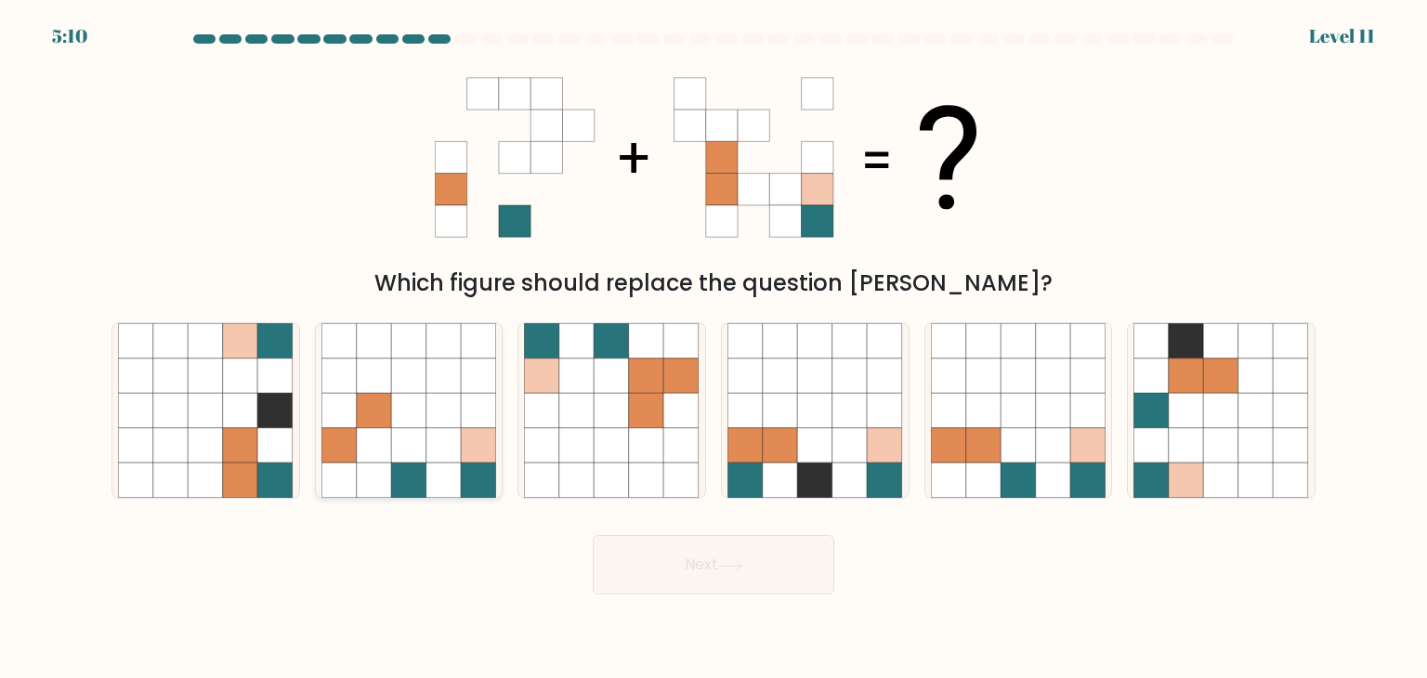
click at [432, 425] on icon at bounding box center [443, 410] width 35 height 35
click at [713, 348] on input "b." at bounding box center [713, 343] width 1 height 9
radio input "true"
click at [576, 426] on icon at bounding box center [576, 410] width 35 height 35
click at [713, 348] on input "c." at bounding box center [713, 343] width 1 height 9
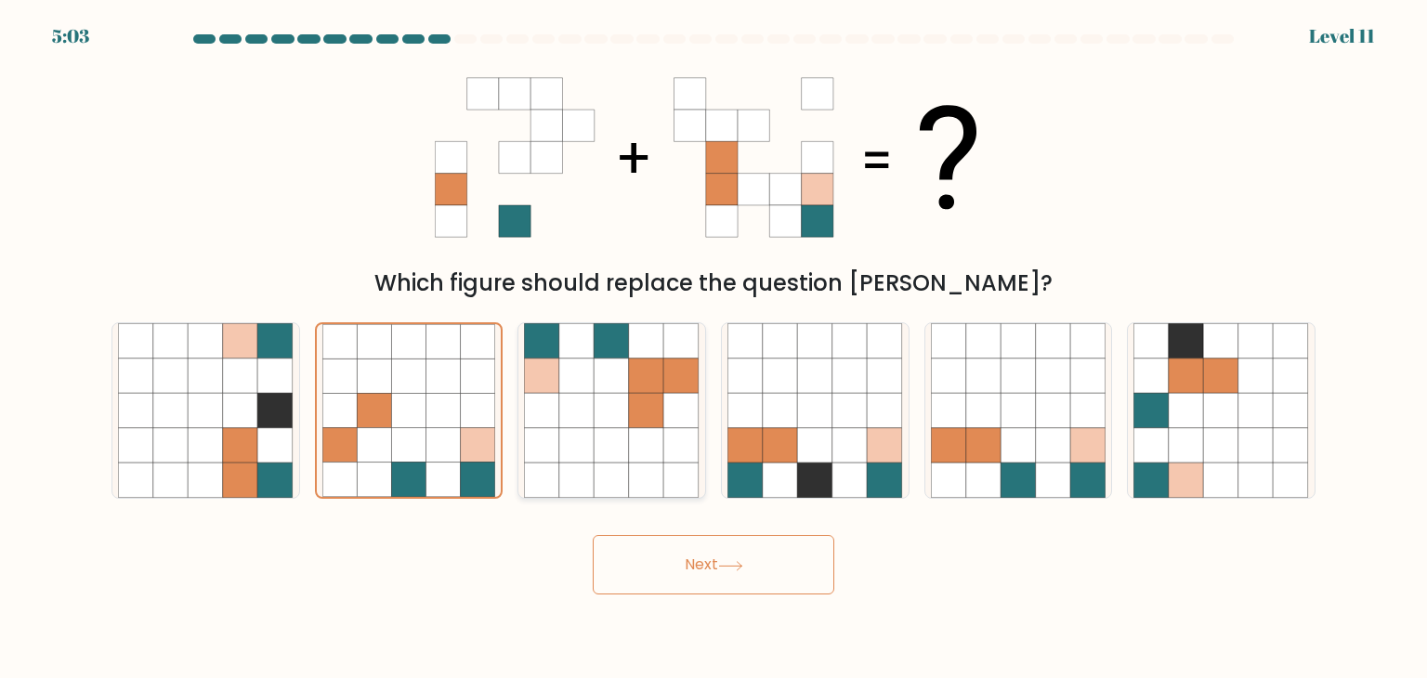
radio input "true"
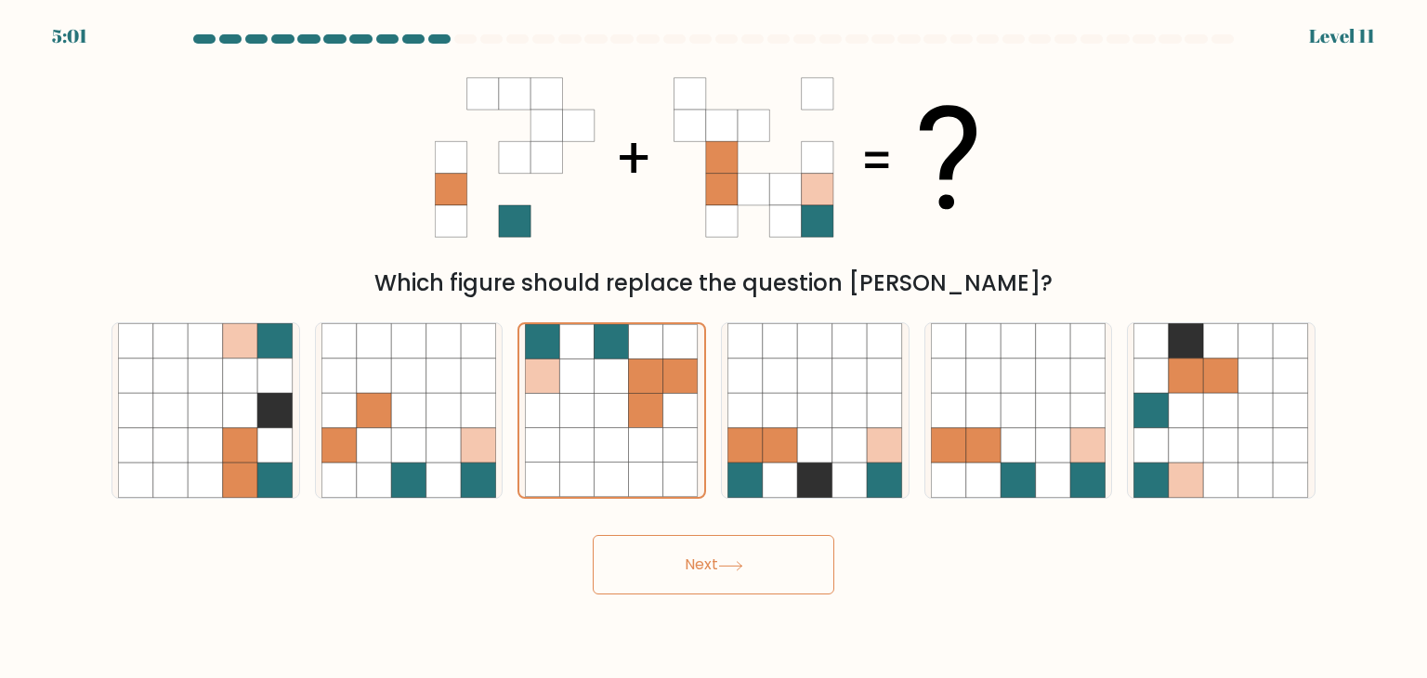
click at [702, 567] on button "Next" at bounding box center [713, 564] width 241 height 59
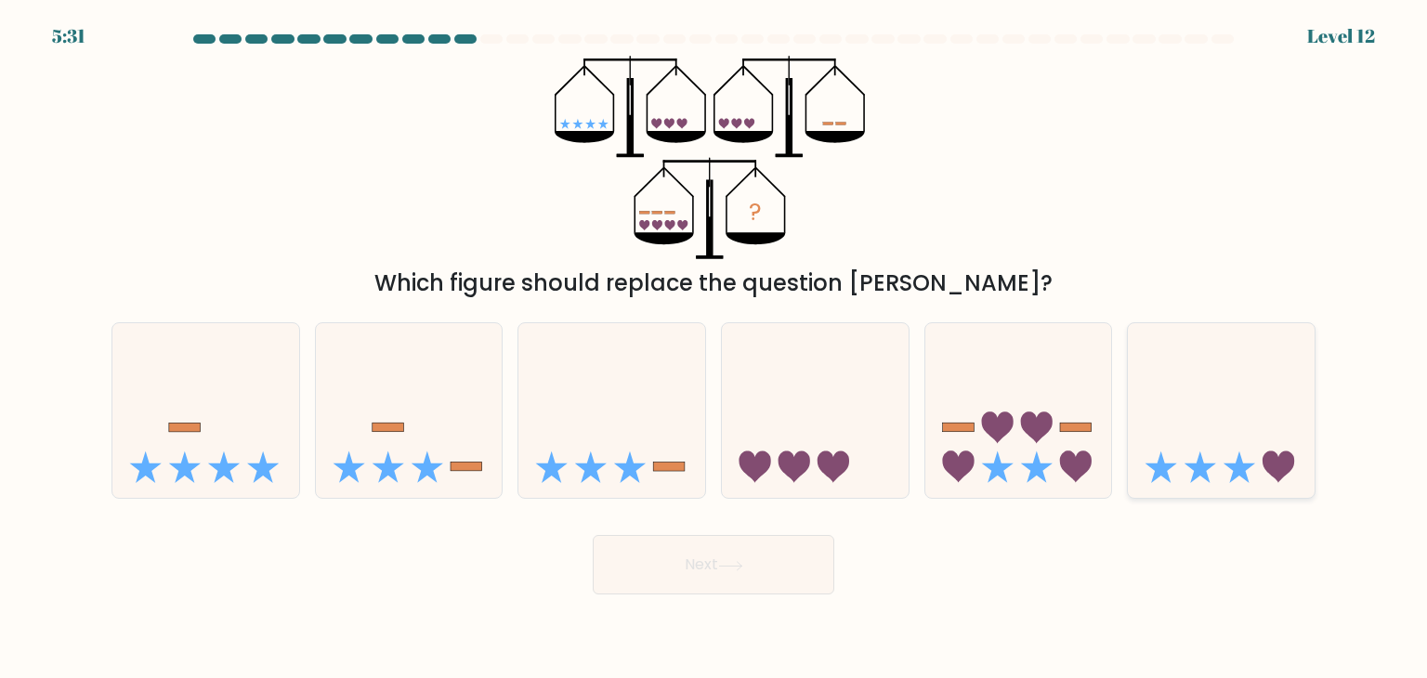
click at [1209, 435] on icon at bounding box center [1221, 410] width 187 height 154
click at [714, 348] on input "f." at bounding box center [713, 343] width 1 height 9
radio input "true"
click at [741, 567] on icon at bounding box center [730, 566] width 25 height 10
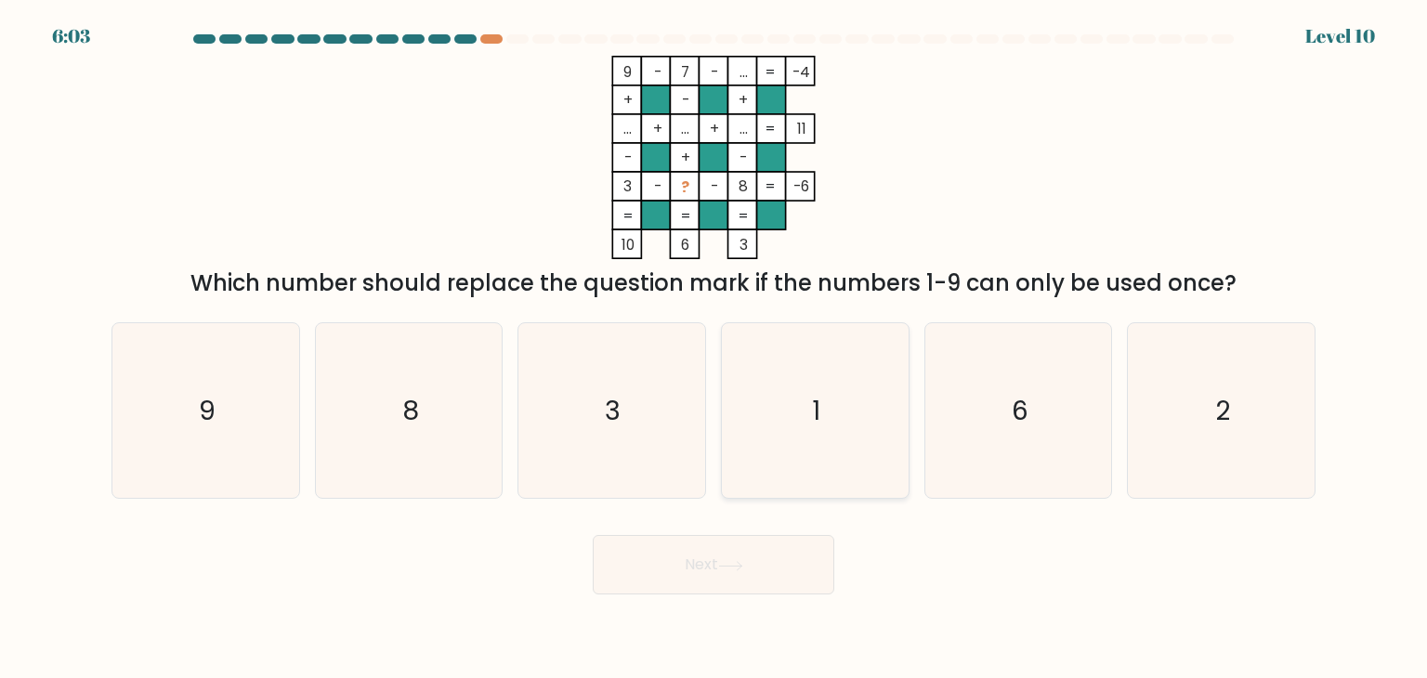
click at [825, 447] on icon "1" at bounding box center [814, 410] width 175 height 175
click at [714, 348] on input "d. 1" at bounding box center [713, 343] width 1 height 9
radio input "true"
click at [744, 558] on button "Next" at bounding box center [713, 564] width 241 height 59
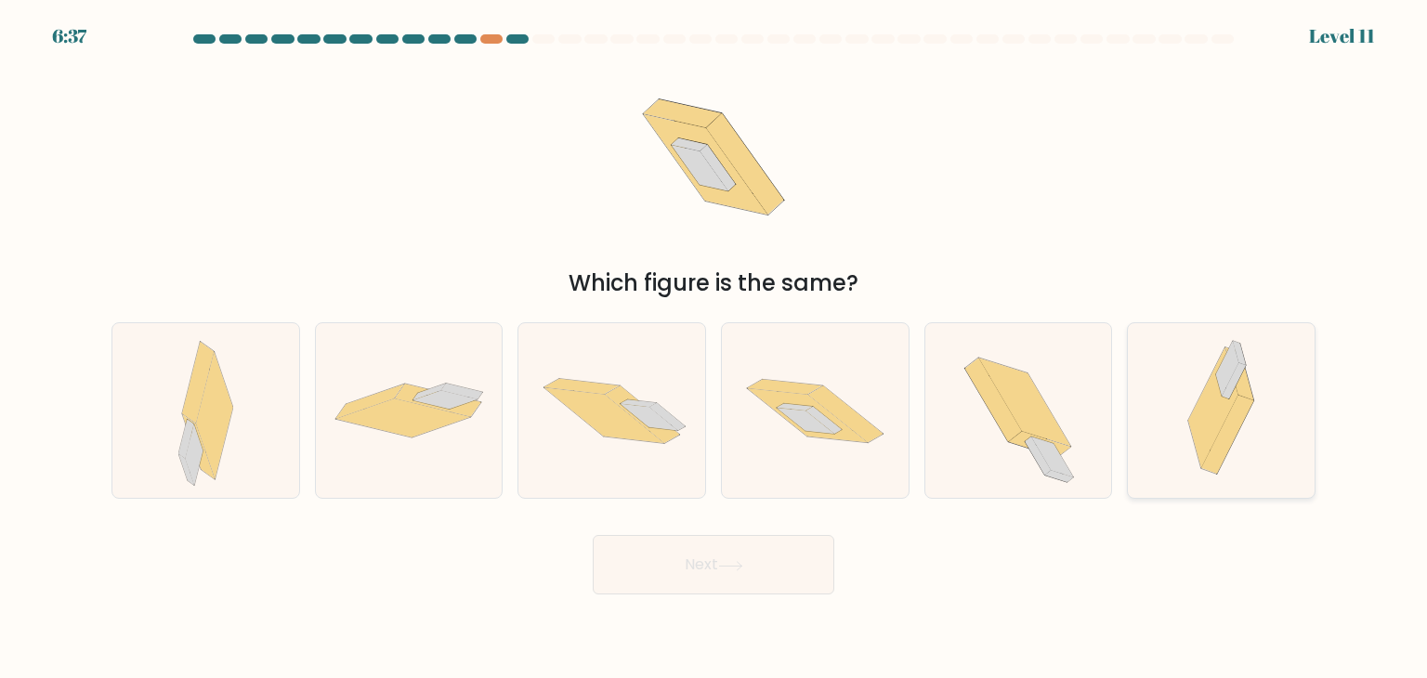
click at [1219, 406] on icon at bounding box center [1213, 407] width 50 height 120
click at [714, 348] on input "f." at bounding box center [713, 343] width 1 height 9
radio input "true"
click at [741, 566] on icon at bounding box center [730, 565] width 22 height 8
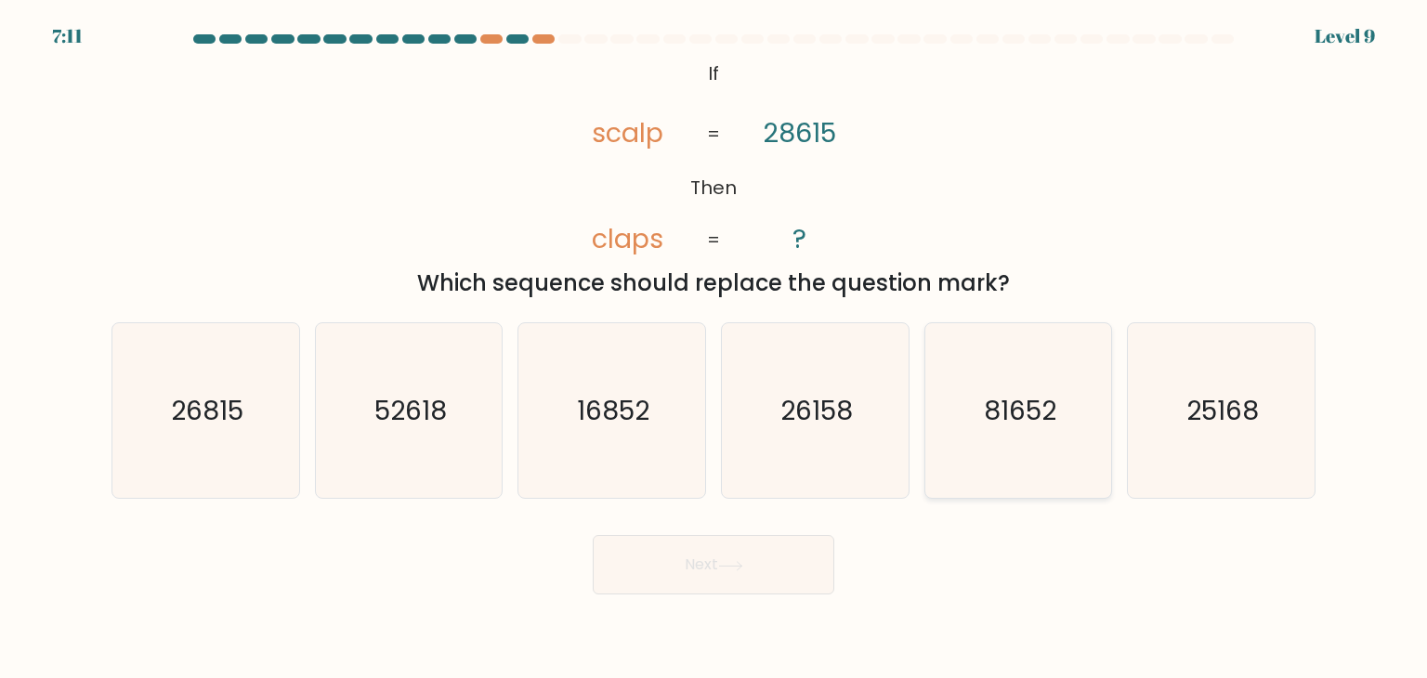
click at [1021, 421] on text "81652" at bounding box center [1020, 410] width 72 height 37
click at [714, 348] on input "e. 81652" at bounding box center [713, 343] width 1 height 9
radio input "true"
click at [705, 565] on button "Next" at bounding box center [713, 564] width 241 height 59
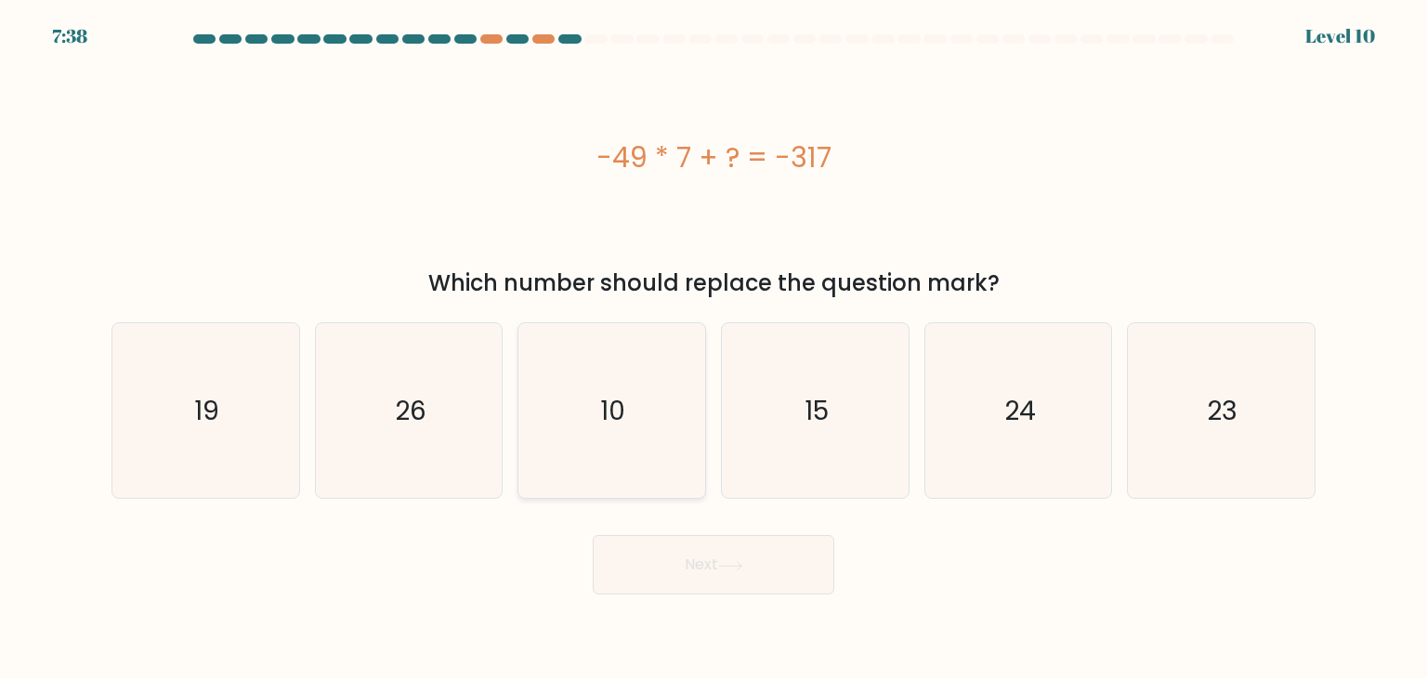
drag, startPoint x: 441, startPoint y: 409, endPoint x: 545, endPoint y: 458, distance: 115.1
click at [441, 409] on icon "26" at bounding box center [408, 410] width 175 height 175
click at [713, 348] on input "b. 26" at bounding box center [713, 343] width 1 height 9
radio input "true"
click at [644, 558] on button "Next" at bounding box center [713, 564] width 241 height 59
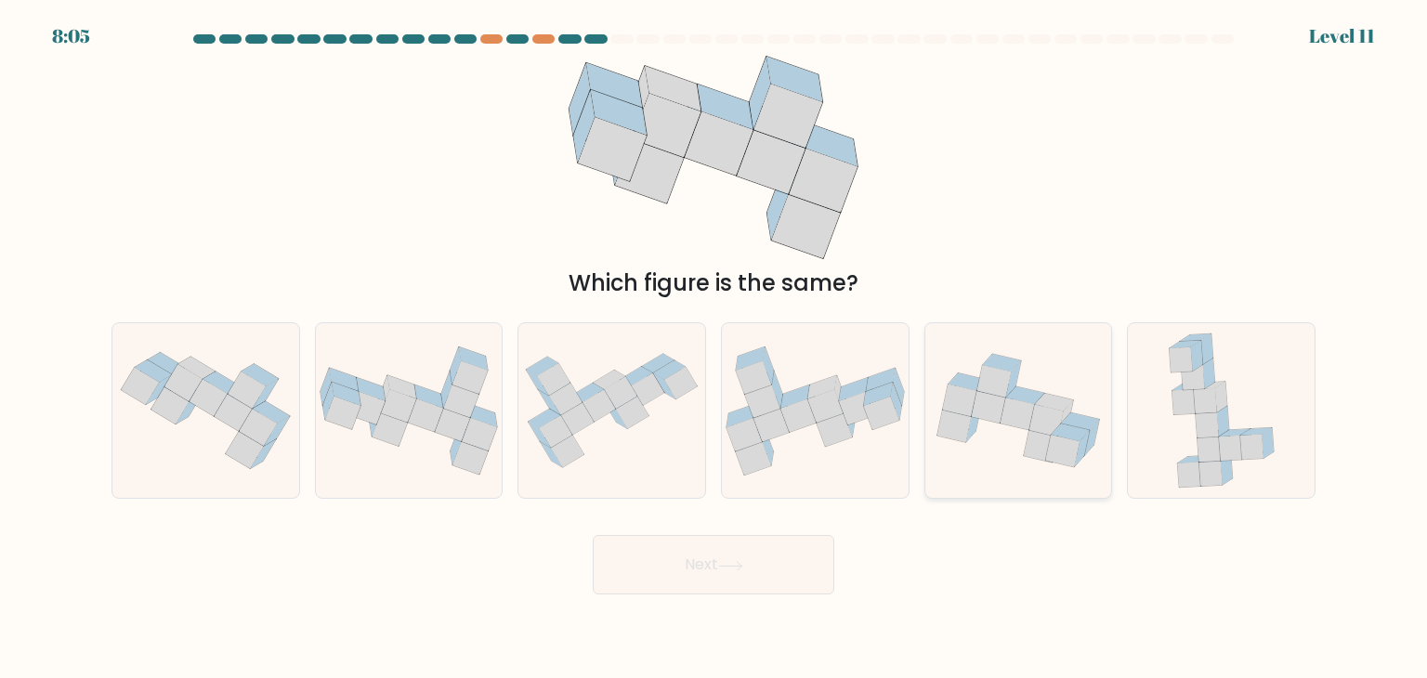
click at [1073, 462] on icon at bounding box center [1063, 451] width 34 height 33
click at [714, 348] on input "e." at bounding box center [713, 343] width 1 height 9
radio input "true"
click at [768, 577] on button "Next" at bounding box center [713, 564] width 241 height 59
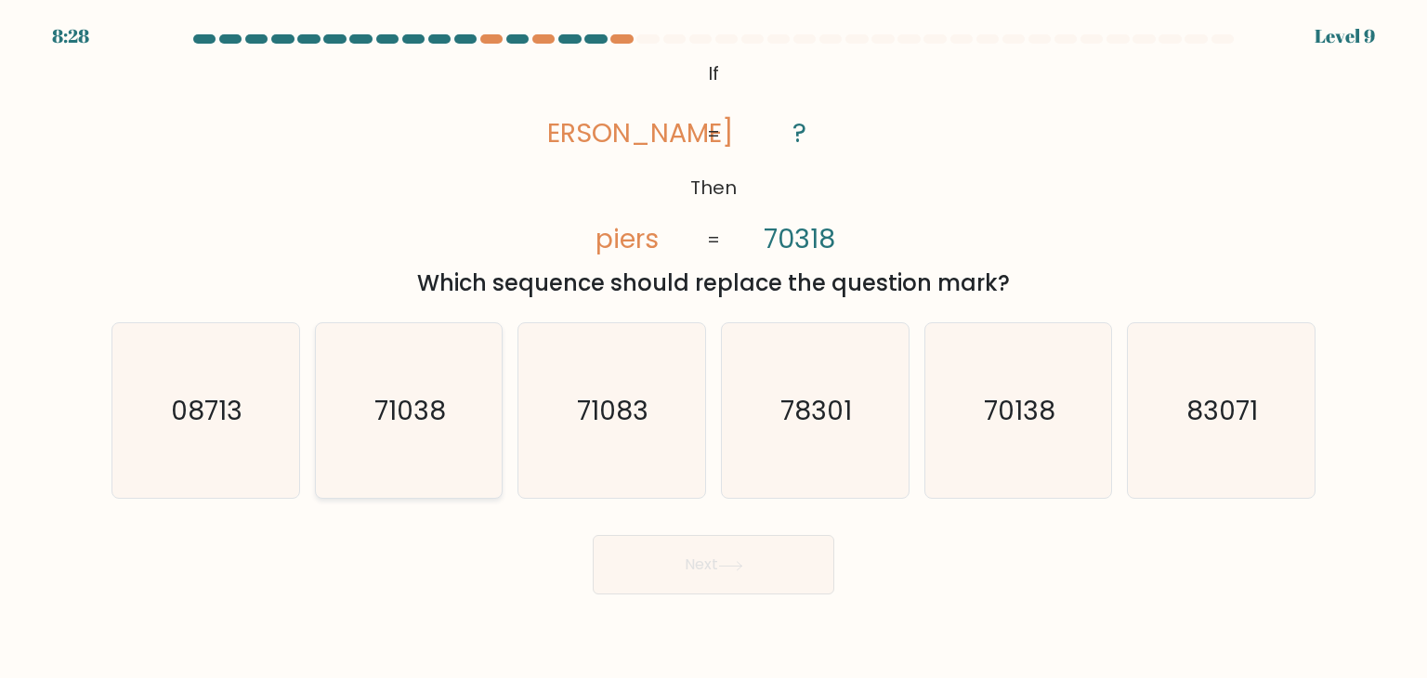
click at [446, 428] on icon "71038" at bounding box center [408, 410] width 175 height 175
click at [713, 348] on input "b. 71038" at bounding box center [713, 343] width 1 height 9
radio input "true"
click at [706, 562] on button "Next" at bounding box center [713, 564] width 241 height 59
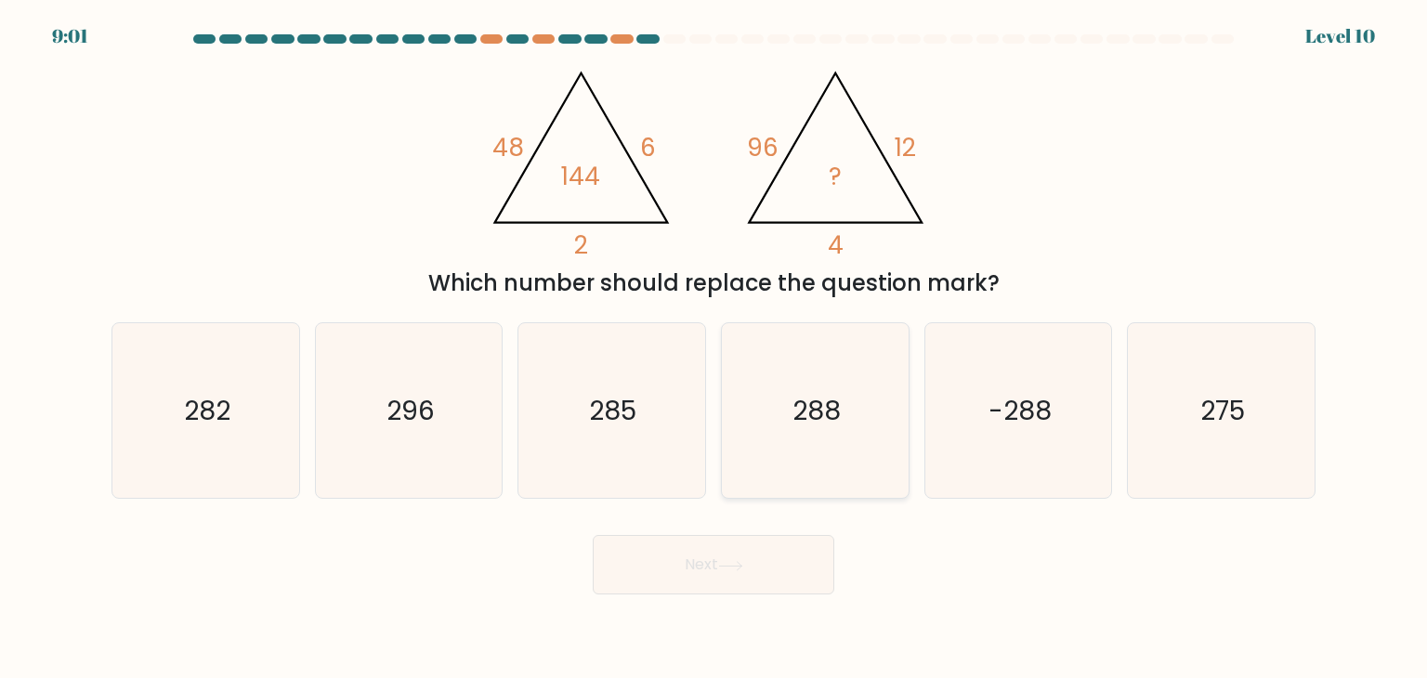
click at [804, 406] on text "288" at bounding box center [816, 410] width 48 height 37
click at [714, 348] on input "d. 288" at bounding box center [713, 343] width 1 height 9
radio input "true"
click at [743, 567] on icon at bounding box center [730, 566] width 25 height 10
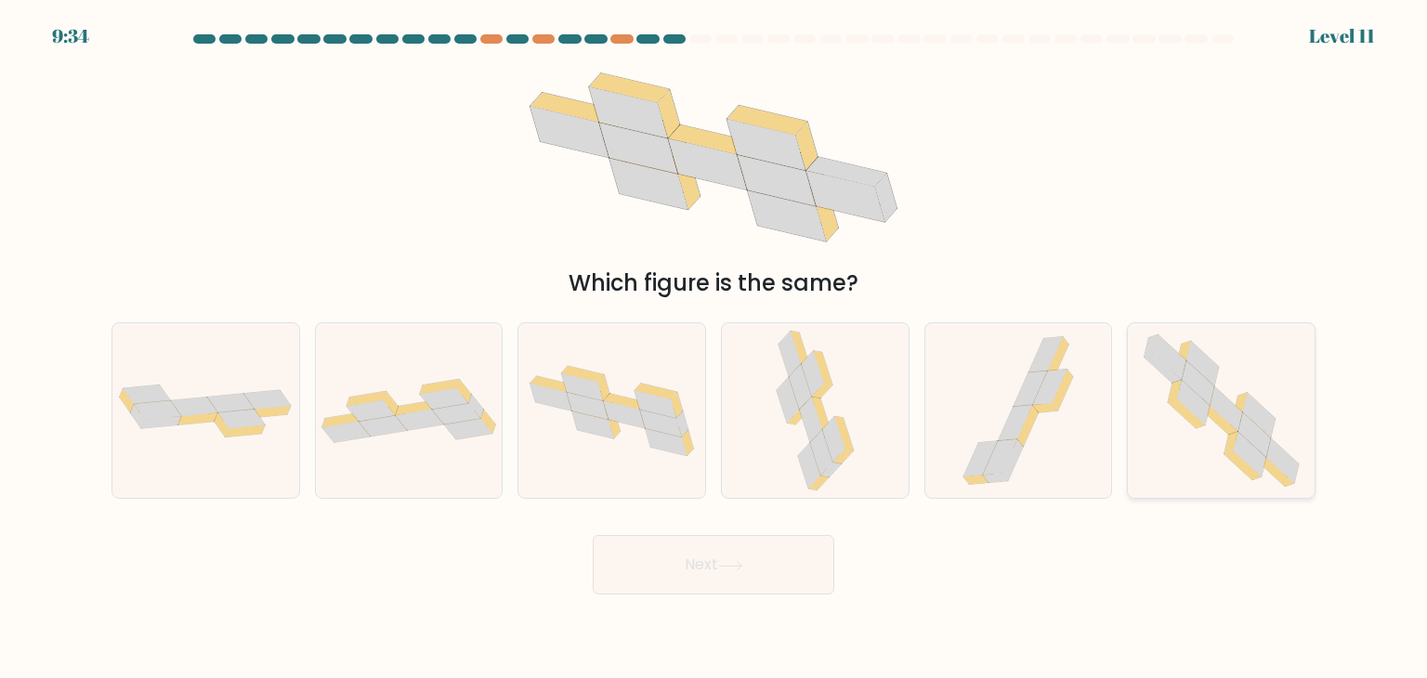
click at [1263, 459] on icon at bounding box center [1249, 454] width 33 height 45
click at [714, 348] on input "f." at bounding box center [713, 343] width 1 height 9
radio input "true"
click at [754, 574] on button "Next" at bounding box center [713, 564] width 241 height 59
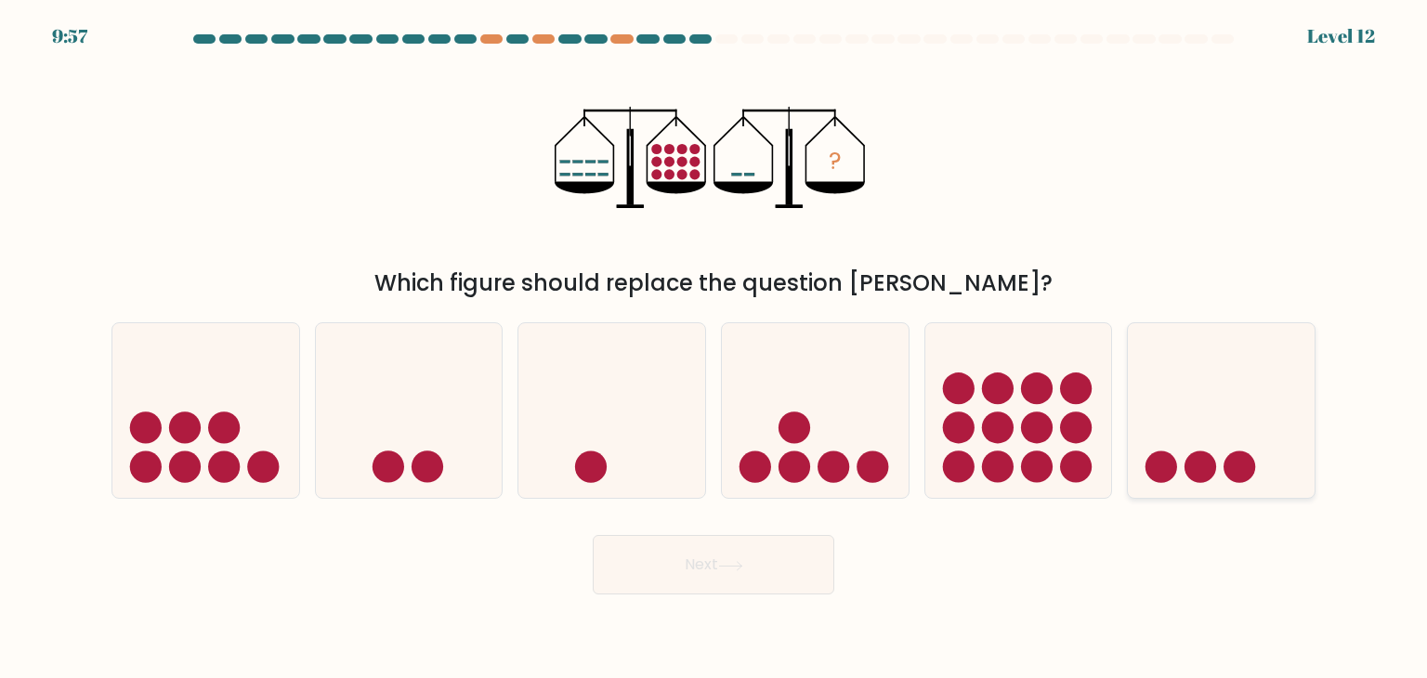
click at [1245, 442] on icon at bounding box center [1221, 410] width 187 height 154
click at [714, 348] on input "f." at bounding box center [713, 343] width 1 height 9
radio input "true"
click at [775, 565] on button "Next" at bounding box center [713, 564] width 241 height 59
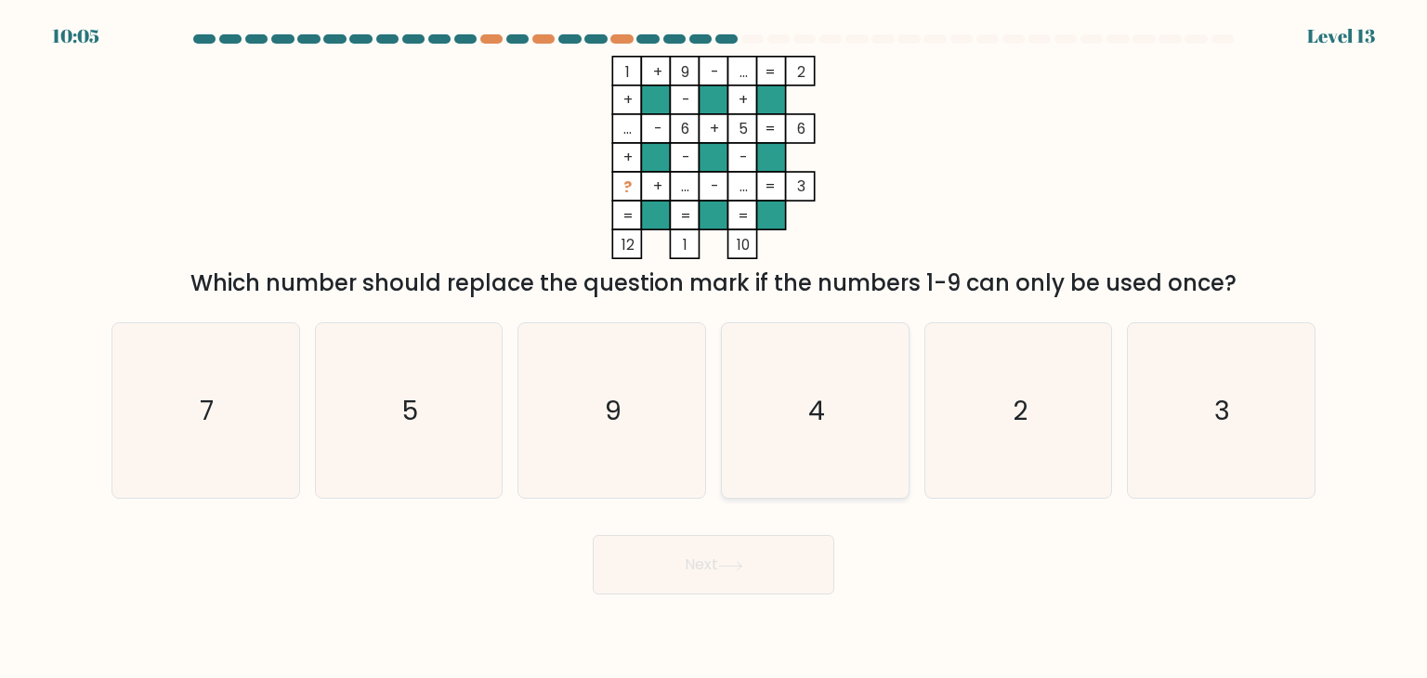
click at [868, 388] on icon "4" at bounding box center [814, 410] width 175 height 175
click at [714, 348] on input "d. 4" at bounding box center [713, 343] width 1 height 9
radio input "true"
click at [763, 575] on button "Next" at bounding box center [713, 564] width 241 height 59
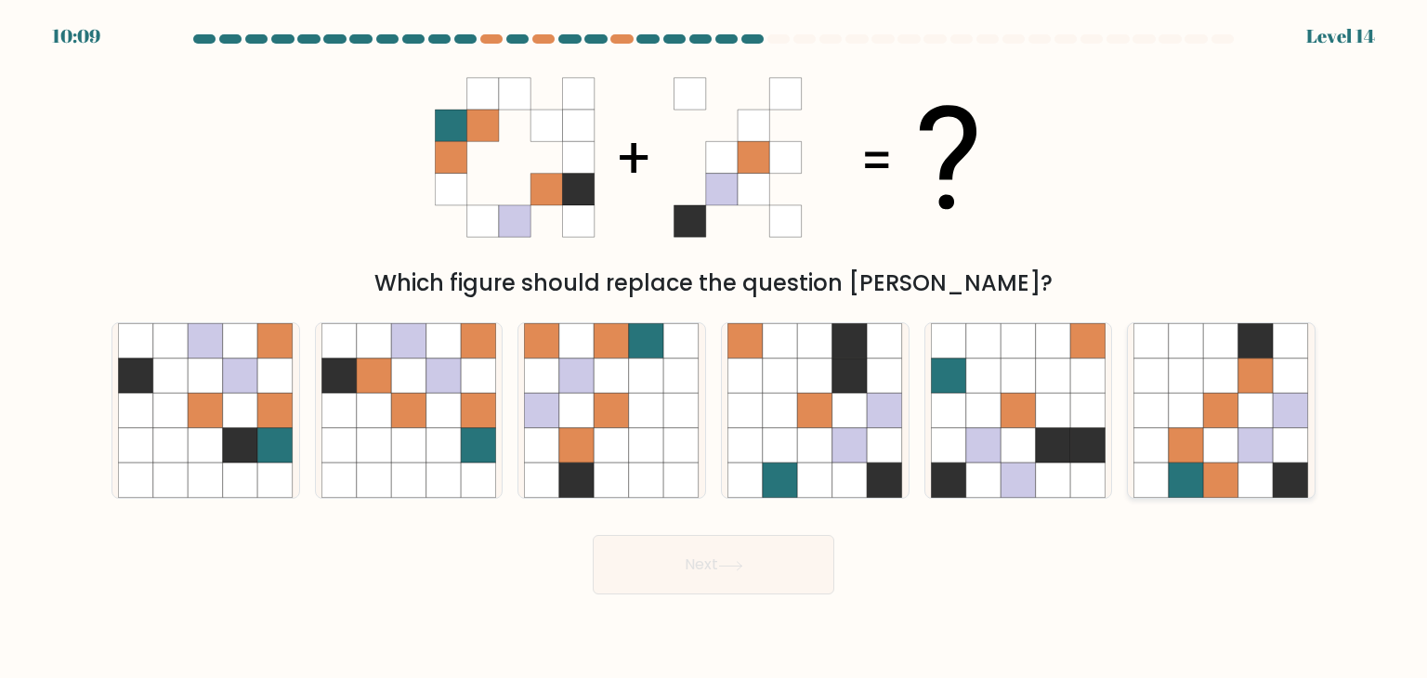
click at [1286, 433] on icon at bounding box center [1290, 445] width 35 height 35
click at [714, 348] on input "f." at bounding box center [713, 343] width 1 height 9
radio input "true"
click at [746, 571] on button "Next" at bounding box center [713, 564] width 241 height 59
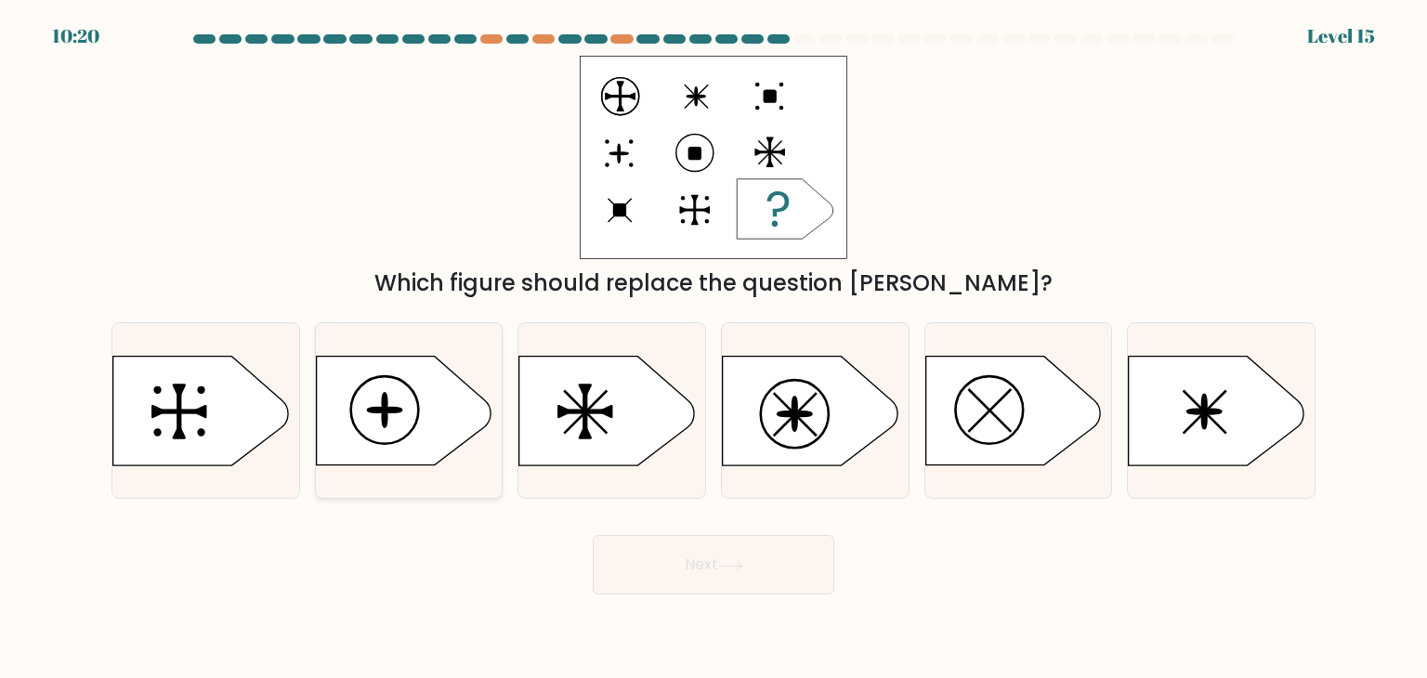
click at [436, 410] on icon at bounding box center [403, 411] width 175 height 109
click at [713, 348] on input "b." at bounding box center [713, 343] width 1 height 9
radio input "true"
click at [716, 564] on button "Next" at bounding box center [713, 564] width 241 height 59
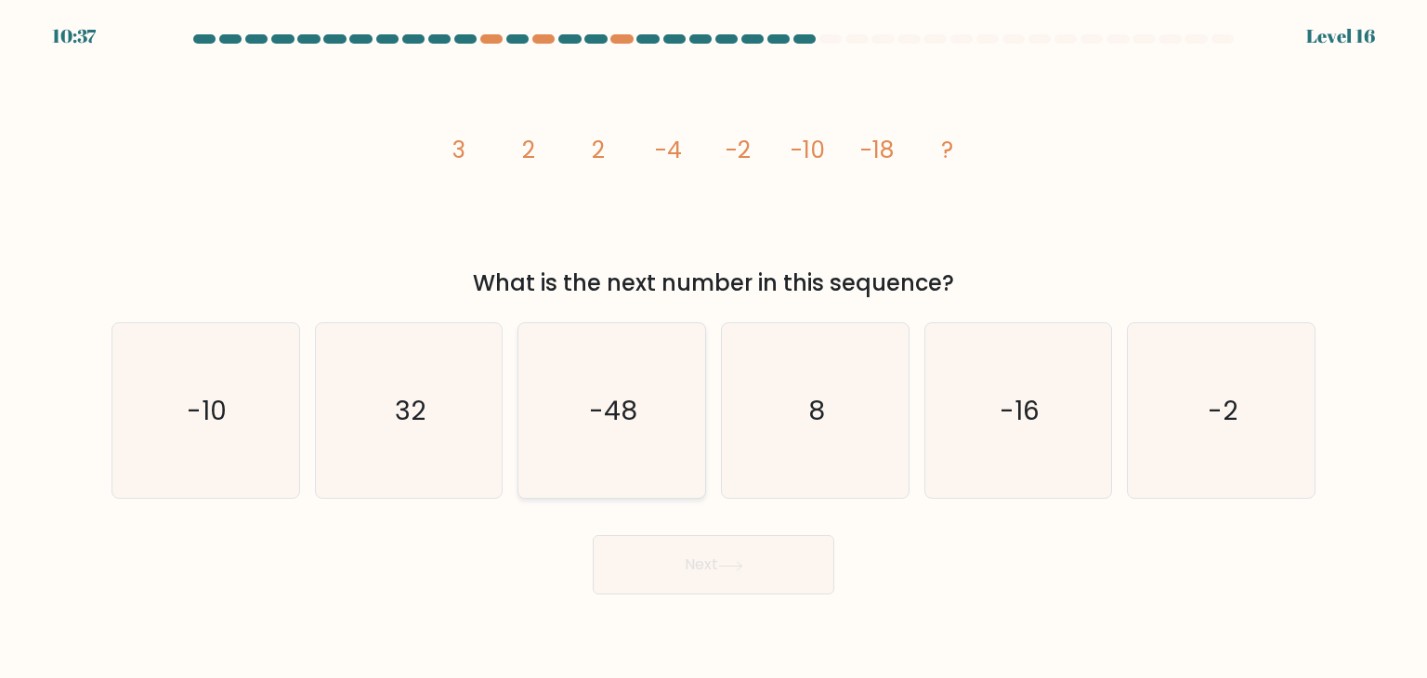
click at [632, 436] on icon "-48" at bounding box center [611, 410] width 175 height 175
click at [713, 348] on input "c. -48" at bounding box center [713, 343] width 1 height 9
radio input "true"
click at [765, 556] on button "Next" at bounding box center [713, 564] width 241 height 59
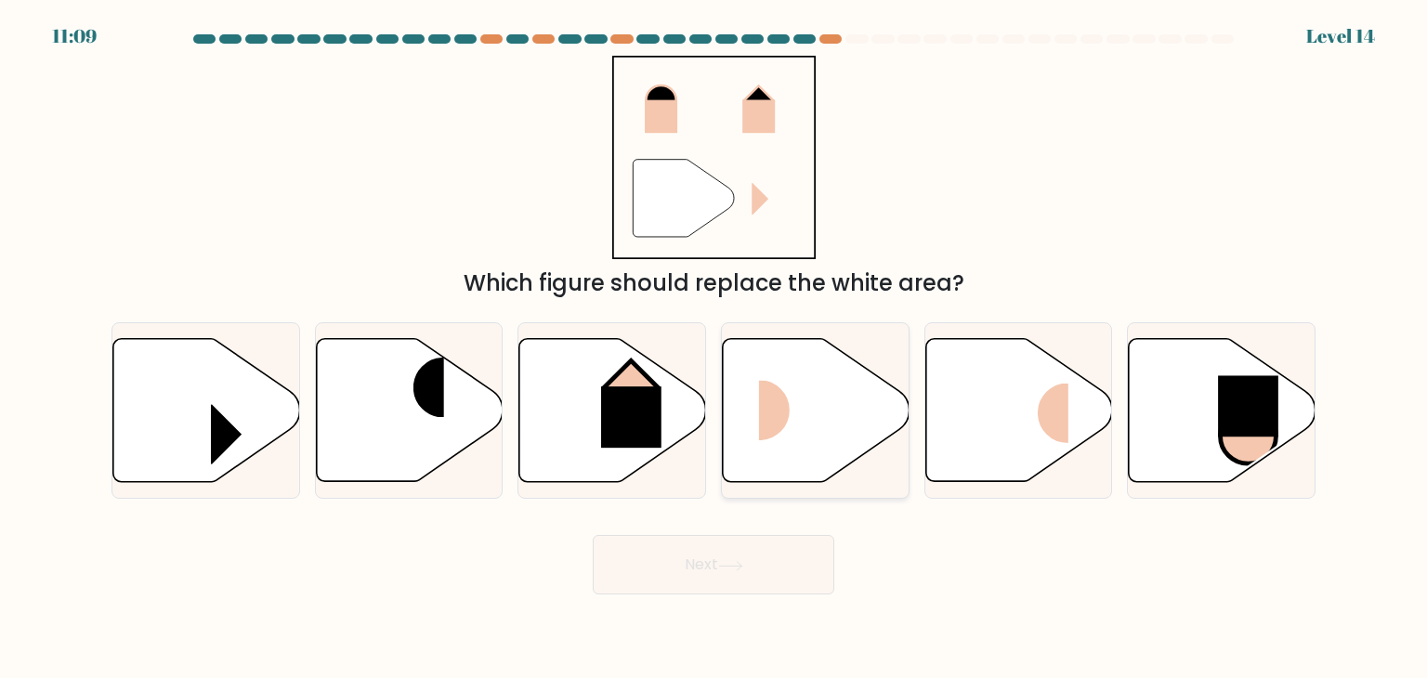
click at [789, 410] on rect at bounding box center [790, 410] width 62 height 60
click at [714, 348] on input "d." at bounding box center [713, 343] width 1 height 9
radio input "true"
click at [798, 576] on button "Next" at bounding box center [713, 564] width 241 height 59
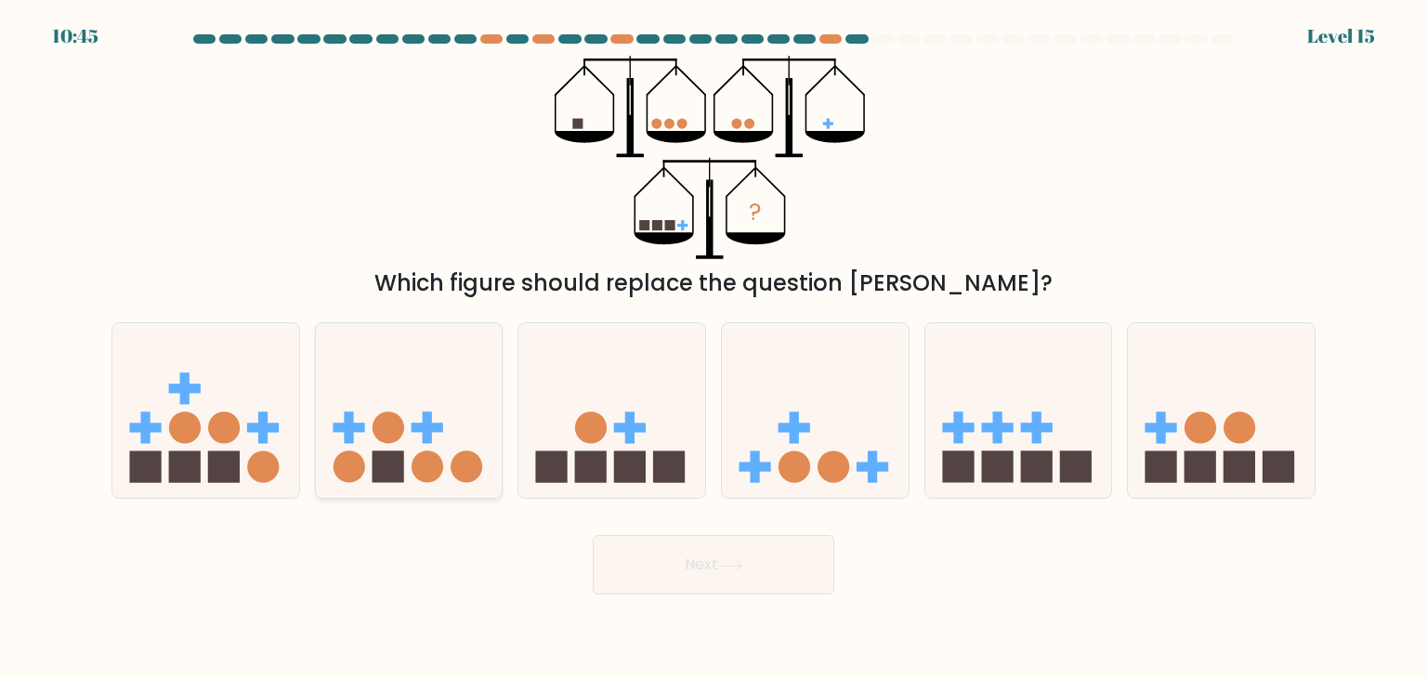
click at [397, 384] on icon at bounding box center [409, 410] width 187 height 154
click at [713, 348] on input "b." at bounding box center [713, 343] width 1 height 9
radio input "true"
click at [724, 545] on button "Next" at bounding box center [713, 564] width 241 height 59
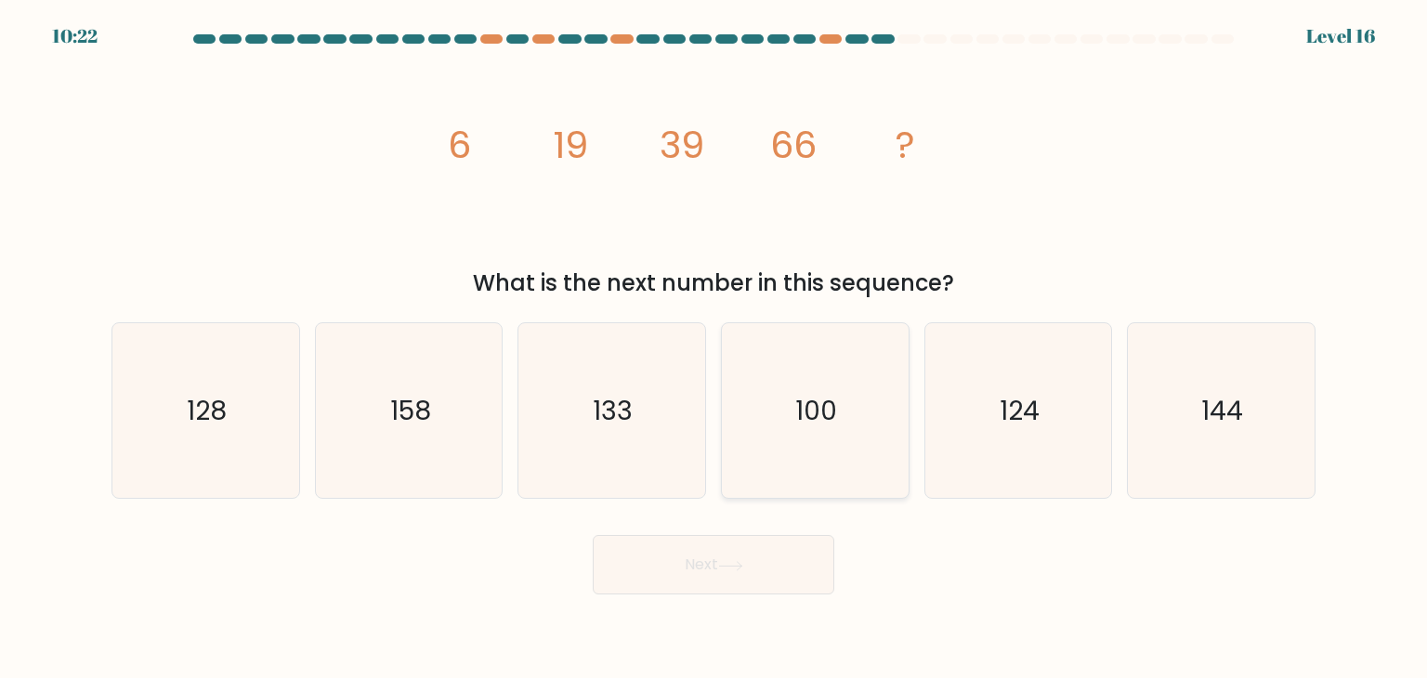
drag, startPoint x: 847, startPoint y: 403, endPoint x: 838, endPoint y: 439, distance: 37.4
click at [847, 403] on icon "100" at bounding box center [814, 410] width 175 height 175
click at [714, 348] on input "d. 100" at bounding box center [713, 343] width 1 height 9
radio input "true"
click at [776, 575] on button "Next" at bounding box center [713, 564] width 241 height 59
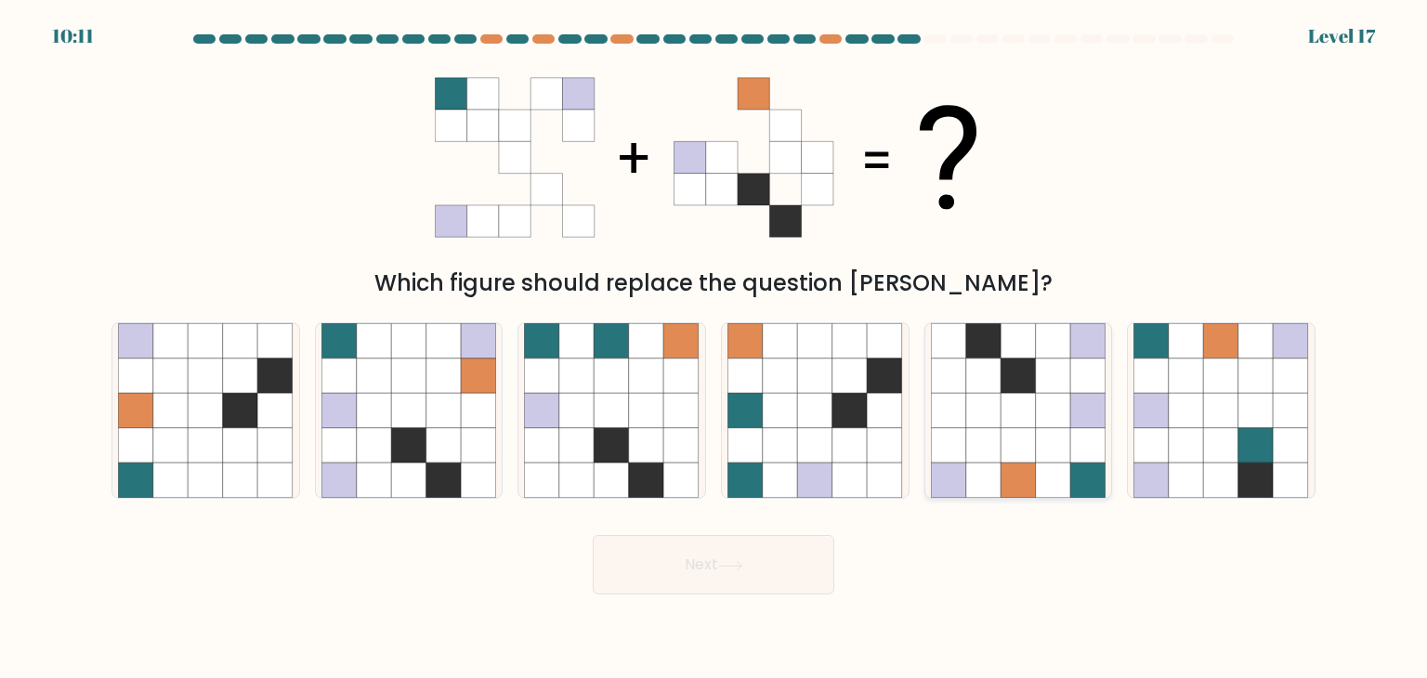
click at [1012, 406] on icon at bounding box center [1017, 410] width 35 height 35
click at [714, 348] on input "e." at bounding box center [713, 343] width 1 height 9
radio input "true"
click at [743, 544] on button "Next" at bounding box center [713, 564] width 241 height 59
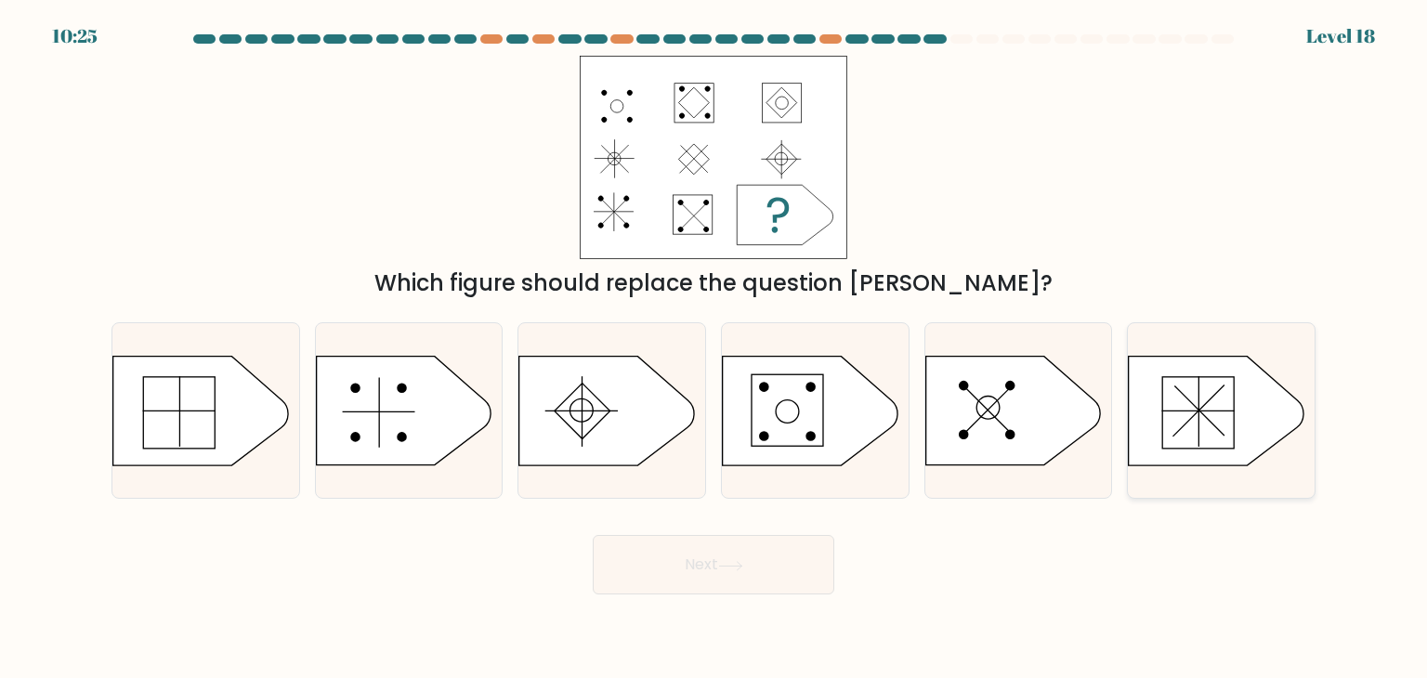
click at [1225, 411] on line at bounding box center [1198, 411] width 72 height 0
click at [714, 348] on input "f." at bounding box center [713, 343] width 1 height 9
radio input "true"
click at [727, 564] on icon at bounding box center [730, 566] width 25 height 10
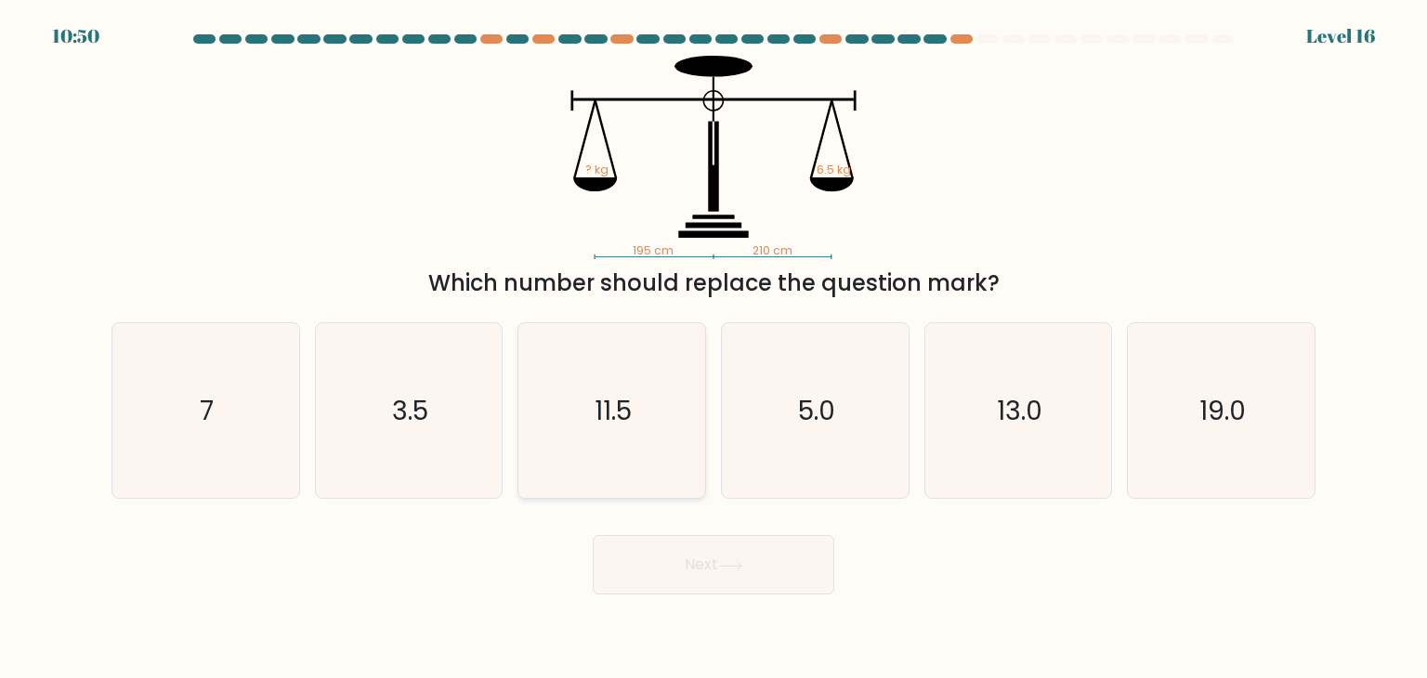
click at [623, 441] on icon "11.5" at bounding box center [611, 410] width 175 height 175
click at [713, 348] on input "c. 11.5" at bounding box center [713, 343] width 1 height 9
radio input "true"
click at [261, 445] on icon "7" at bounding box center [205, 410] width 175 height 175
click at [713, 348] on input "a. 7" at bounding box center [713, 343] width 1 height 9
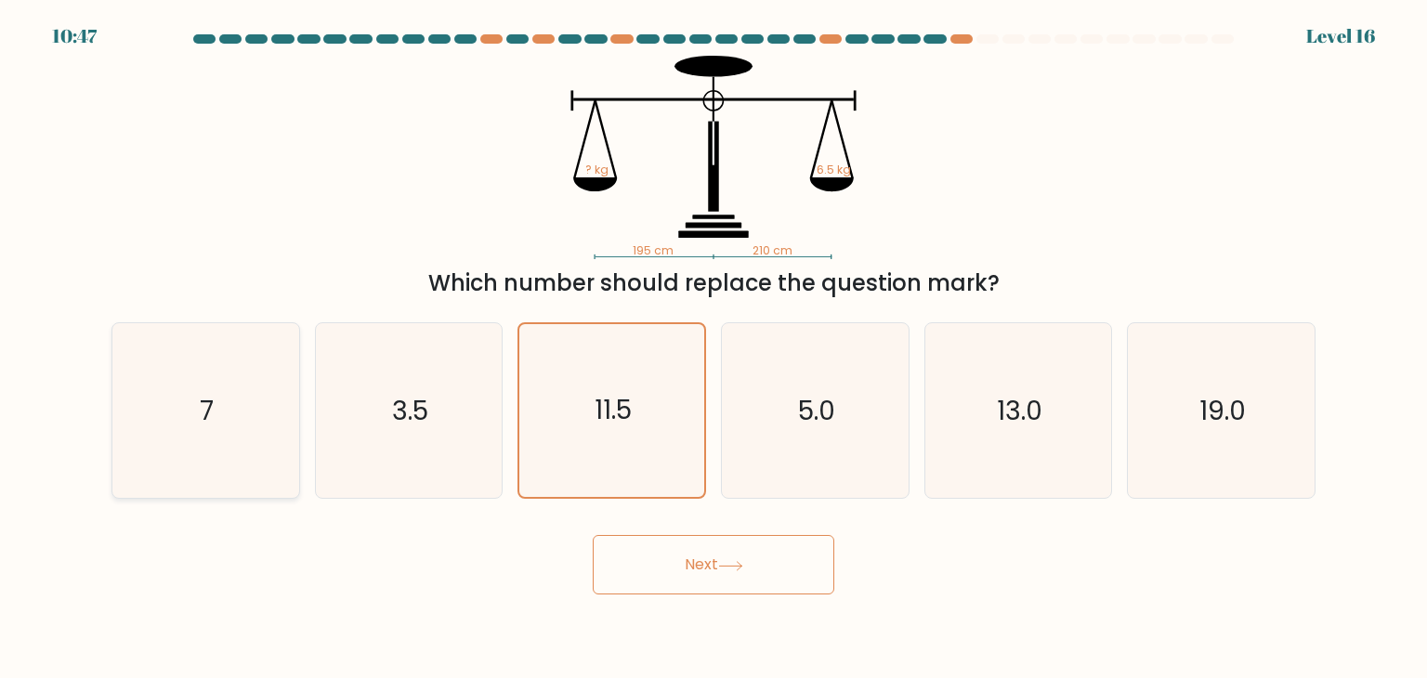
radio input "true"
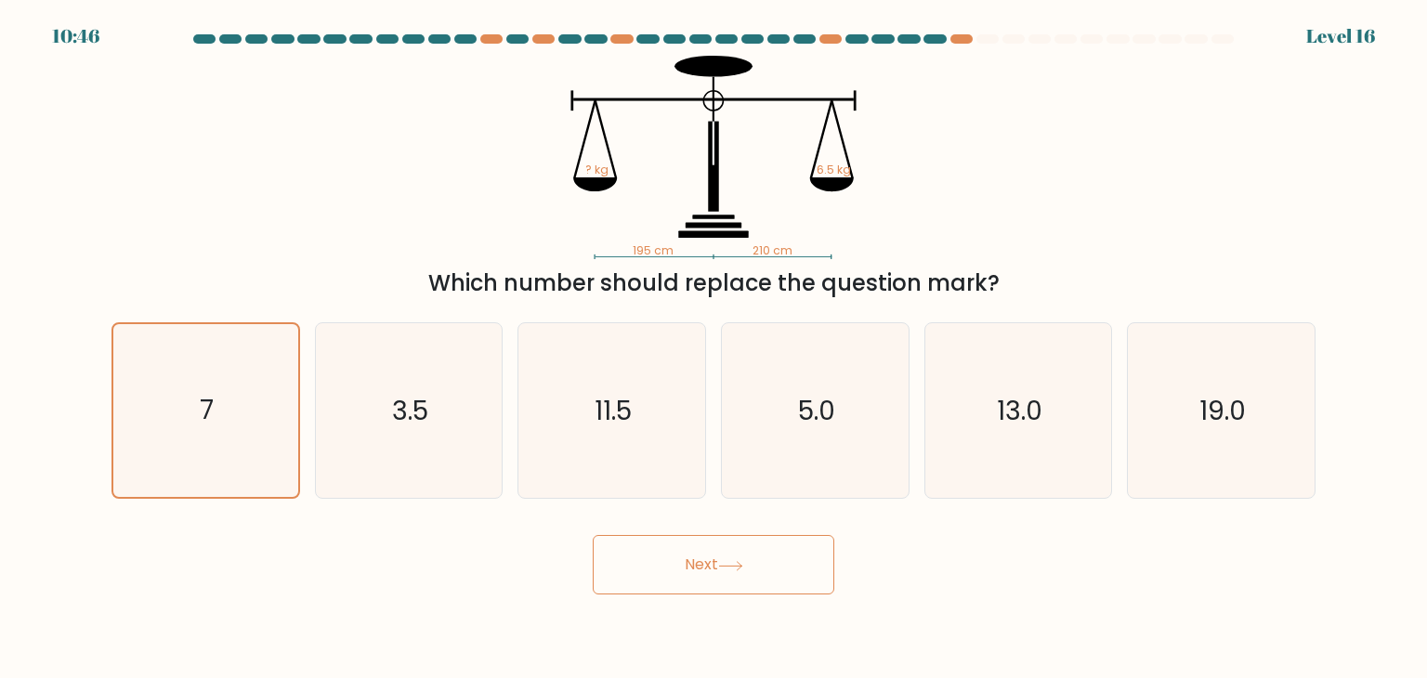
click at [689, 566] on button "Next" at bounding box center [713, 564] width 241 height 59
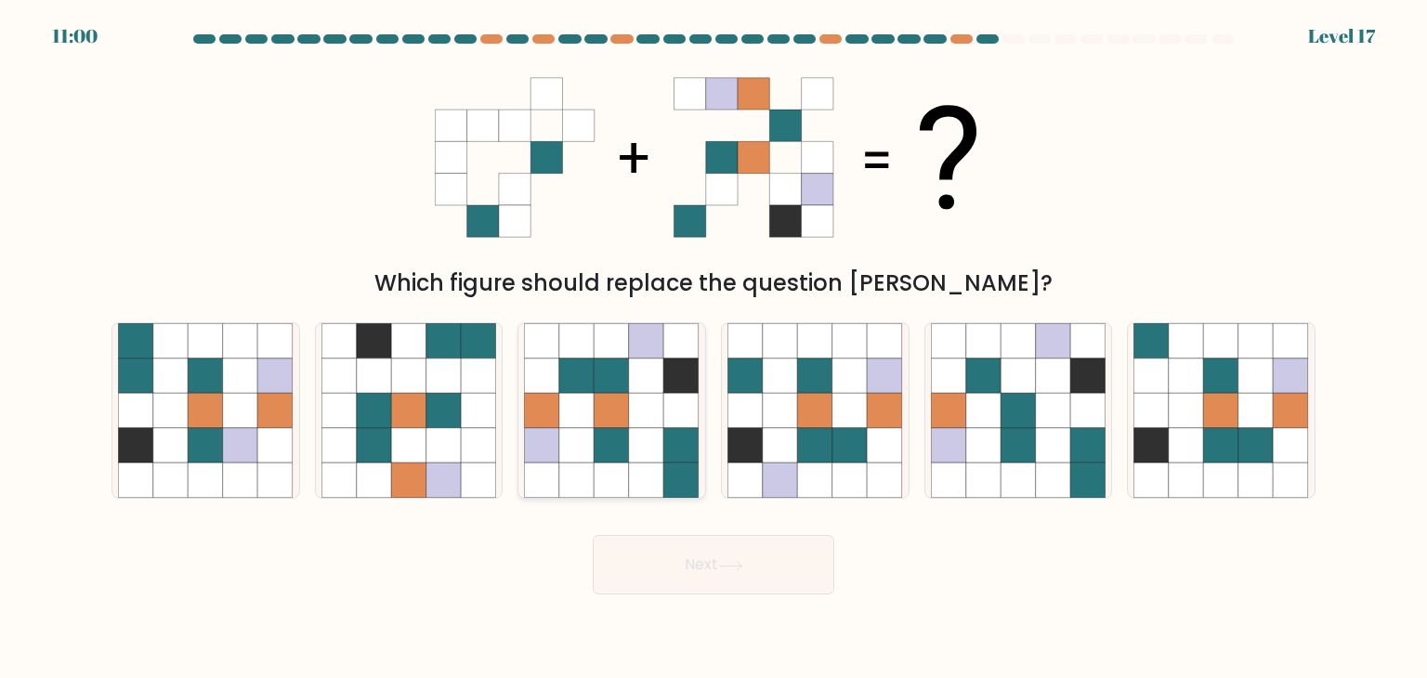
click at [669, 450] on icon at bounding box center [681, 445] width 35 height 35
click at [713, 348] on input "c." at bounding box center [713, 343] width 1 height 9
radio input "true"
click at [1000, 462] on icon at bounding box center [1018, 410] width 175 height 175
click at [714, 348] on input "e." at bounding box center [713, 343] width 1 height 9
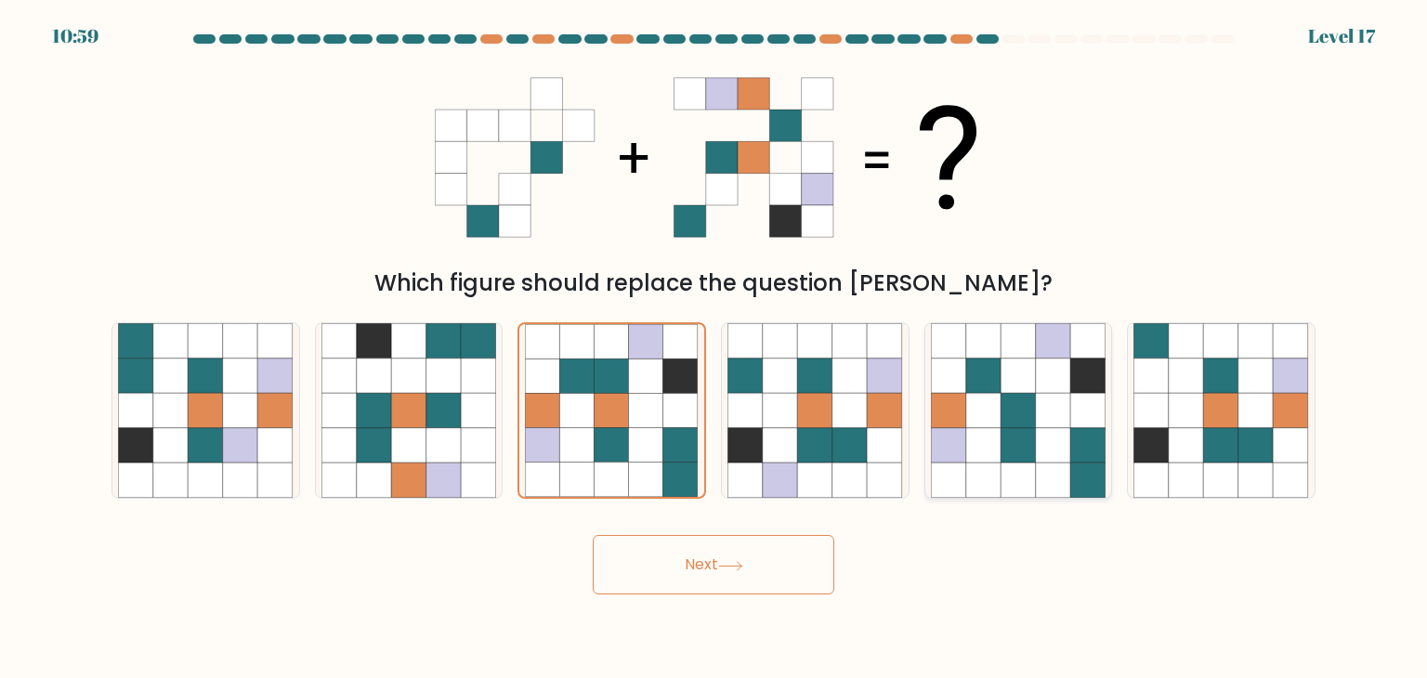
radio input "true"
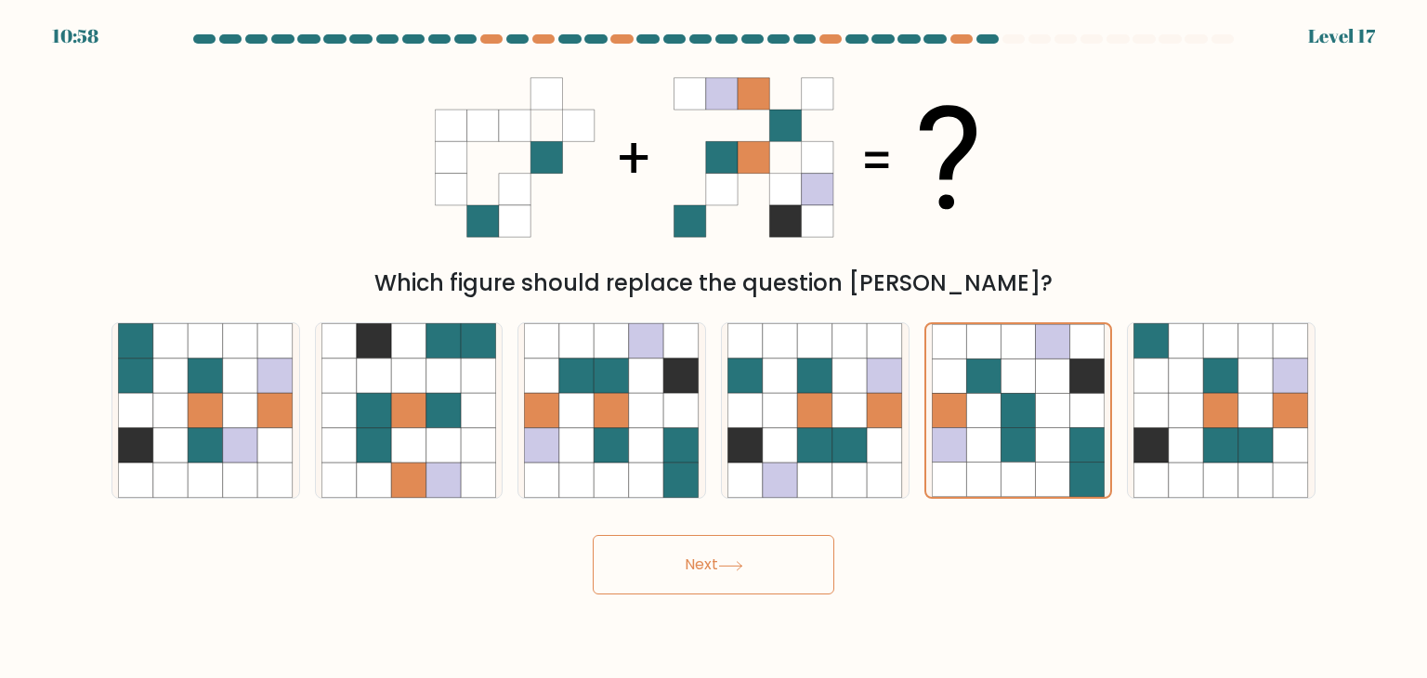
click at [768, 583] on button "Next" at bounding box center [713, 564] width 241 height 59
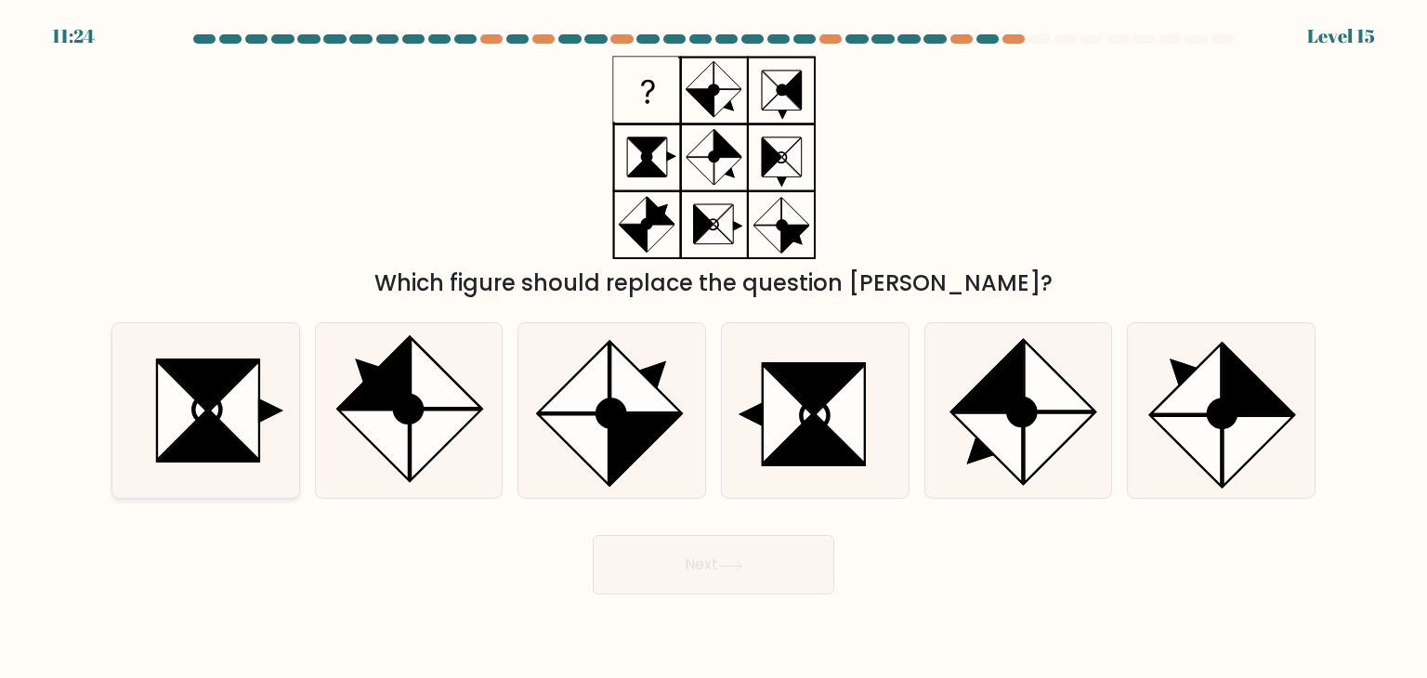
click at [264, 421] on icon at bounding box center [205, 410] width 175 height 175
click at [713, 348] on input "a." at bounding box center [713, 343] width 1 height 9
radio input "true"
click at [684, 567] on button "Next" at bounding box center [713, 564] width 241 height 59
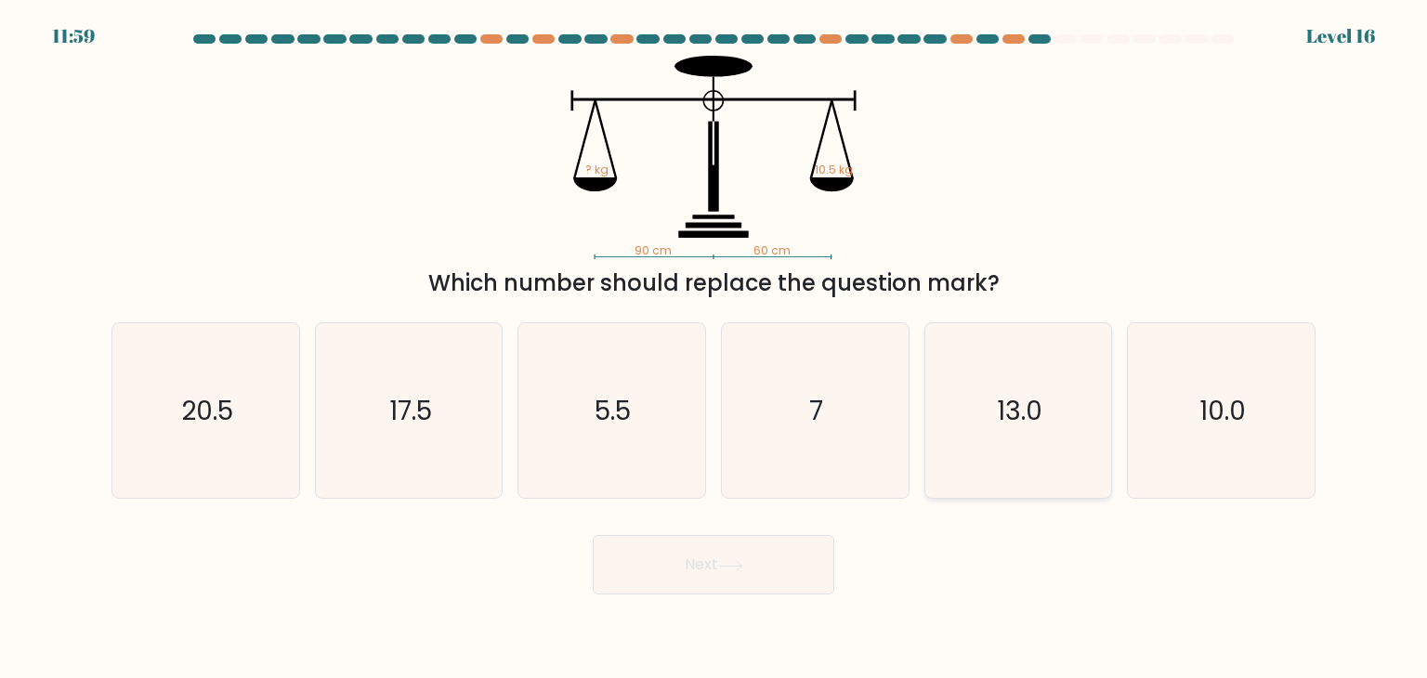
click at [1050, 438] on icon "13.0" at bounding box center [1018, 410] width 175 height 175
click at [714, 348] on input "e. 13.0" at bounding box center [713, 343] width 1 height 9
radio input "true"
click at [773, 564] on button "Next" at bounding box center [713, 564] width 241 height 59
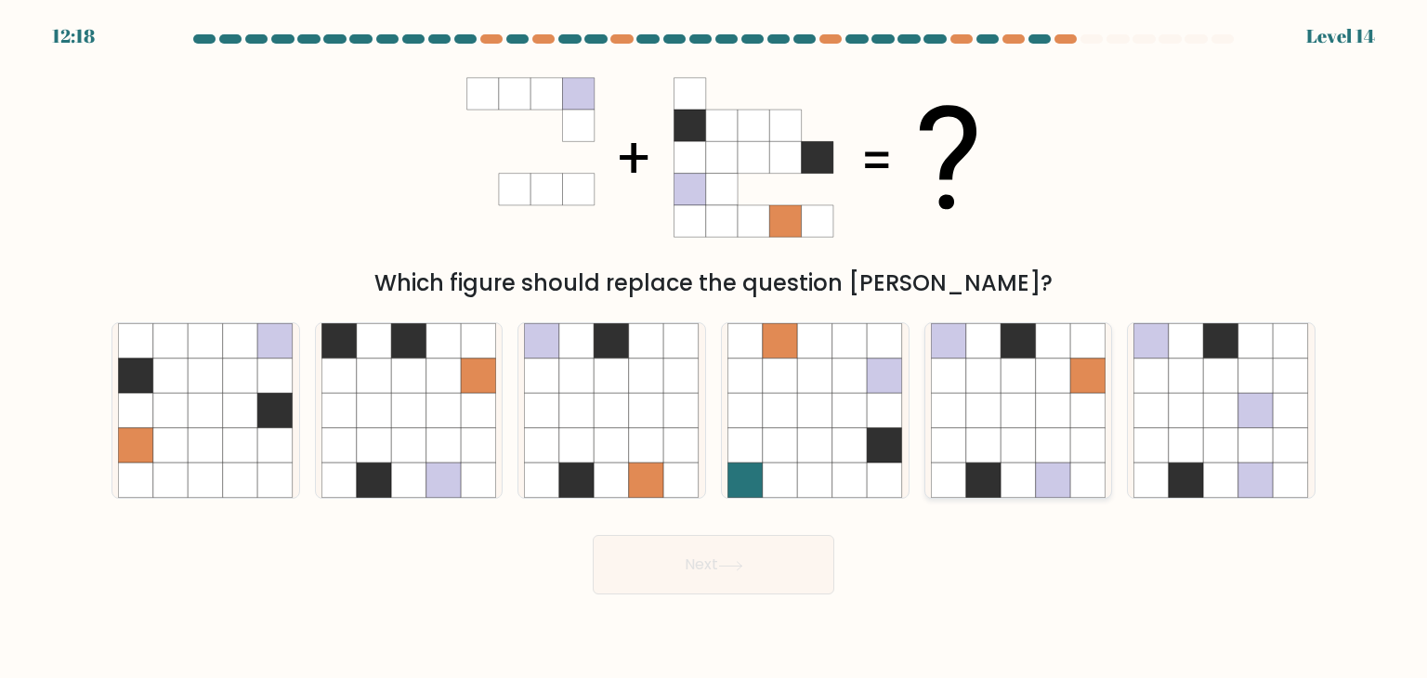
click at [1071, 417] on icon at bounding box center [1087, 410] width 35 height 35
click at [714, 348] on input "e." at bounding box center [713, 343] width 1 height 9
radio input "true"
click at [781, 573] on button "Next" at bounding box center [713, 564] width 241 height 59
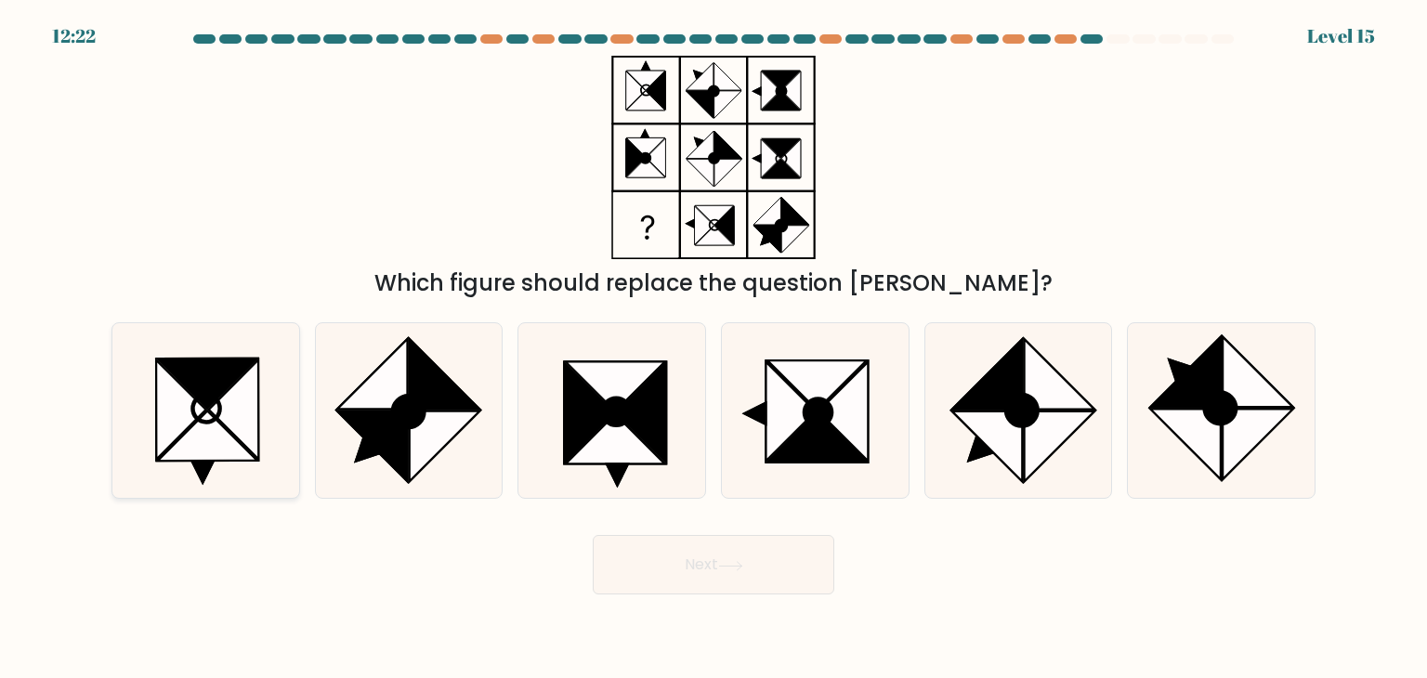
click at [212, 420] on icon at bounding box center [206, 408] width 27 height 27
click at [713, 348] on input "a." at bounding box center [713, 343] width 1 height 9
radio input "true"
click at [667, 564] on button "Next" at bounding box center [713, 564] width 241 height 59
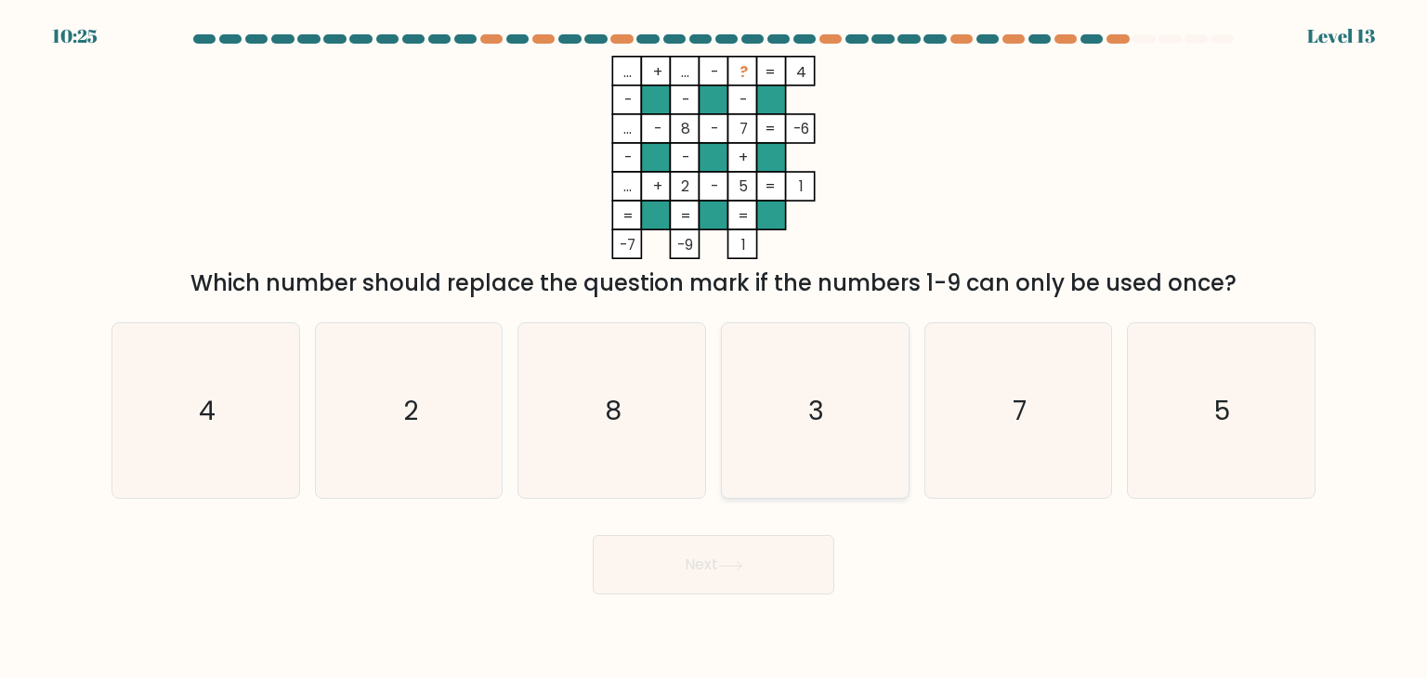
click at [815, 434] on icon "3" at bounding box center [814, 410] width 175 height 175
click at [714, 348] on input "d. 3" at bounding box center [713, 343] width 1 height 9
radio input "true"
click at [787, 580] on button "Next" at bounding box center [713, 564] width 241 height 59
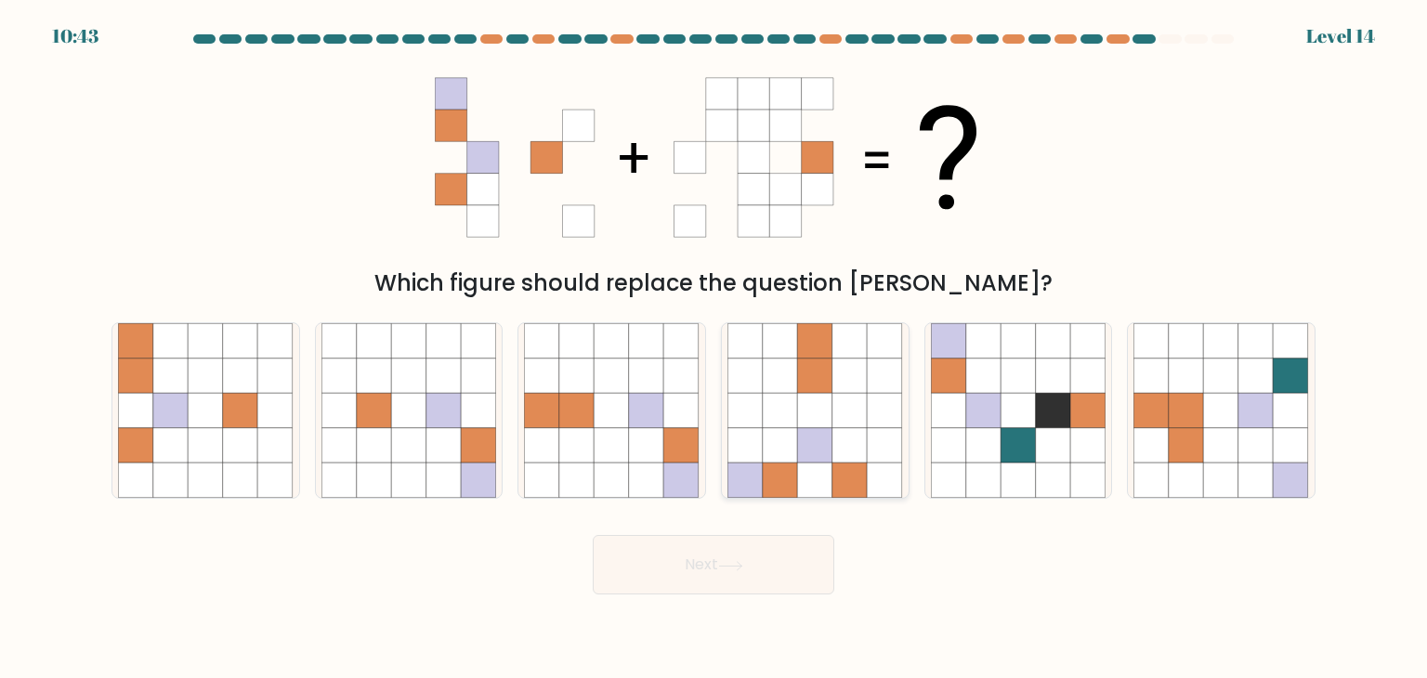
click at [839, 442] on icon at bounding box center [849, 445] width 35 height 35
click at [714, 348] on input "d." at bounding box center [713, 343] width 1 height 9
radio input "true"
click at [795, 564] on button "Next" at bounding box center [713, 564] width 241 height 59
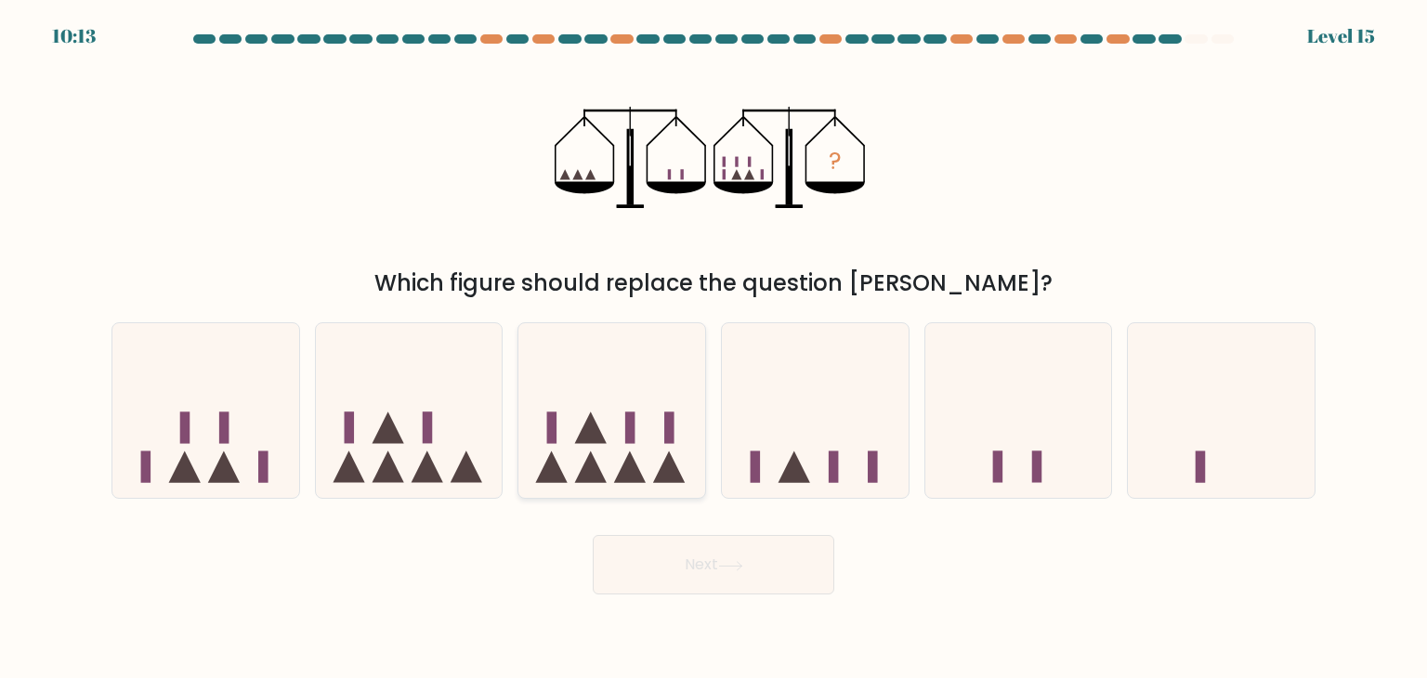
click at [581, 421] on icon at bounding box center [611, 410] width 187 height 154
click at [713, 348] on input "c." at bounding box center [713, 343] width 1 height 9
radio input "true"
click at [701, 569] on button "Next" at bounding box center [713, 564] width 241 height 59
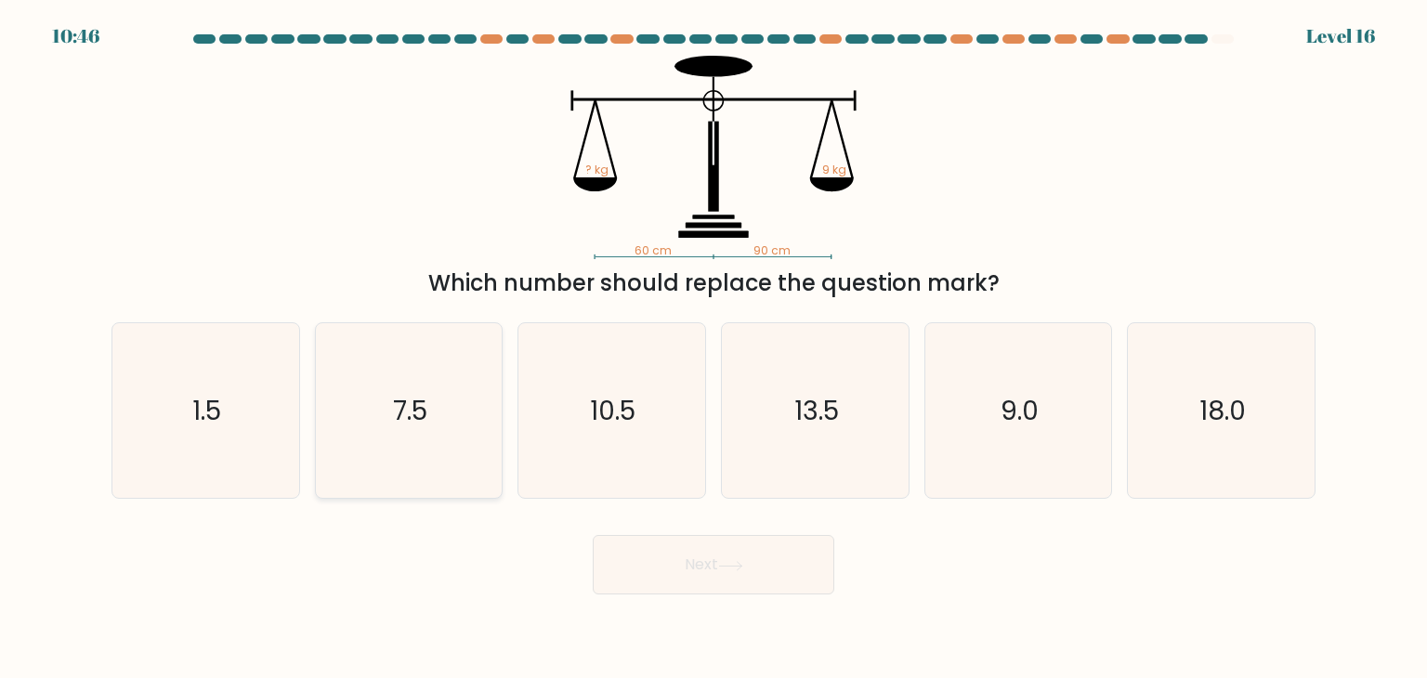
click at [464, 404] on icon "7.5" at bounding box center [408, 410] width 175 height 175
click at [713, 348] on input "b. 7.5" at bounding box center [713, 343] width 1 height 9
radio input "true"
click at [645, 422] on icon "10.5" at bounding box center [611, 410] width 175 height 175
click at [713, 348] on input "c. 10.5" at bounding box center [713, 343] width 1 height 9
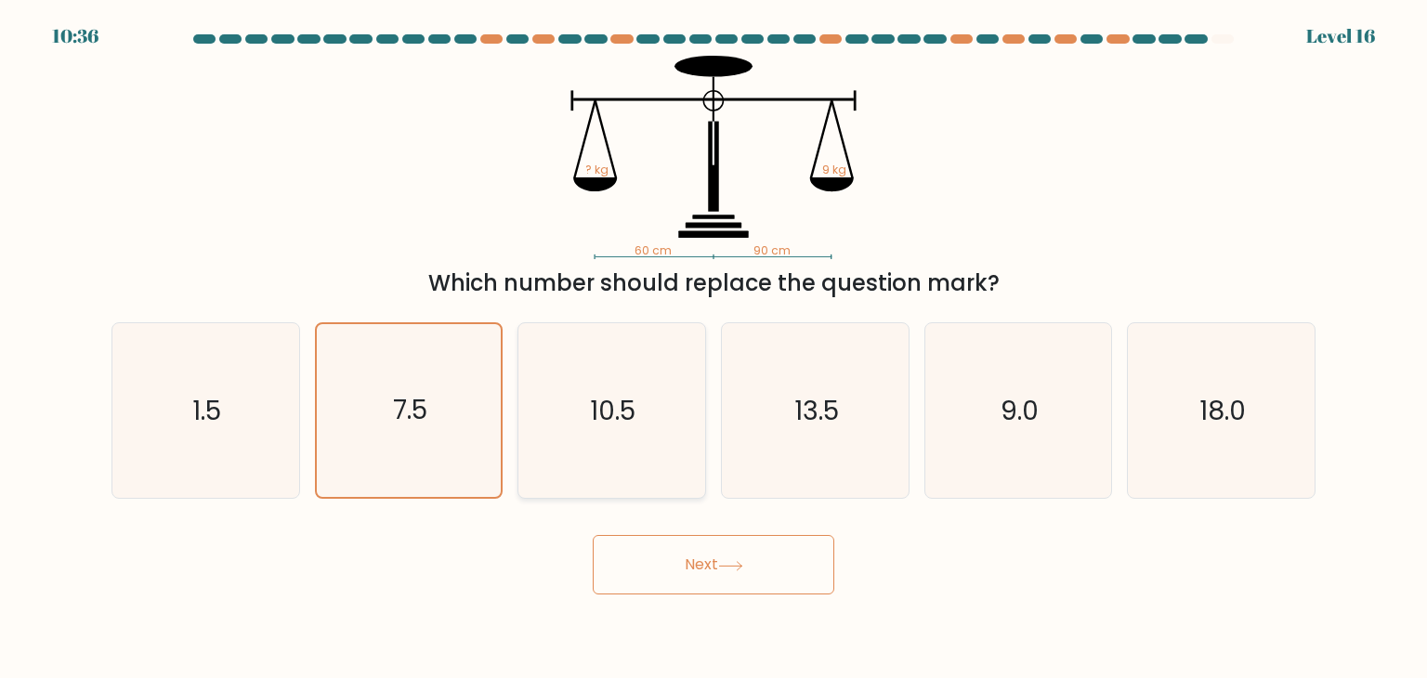
radio input "true"
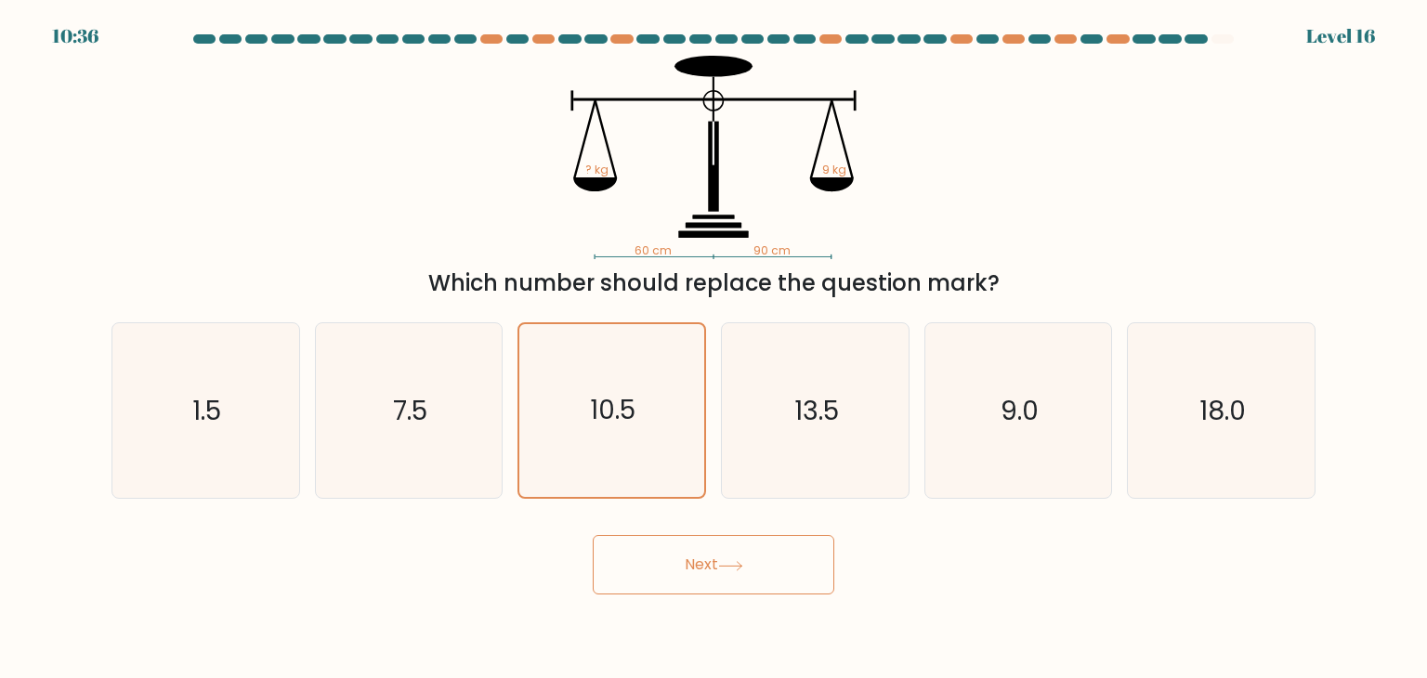
click at [749, 580] on button "Next" at bounding box center [713, 564] width 241 height 59
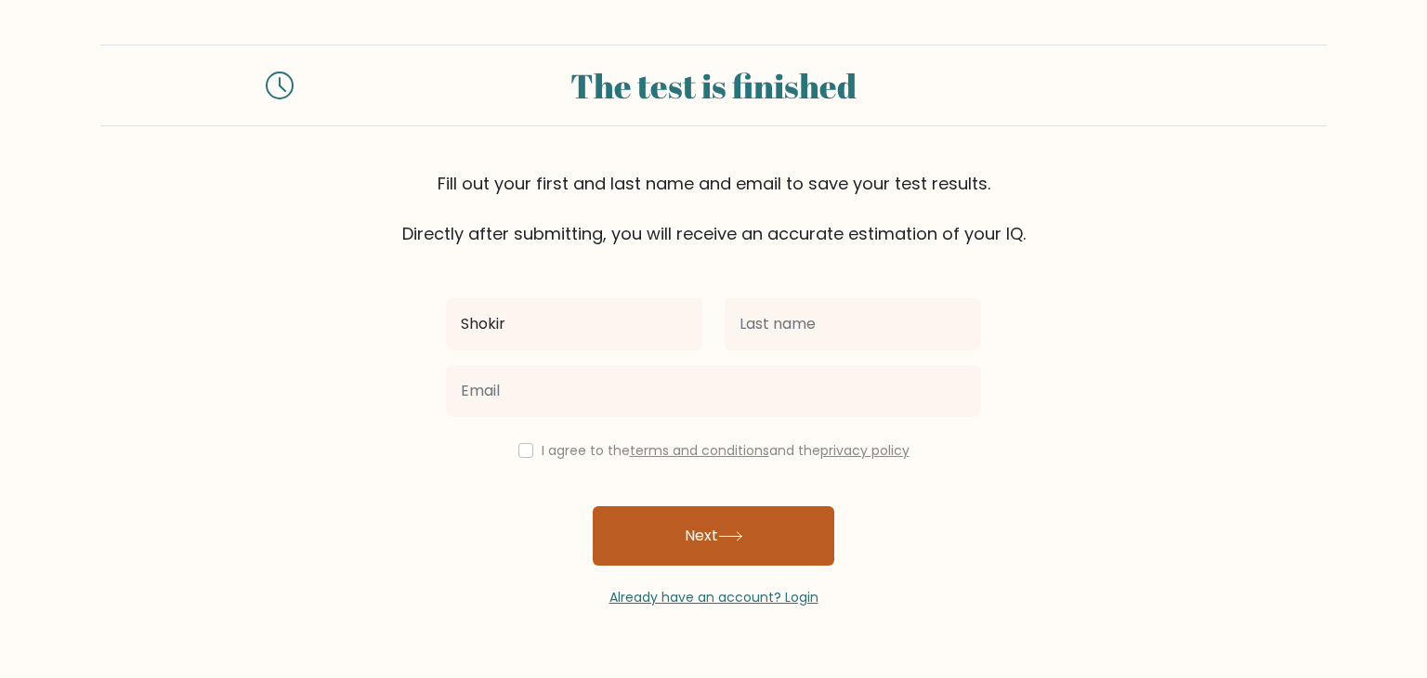
type input "Shokir"
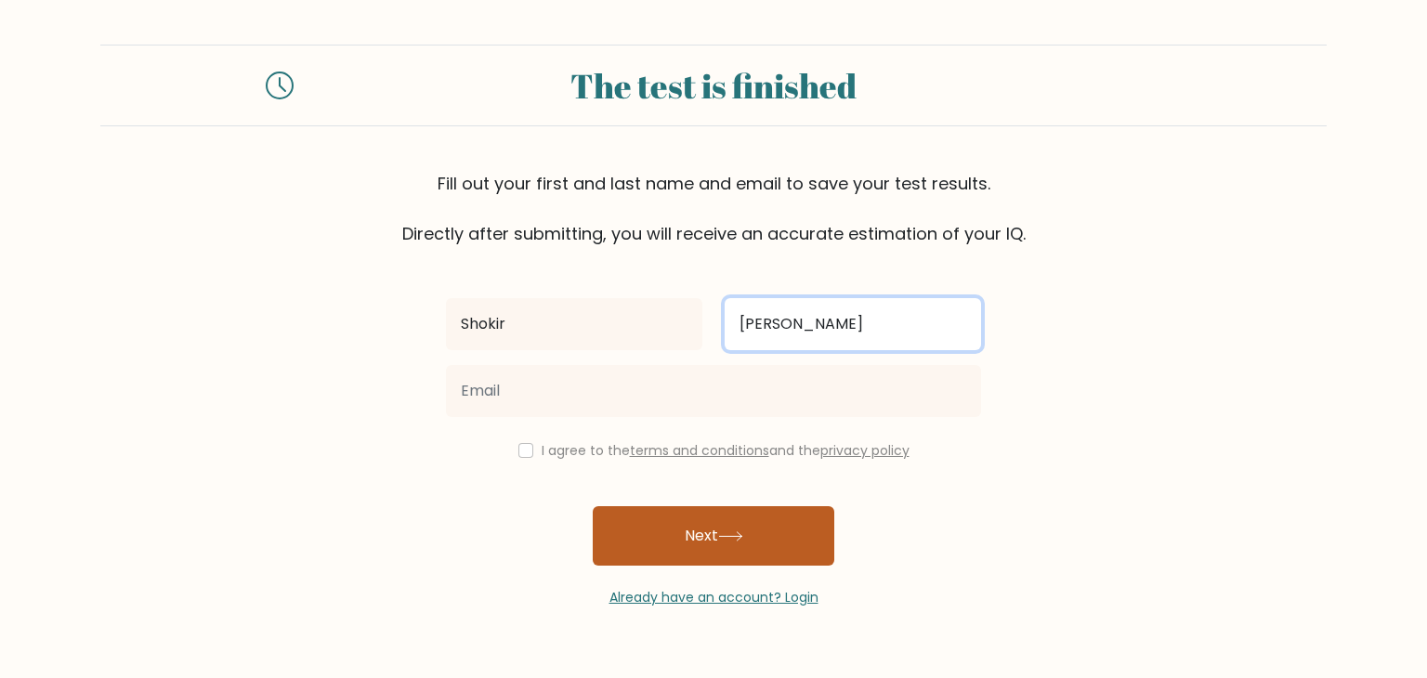
type input "[PERSON_NAME]"
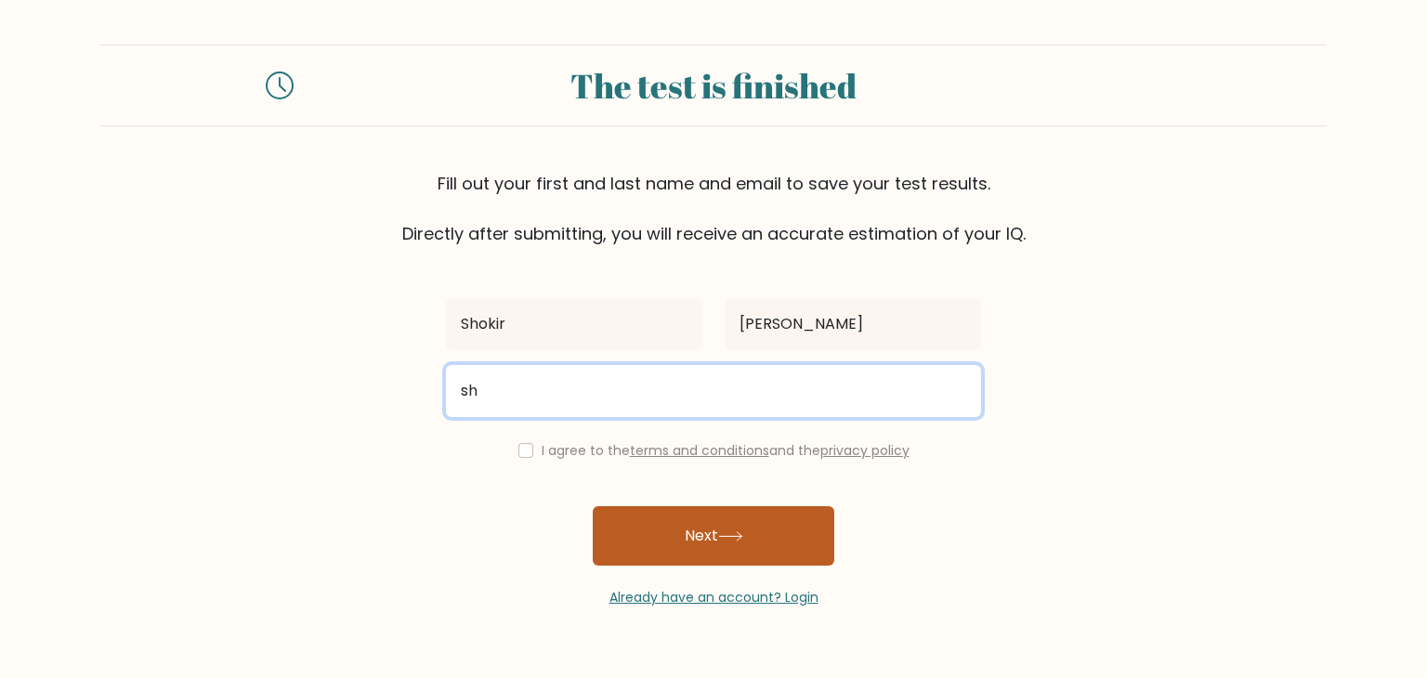
type input "s"
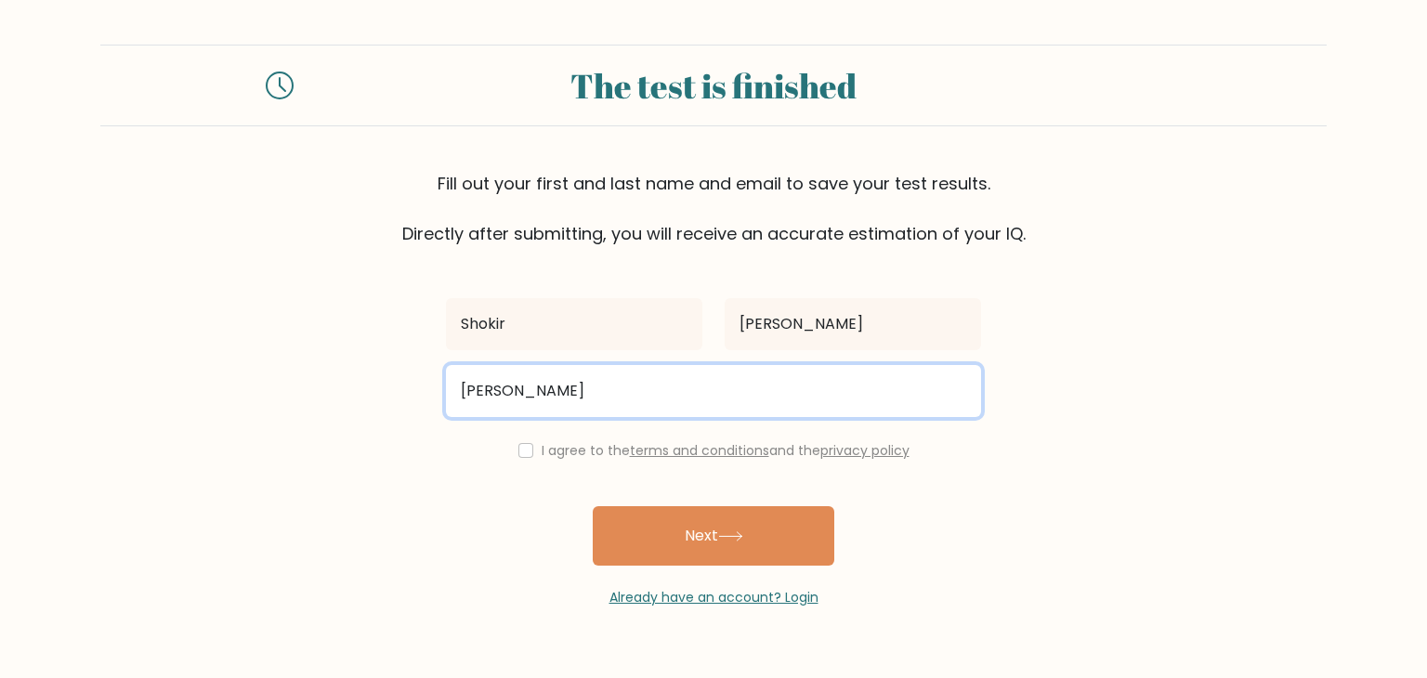
type input "[EMAIL_ADDRESS][DOMAIN_NAME]"
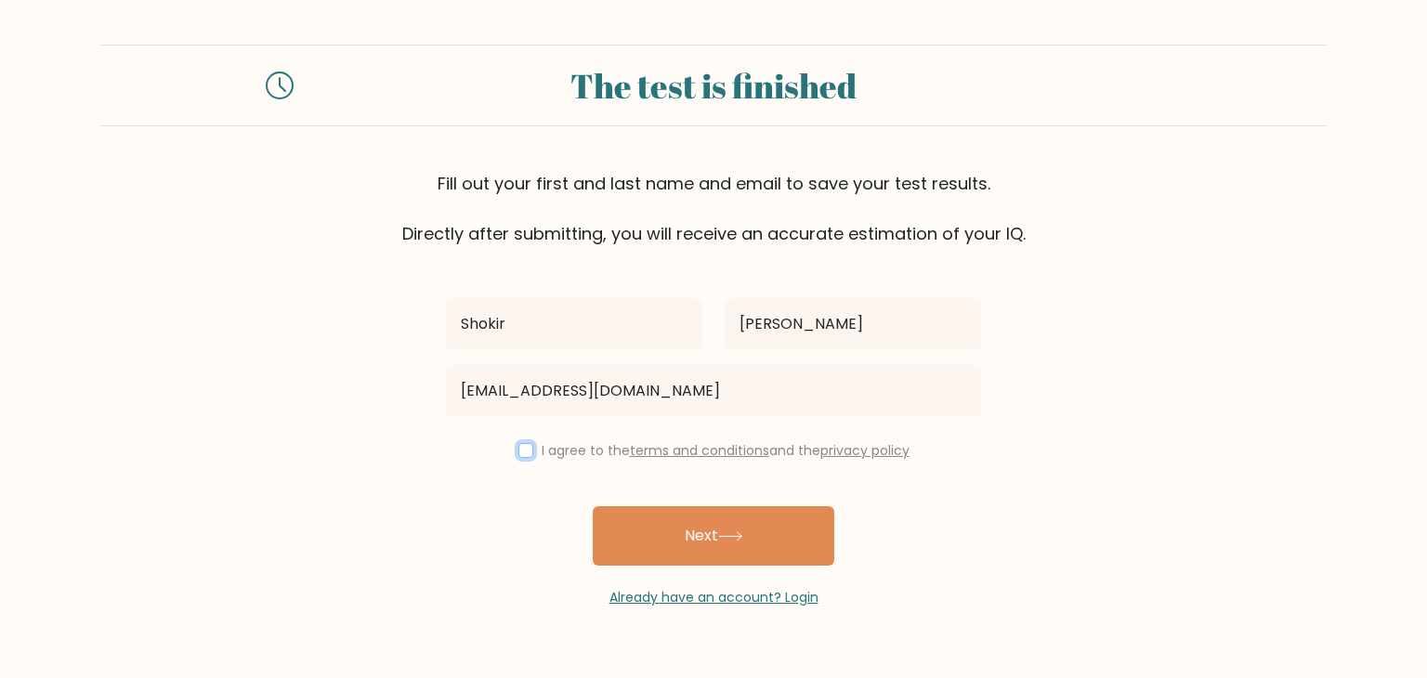
click at [520, 449] on input "checkbox" at bounding box center [525, 450] width 15 height 15
checkbox input "true"
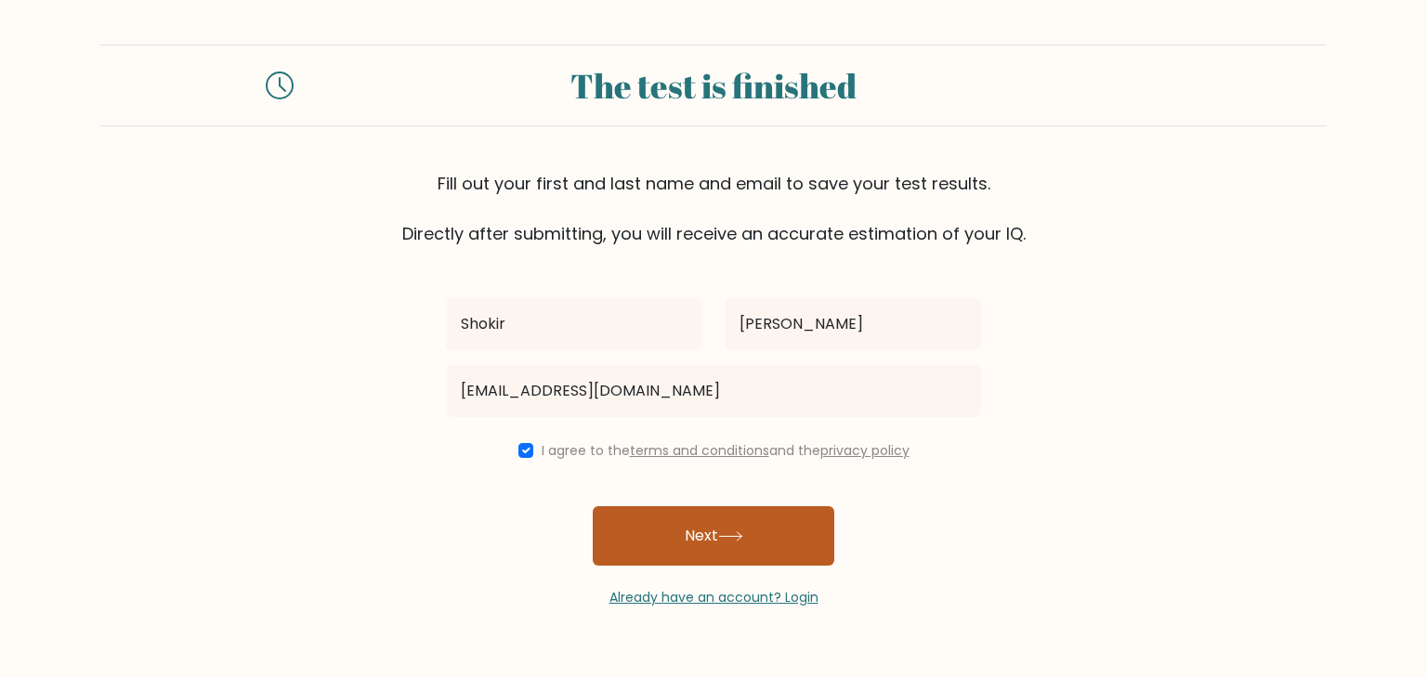
click at [713, 540] on button "Next" at bounding box center [713, 535] width 241 height 59
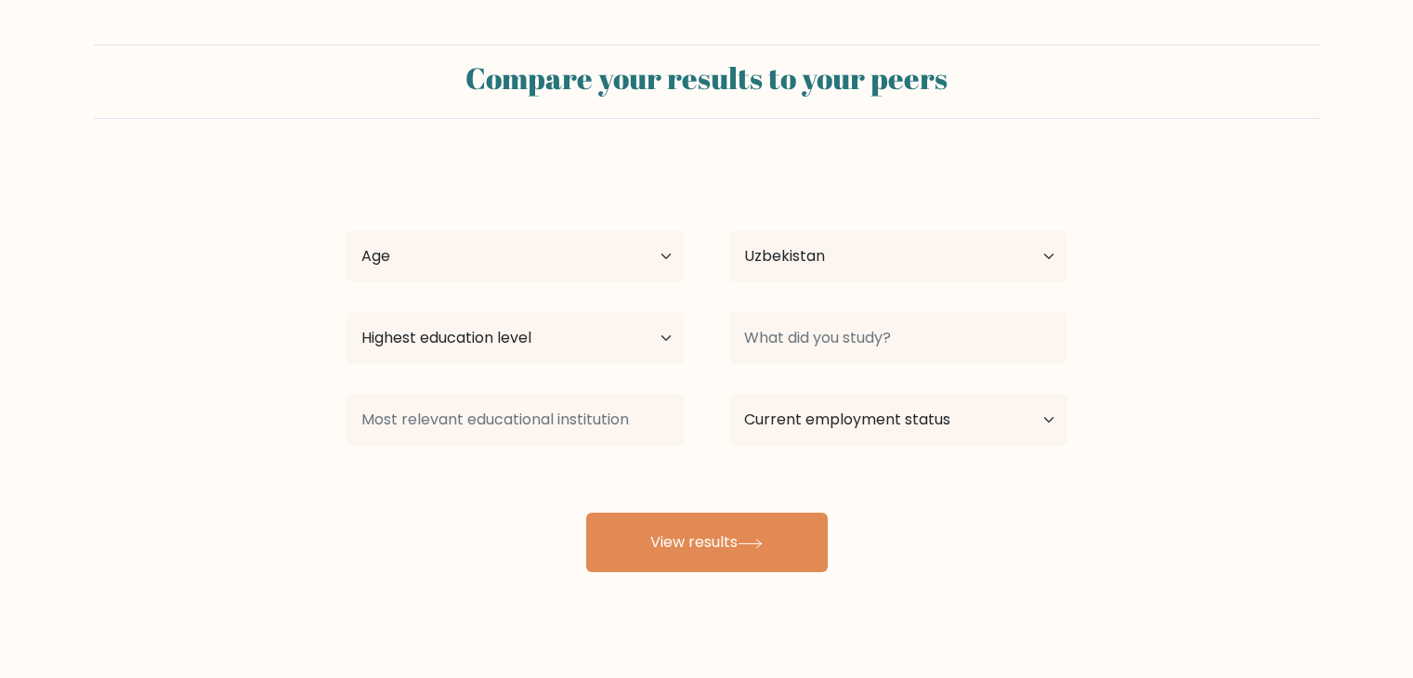
select select "UZ"
click at [530, 270] on select "Age Under 18 years old 18-24 years old 25-34 years old 35-44 years old 45-54 ye…" at bounding box center [515, 256] width 338 height 52
select select "18_24"
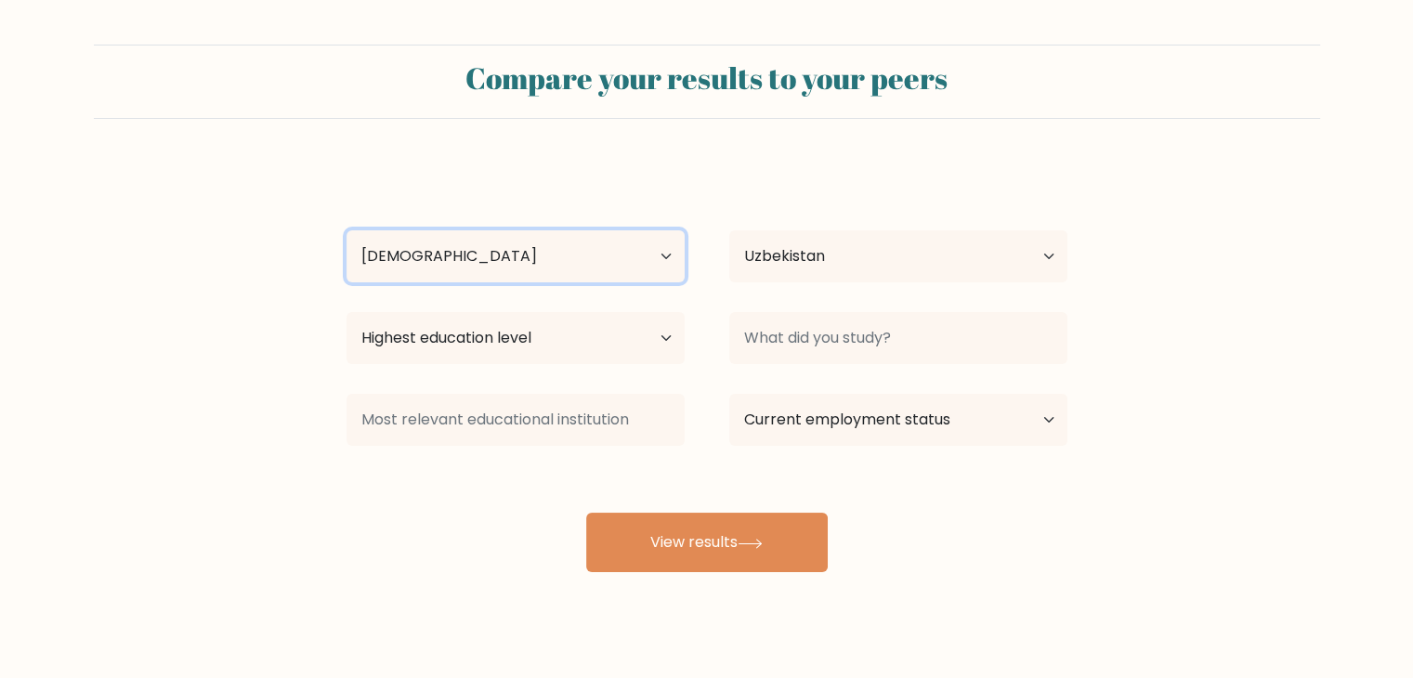
click at [346, 230] on select "Age Under 18 years old 18-24 years old 25-34 years old 35-44 years old 45-54 ye…" at bounding box center [515, 256] width 338 height 52
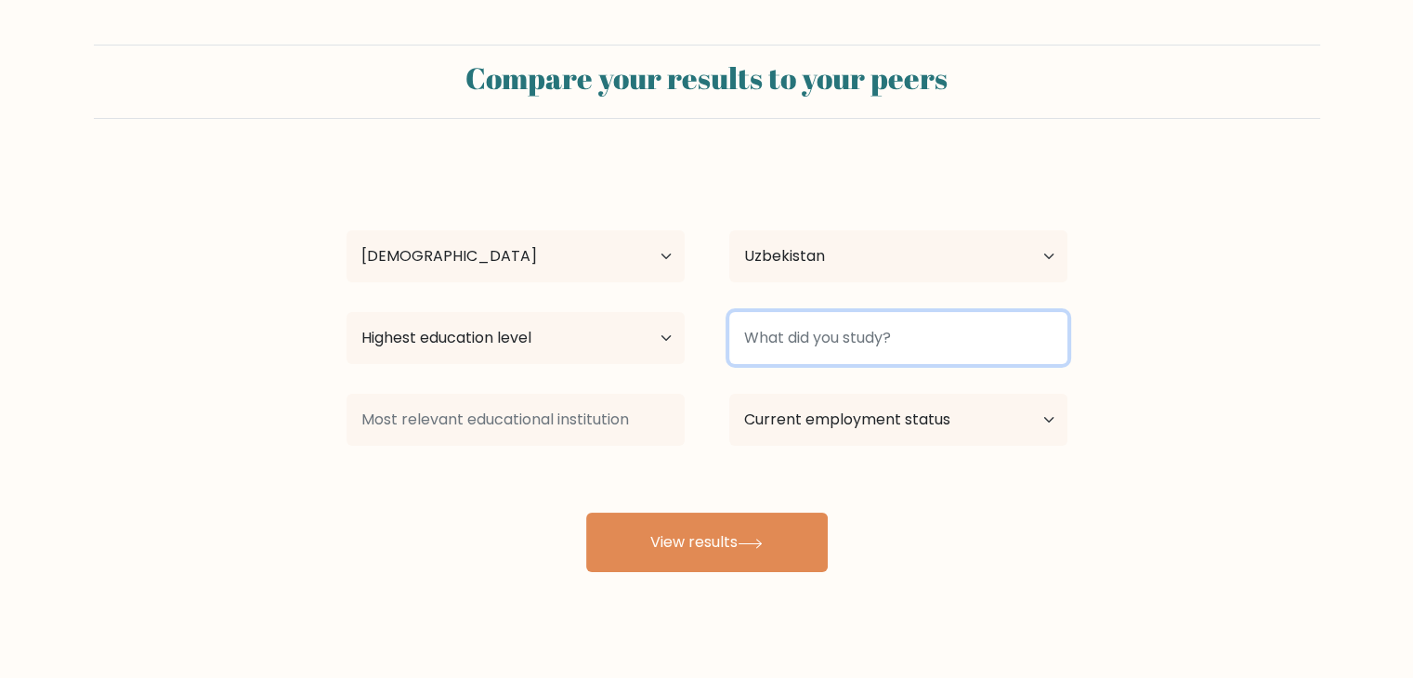
click at [821, 332] on input at bounding box center [898, 338] width 338 height 52
click at [825, 331] on input at bounding box center [898, 338] width 338 height 52
type input "Economics"
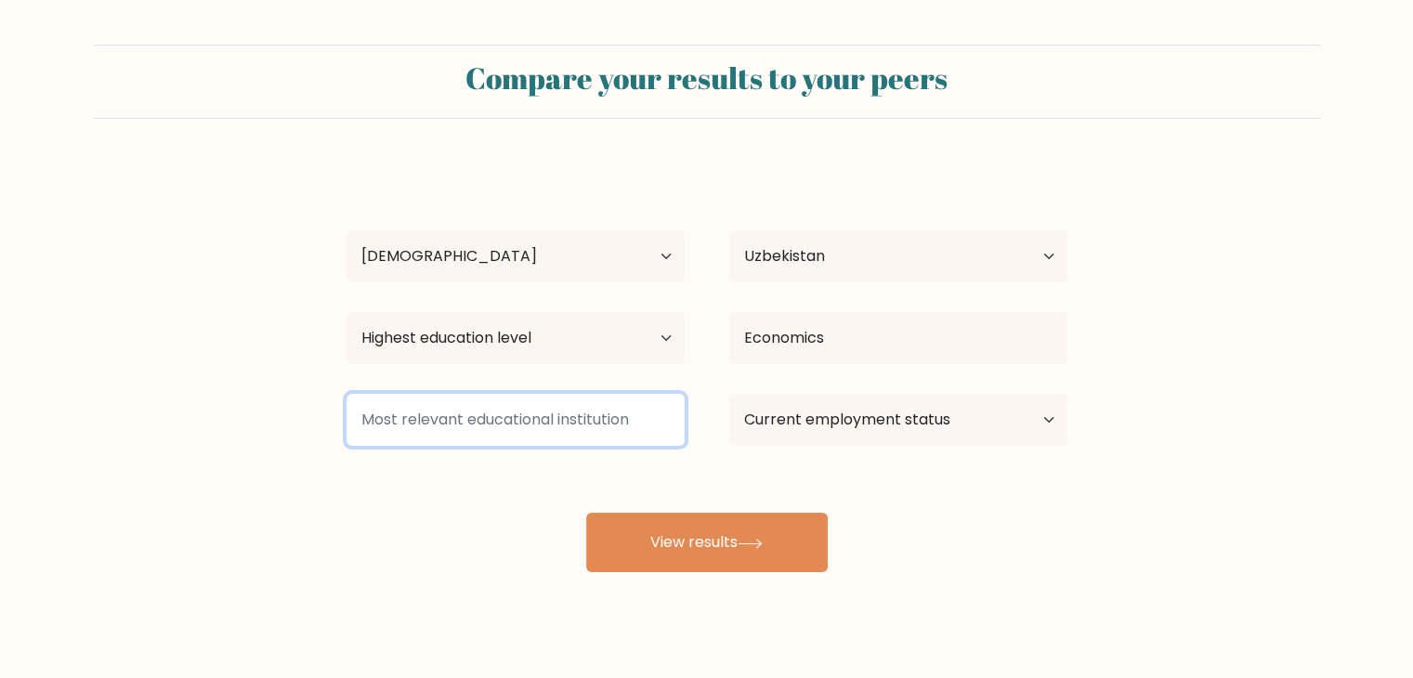
click at [573, 424] on input at bounding box center [515, 420] width 338 height 52
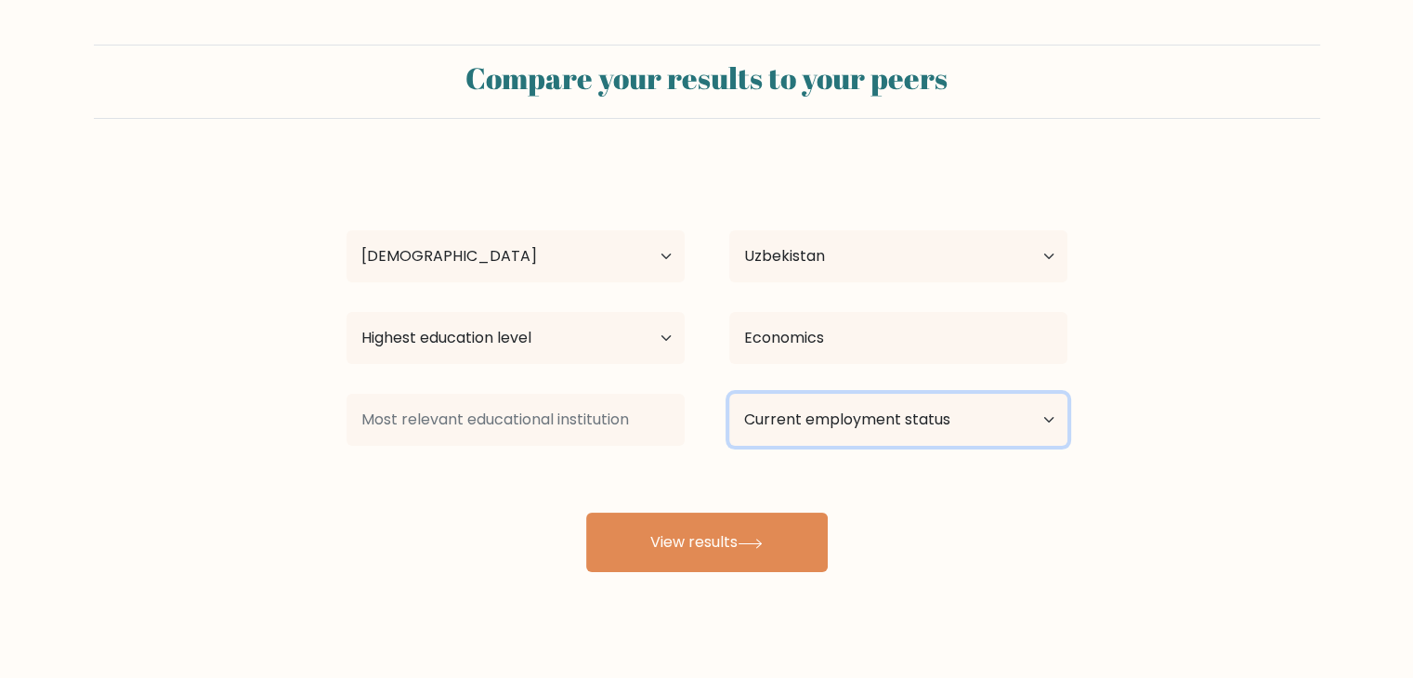
click at [805, 407] on select "Current employment status Employed Student Retired Other / prefer not to answer" at bounding box center [898, 420] width 338 height 52
select select "employed"
click at [729, 394] on select "Current employment status Employed Student Retired Other / prefer not to answer" at bounding box center [898, 420] width 338 height 52
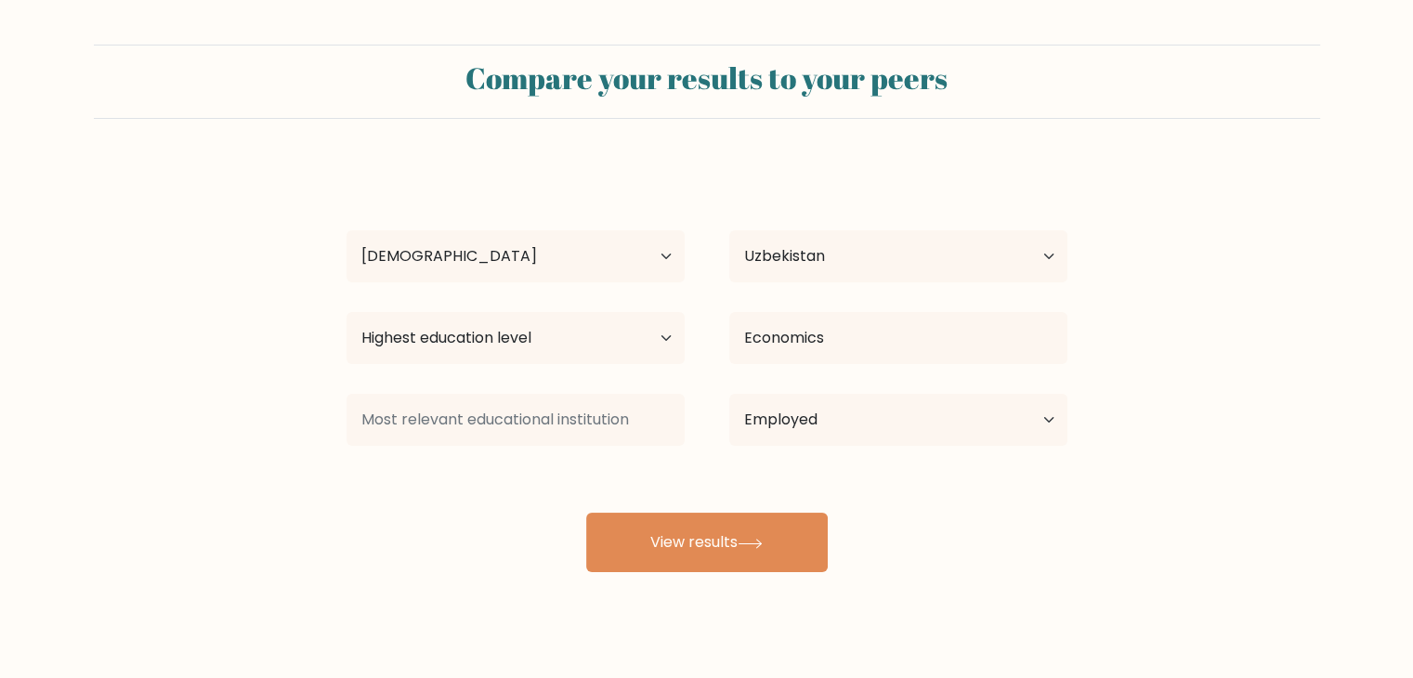
click at [814, 462] on div "Shokir Abdumannonov Age Under 18 years old 18-24 years old 25-34 years old 35-4…" at bounding box center [706, 367] width 743 height 409
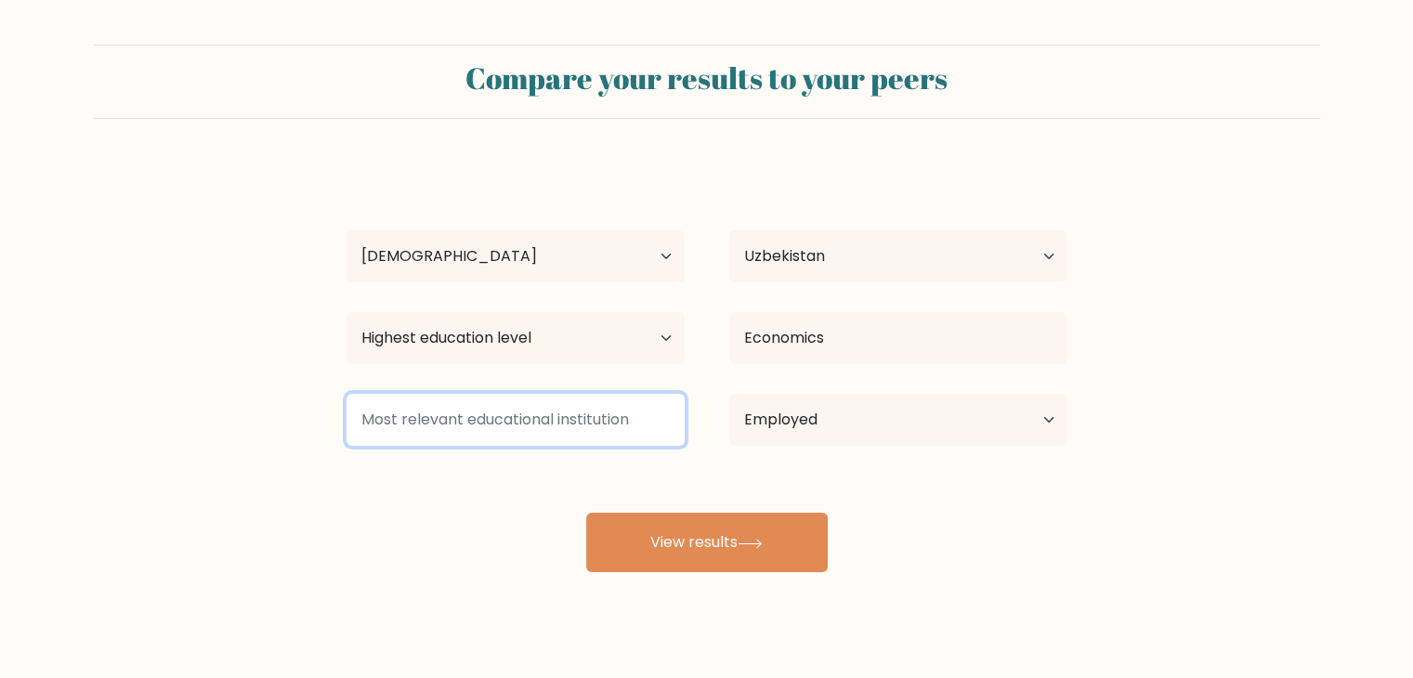
click at [595, 432] on input at bounding box center [515, 420] width 338 height 52
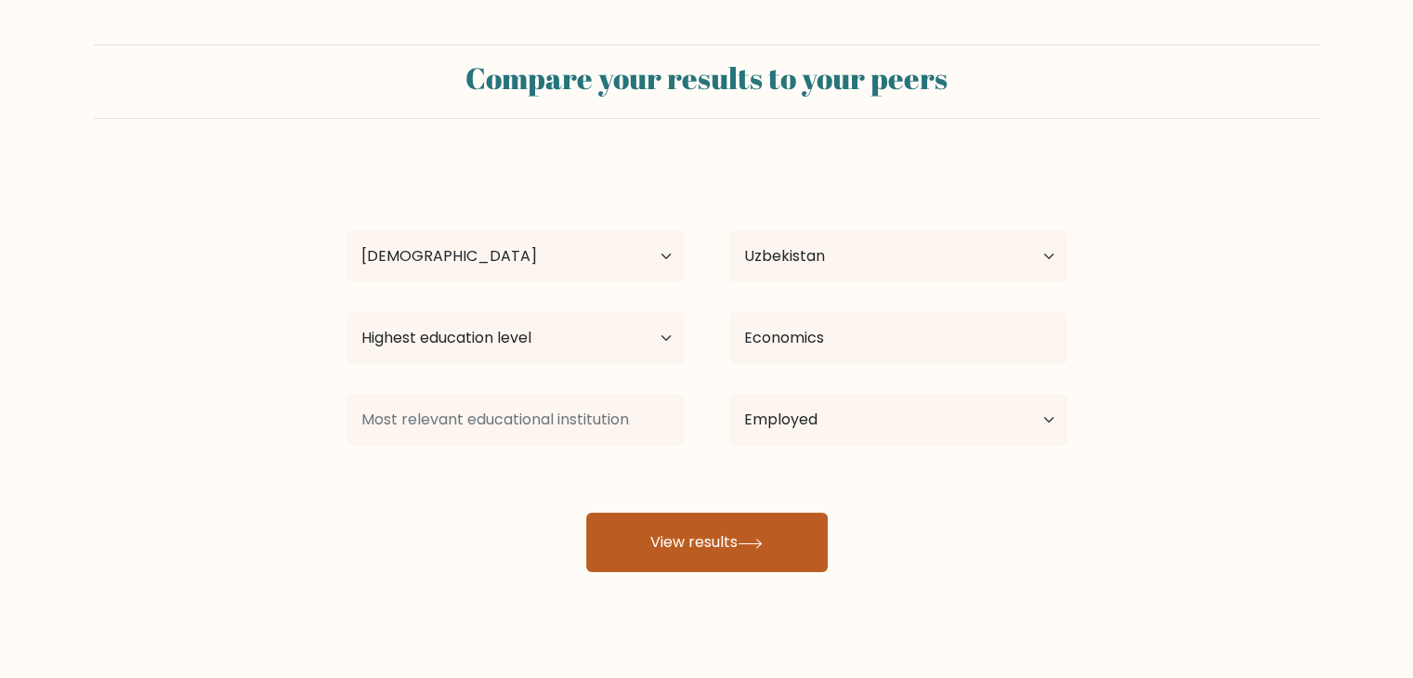
click at [669, 566] on button "View results" at bounding box center [706, 542] width 241 height 59
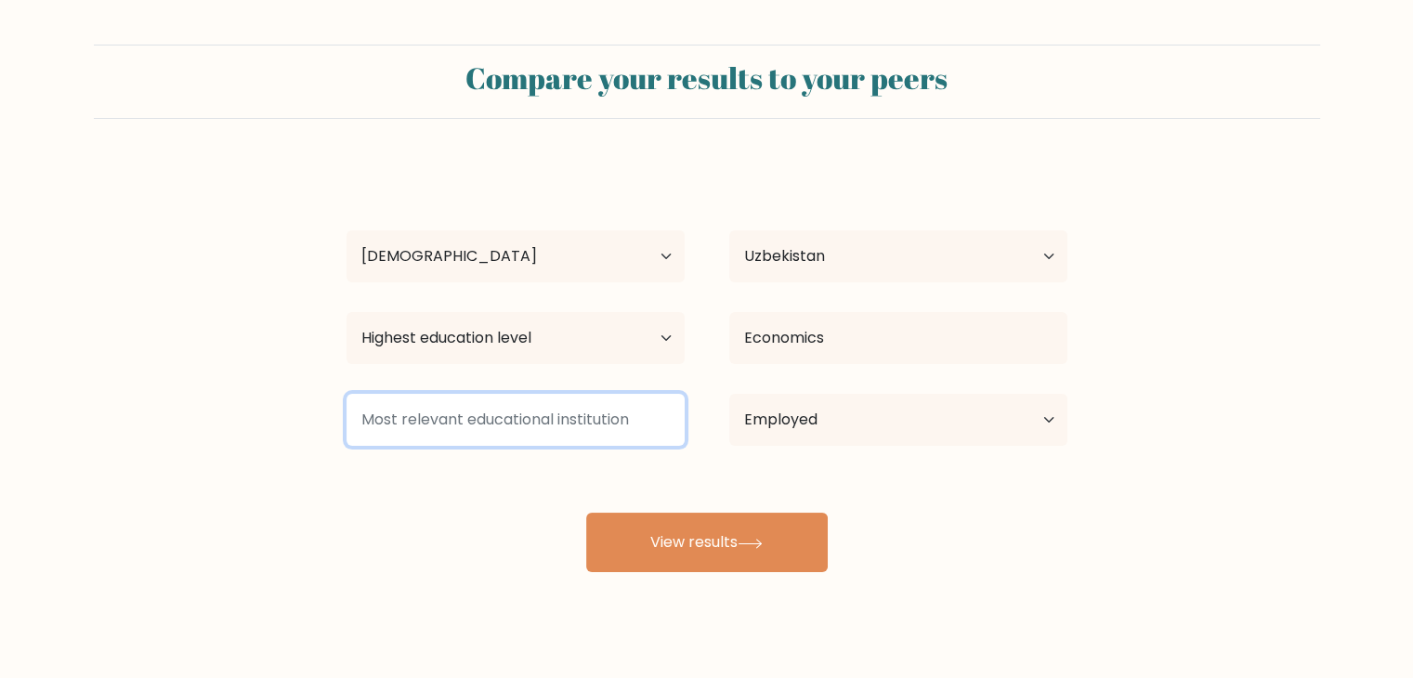
click at [557, 429] on input at bounding box center [515, 420] width 338 height 52
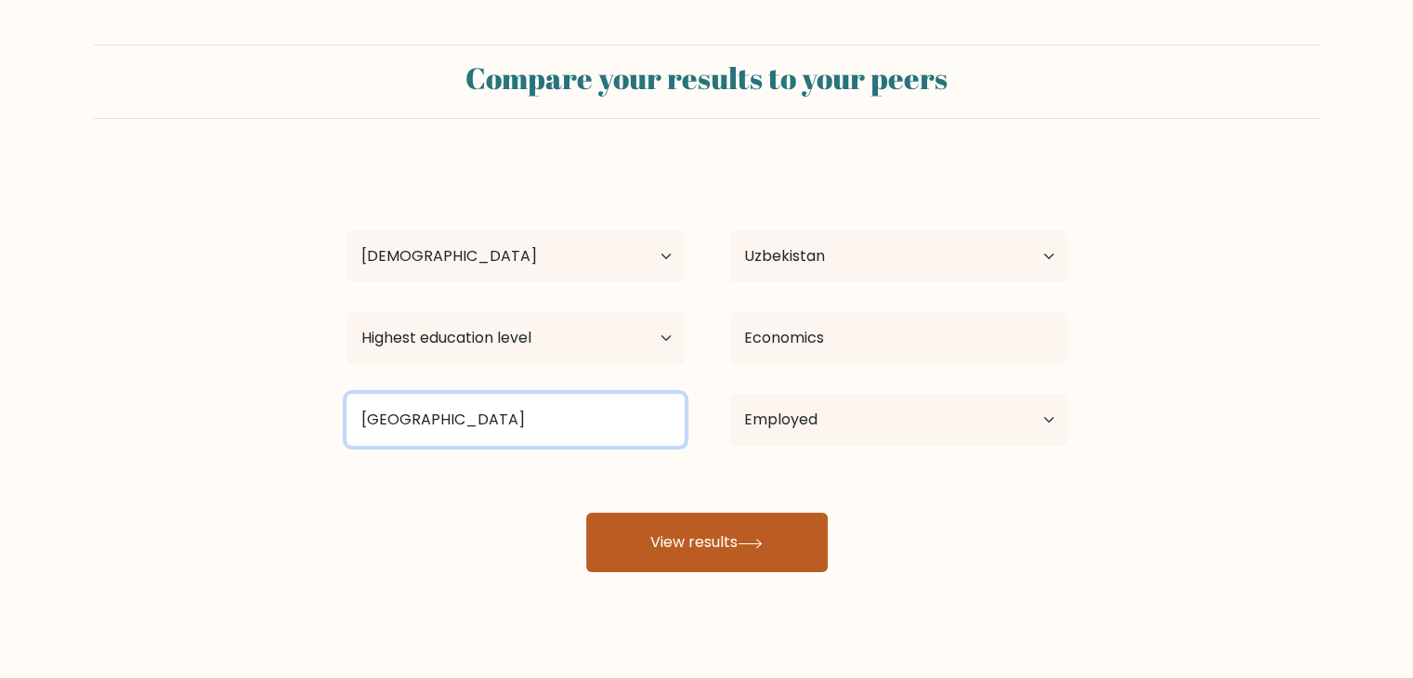
type input "Tashkent State University of Economics"
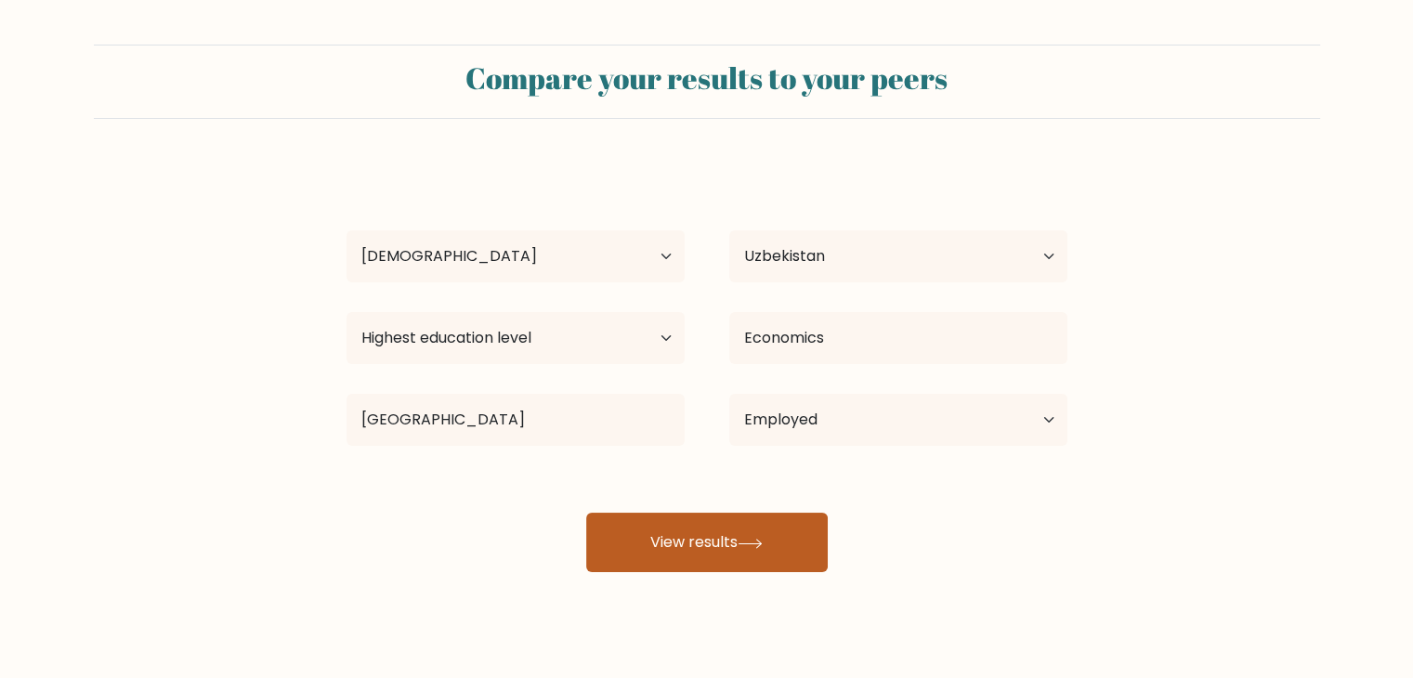
click at [795, 557] on button "View results" at bounding box center [706, 542] width 241 height 59
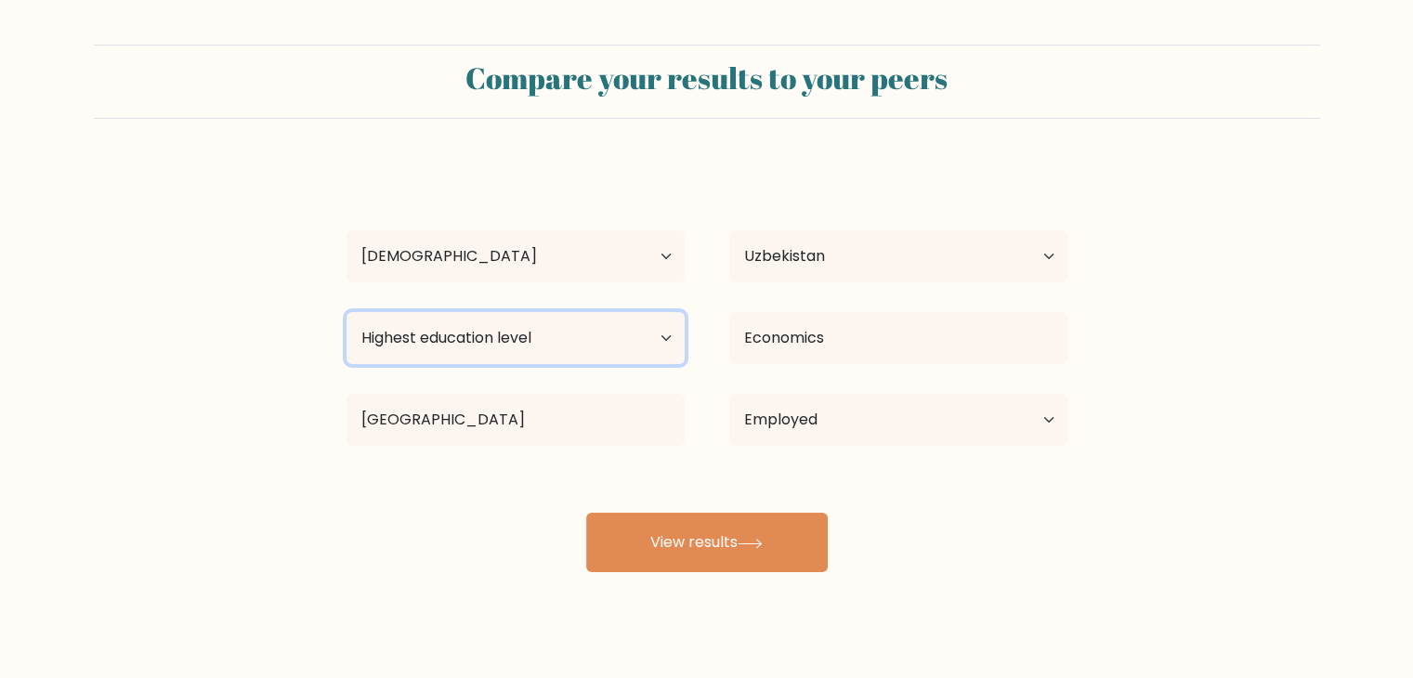
click at [531, 344] on select "Highest education level No schooling Primary Lower Secondary Upper Secondary Oc…" at bounding box center [515, 338] width 338 height 52
select select "bachelors_degree"
click at [346, 312] on select "Highest education level No schooling Primary Lower Secondary Upper Secondary Oc…" at bounding box center [515, 338] width 338 height 52
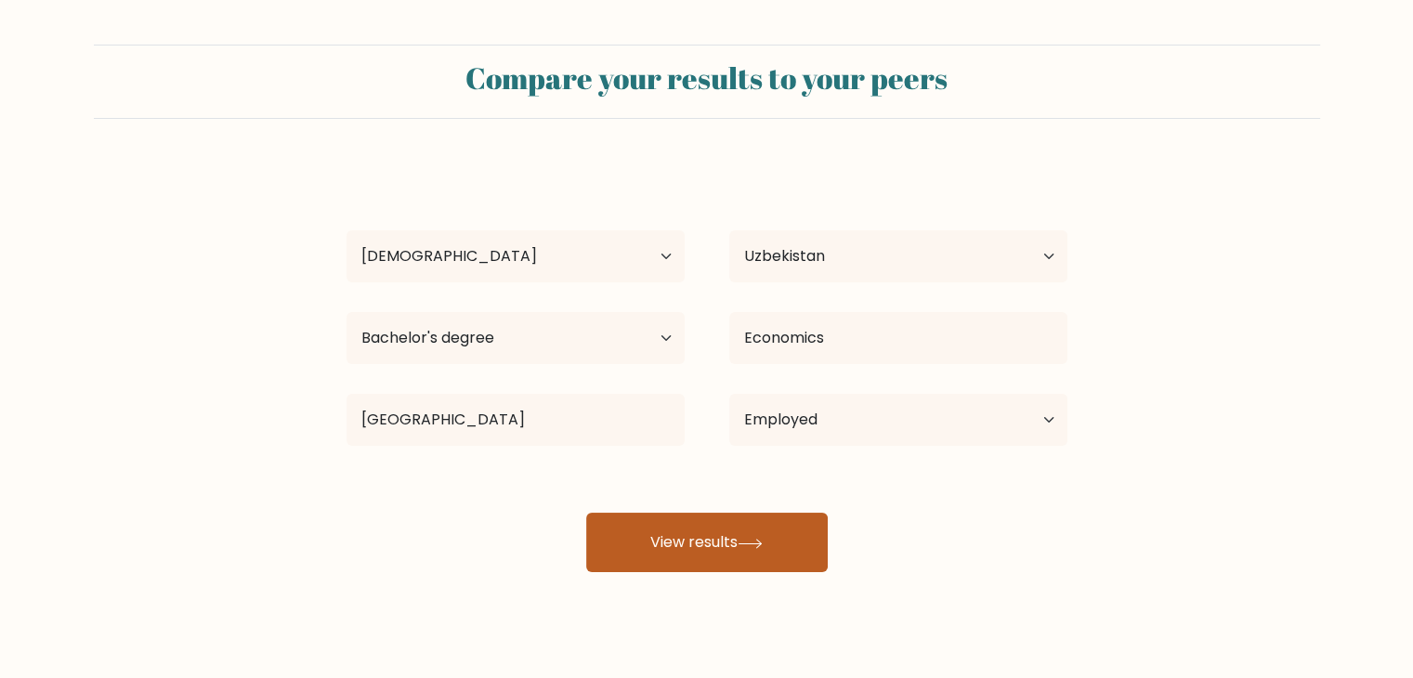
click at [724, 536] on button "View results" at bounding box center [706, 542] width 241 height 59
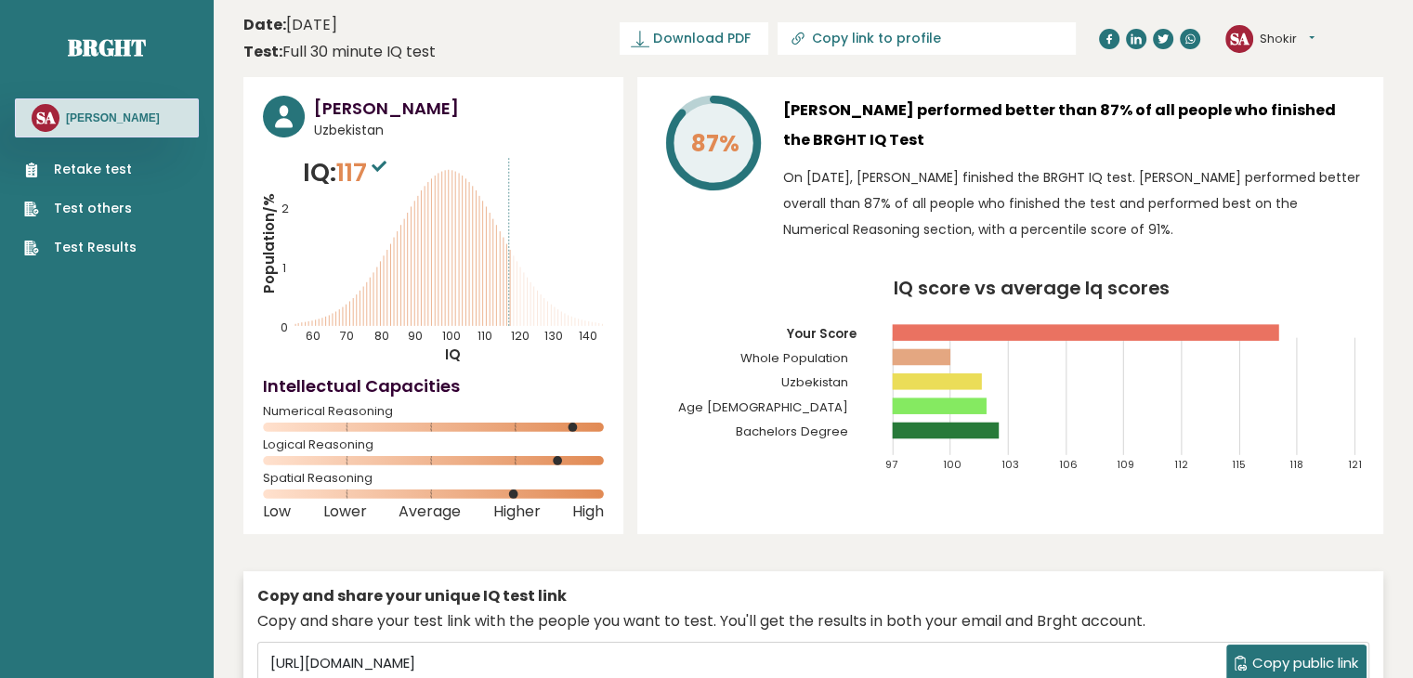
click at [1329, 602] on div "Copy and share your unique IQ test link" at bounding box center [813, 596] width 1112 height 22
click at [941, 38] on input "Copy link to profile" at bounding box center [937, 38] width 253 height 15
type input "[URL][DOMAIN_NAME]"
